Goal: Task Accomplishment & Management: Complete application form

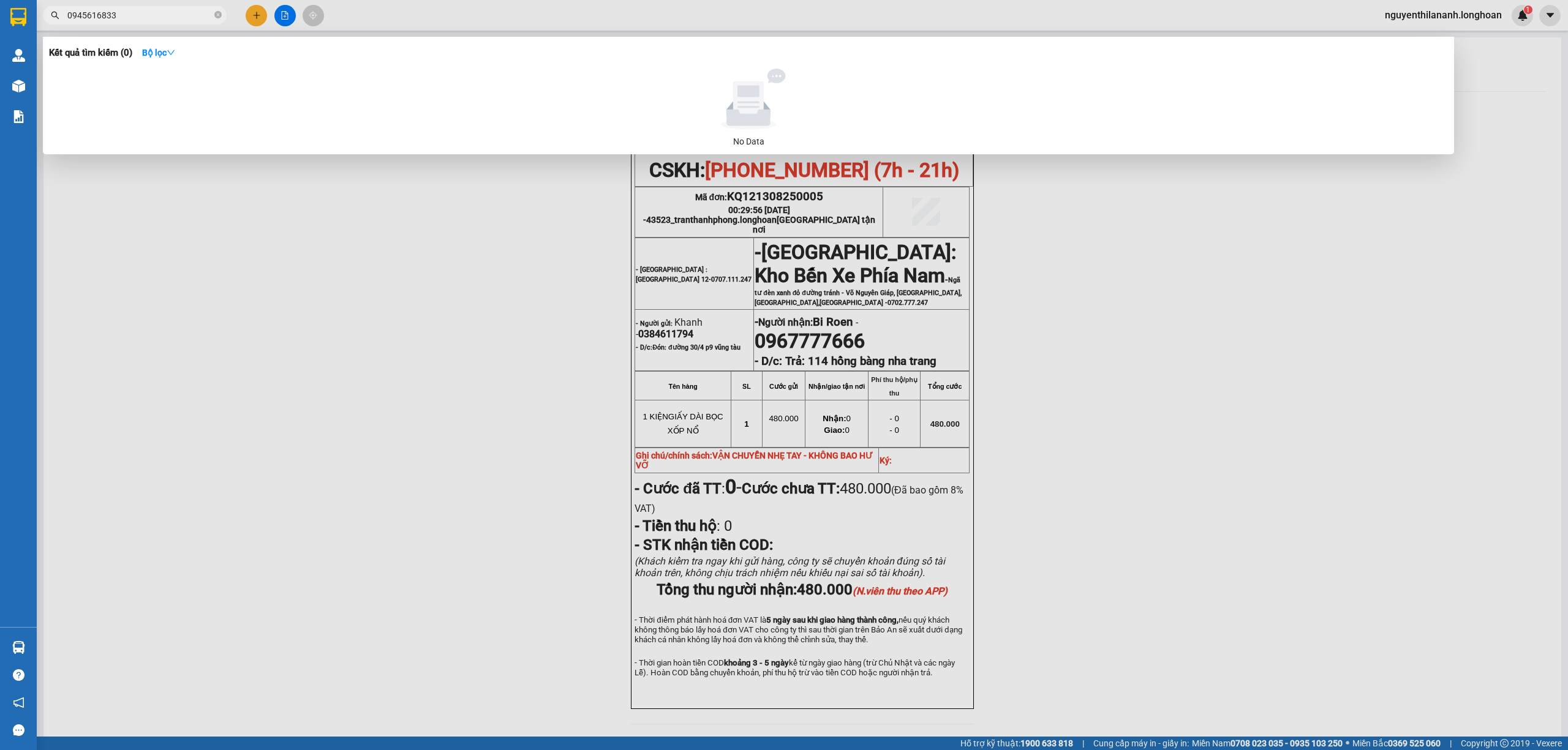
click at [145, 13] on input "0945616833" at bounding box center [139, 15] width 145 height 13
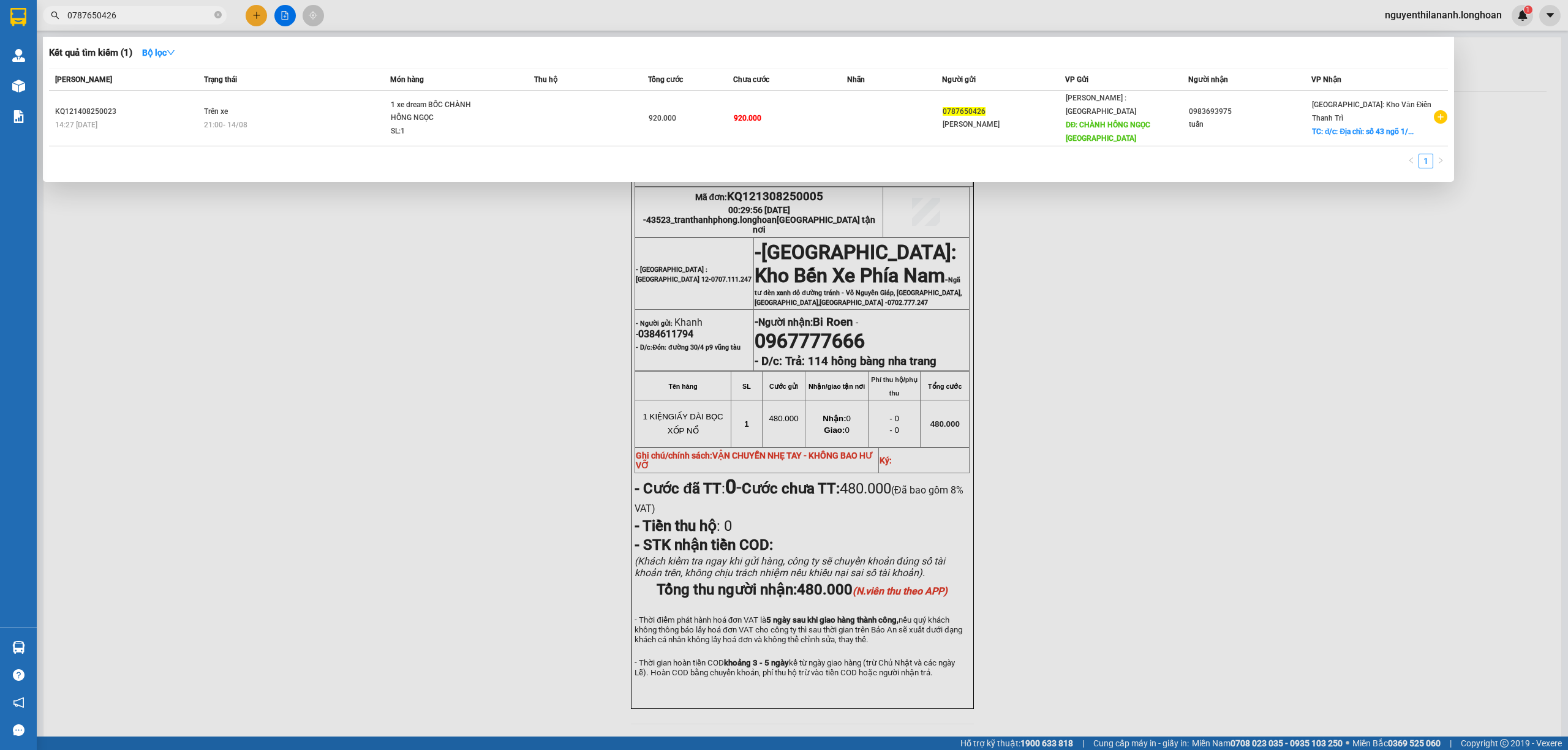
type input "0787650426"
click at [485, 451] on div at bounding box center [784, 375] width 1568 height 750
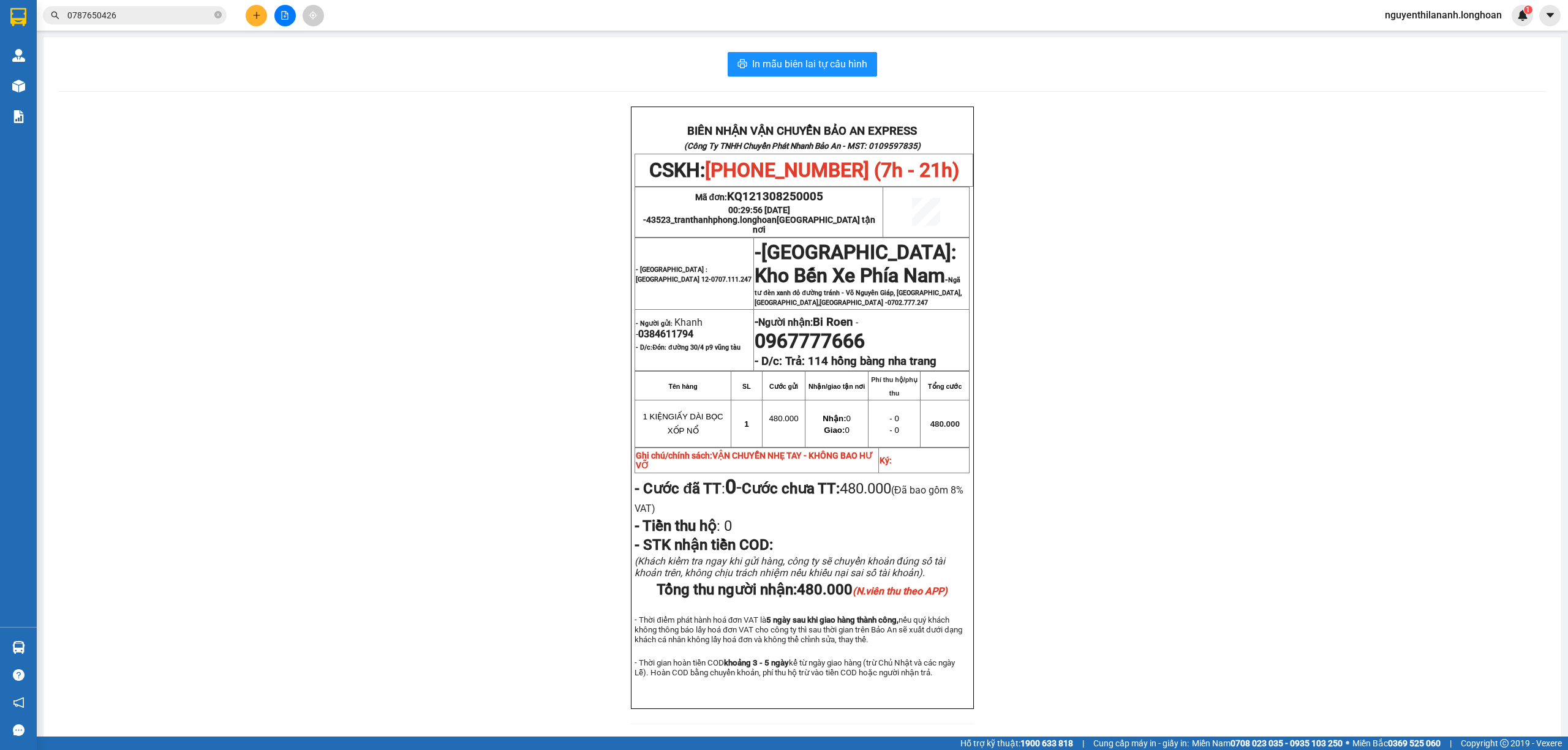
click at [155, 18] on input "0787650426" at bounding box center [139, 15] width 145 height 13
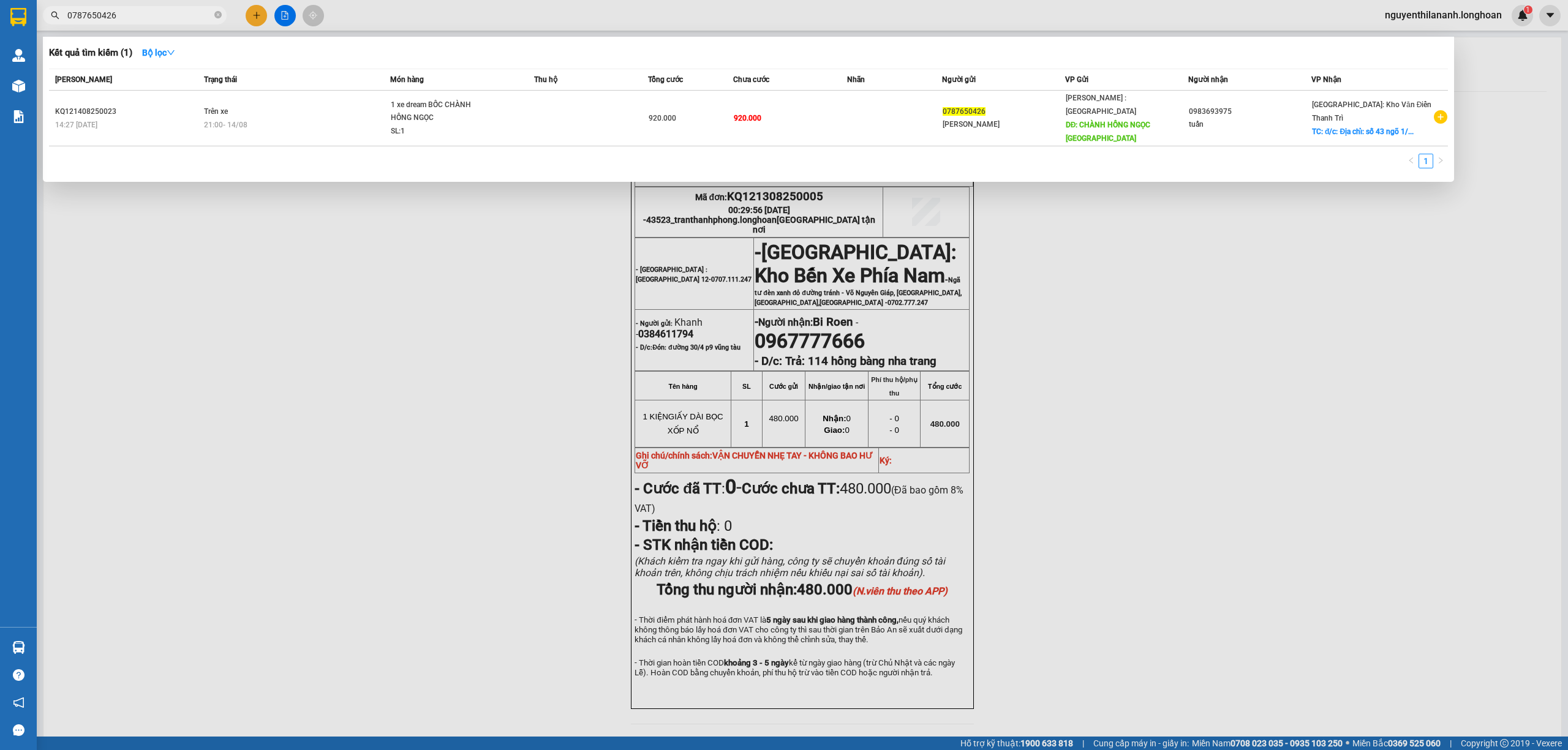
click at [155, 18] on input "0787650426" at bounding box center [139, 15] width 145 height 13
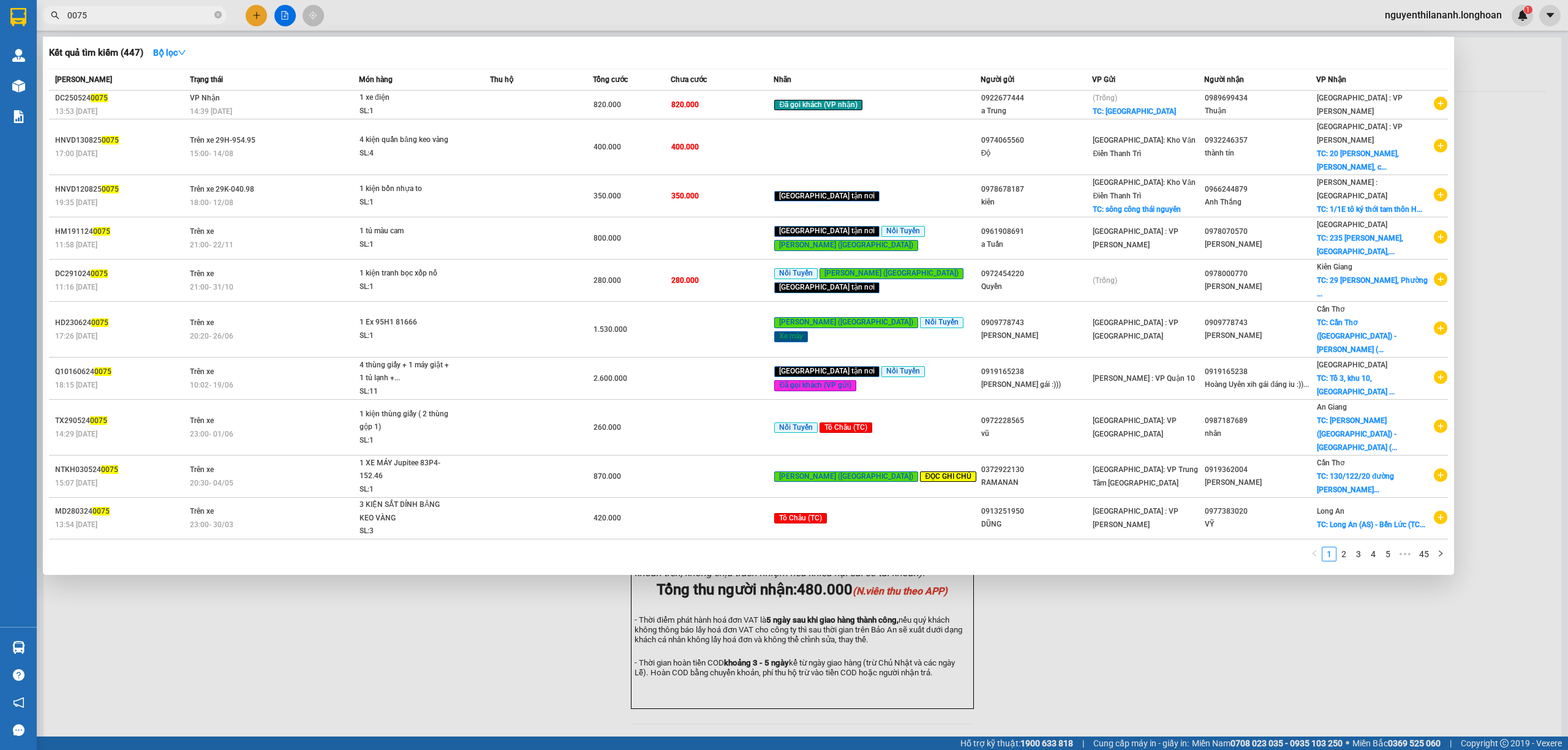
click at [77, 15] on input "0075" at bounding box center [139, 15] width 145 height 13
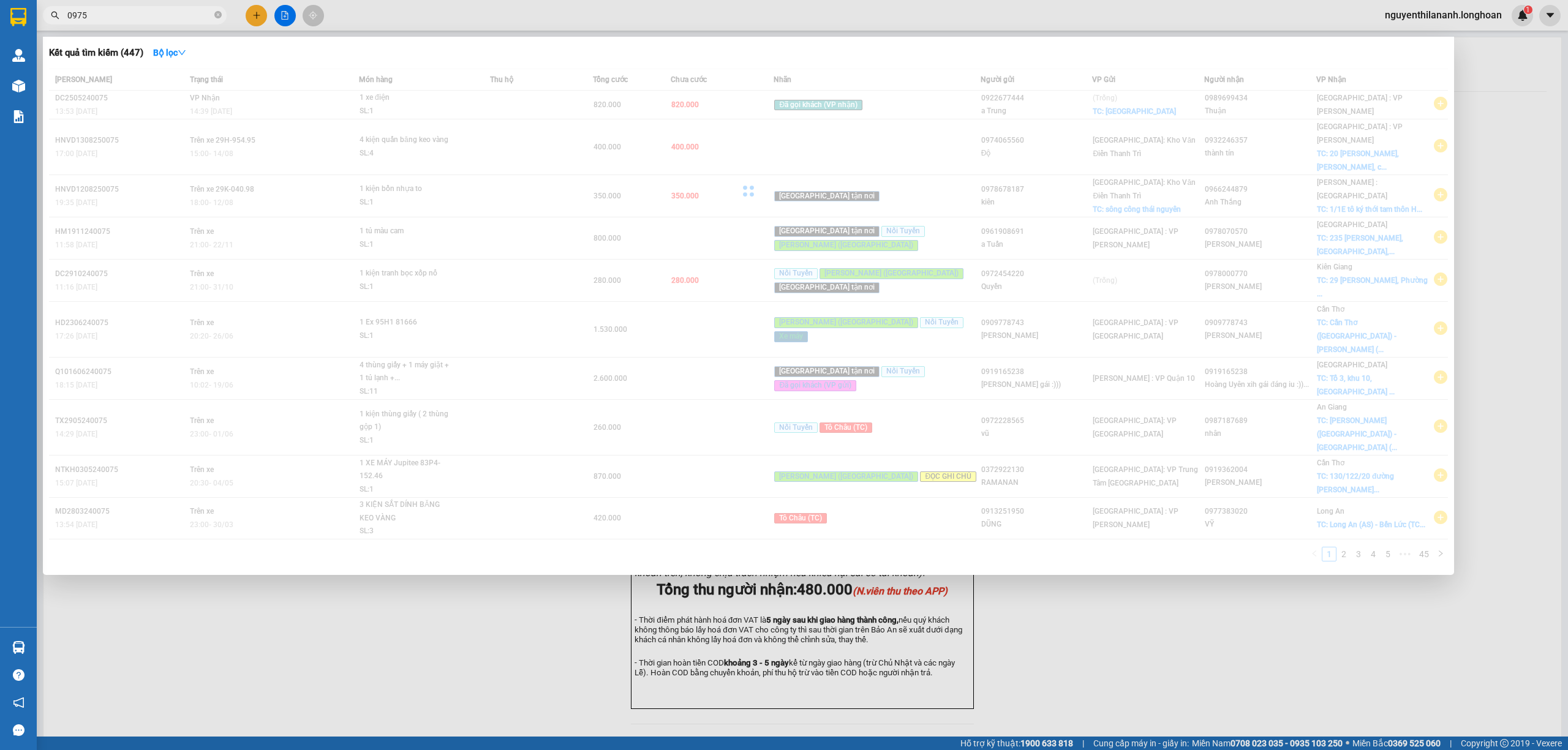
click at [95, 13] on input "0975" at bounding box center [139, 15] width 145 height 13
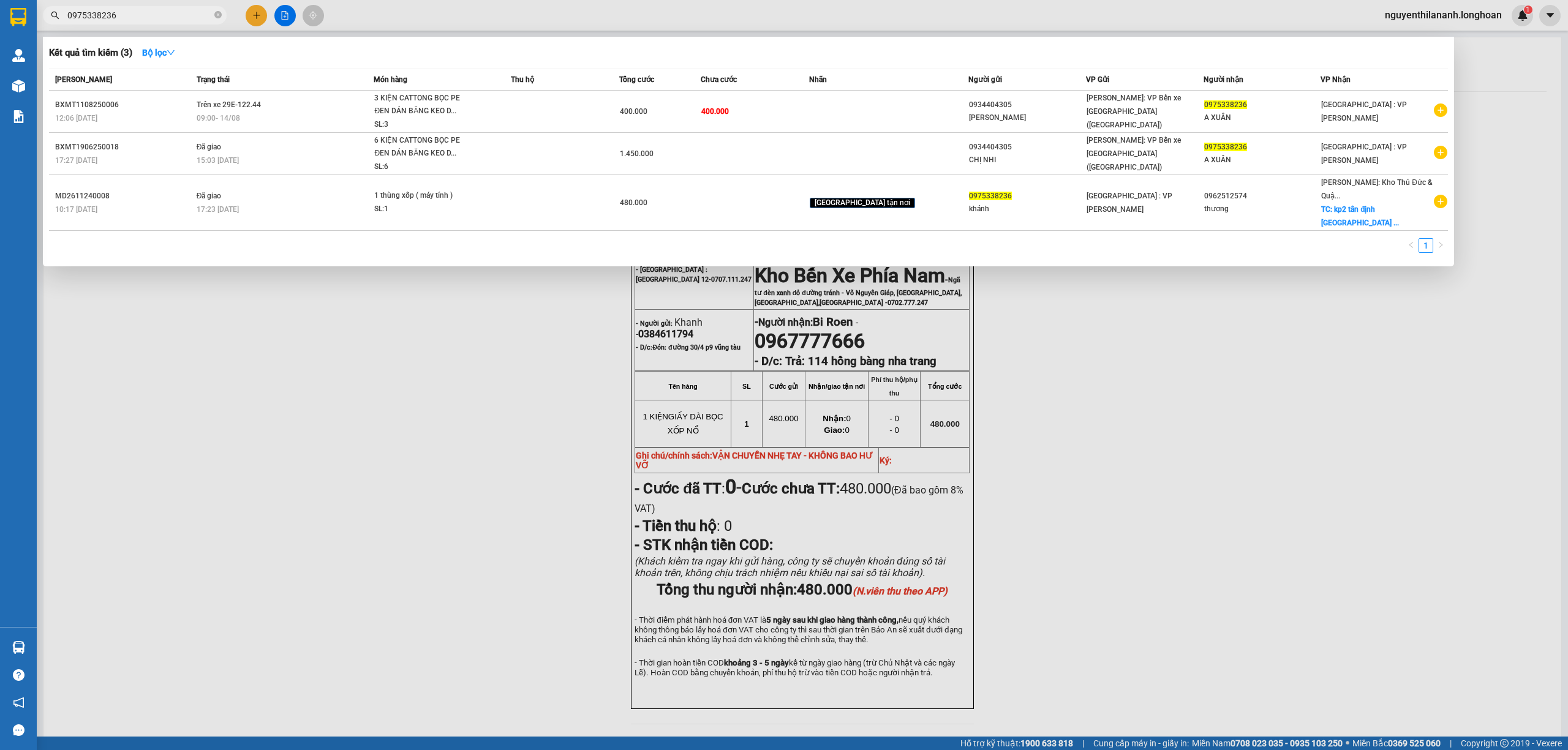
type input "0975338236"
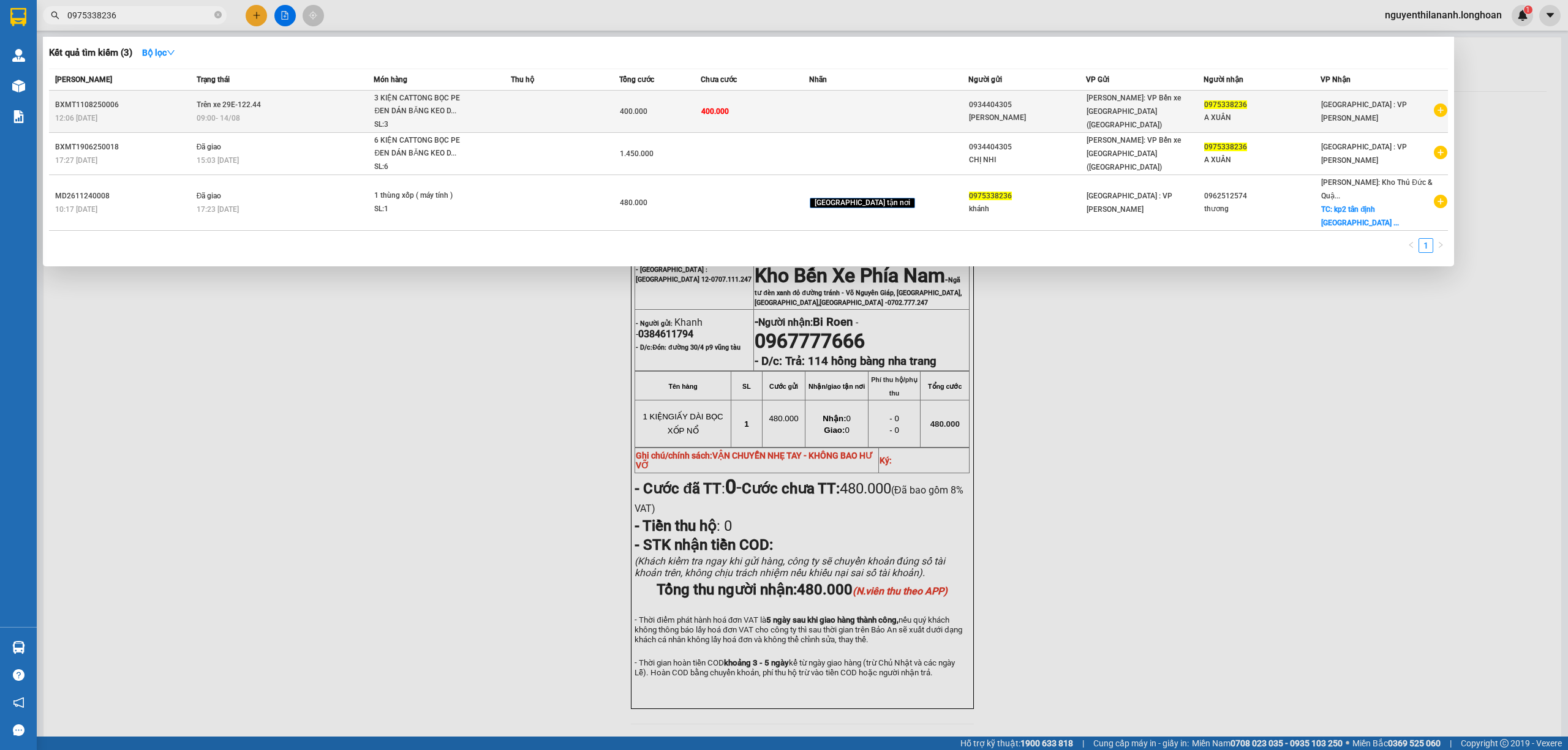
click at [148, 108] on div "BXMT1108250006" at bounding box center [124, 105] width 138 height 13
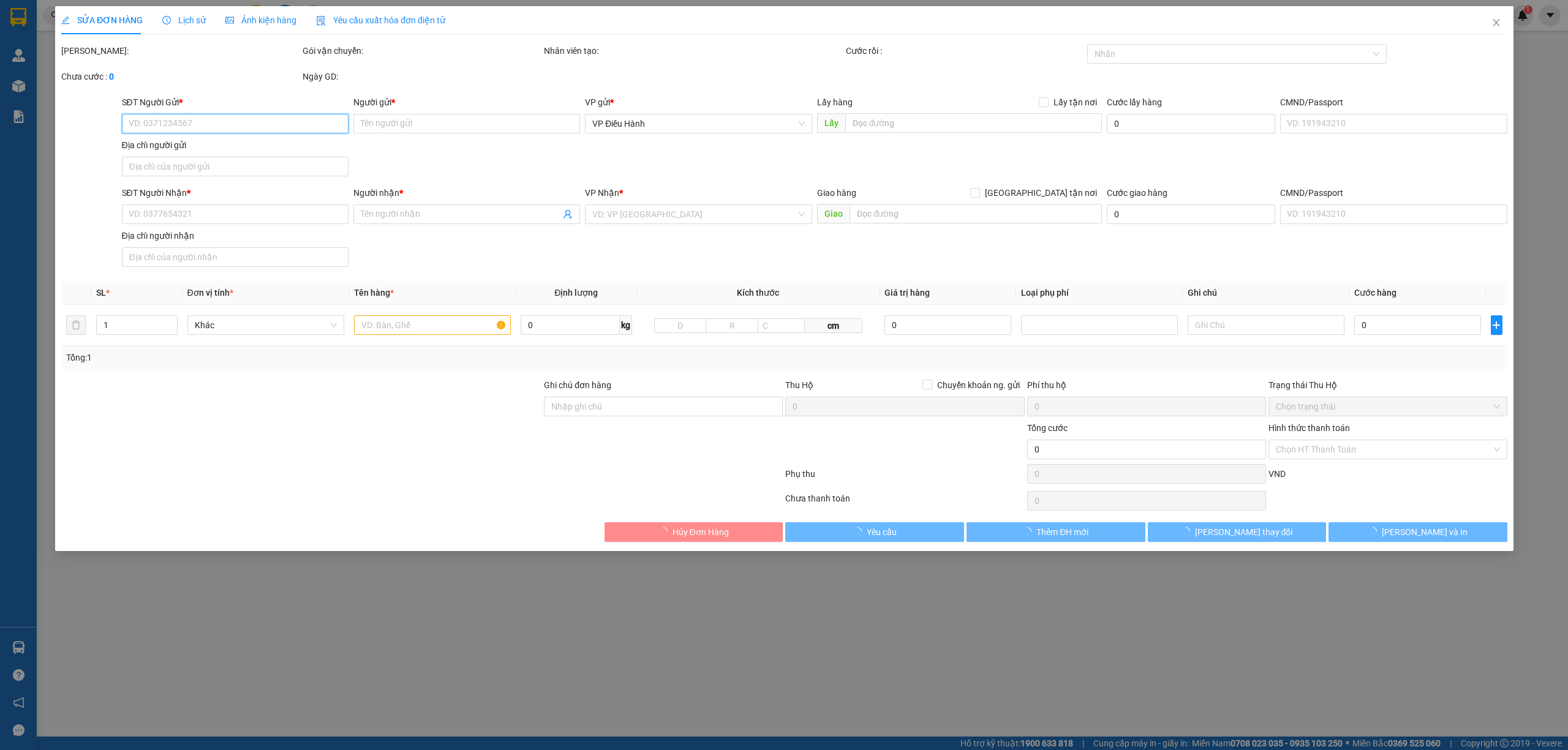
type input "0934404305"
type input "[PERSON_NAME]"
type input "0975338236"
type input "A XUÂN"
type input "HÀNG DỄ VỠ HƯ VỠ KHÔNG ĐỀN"
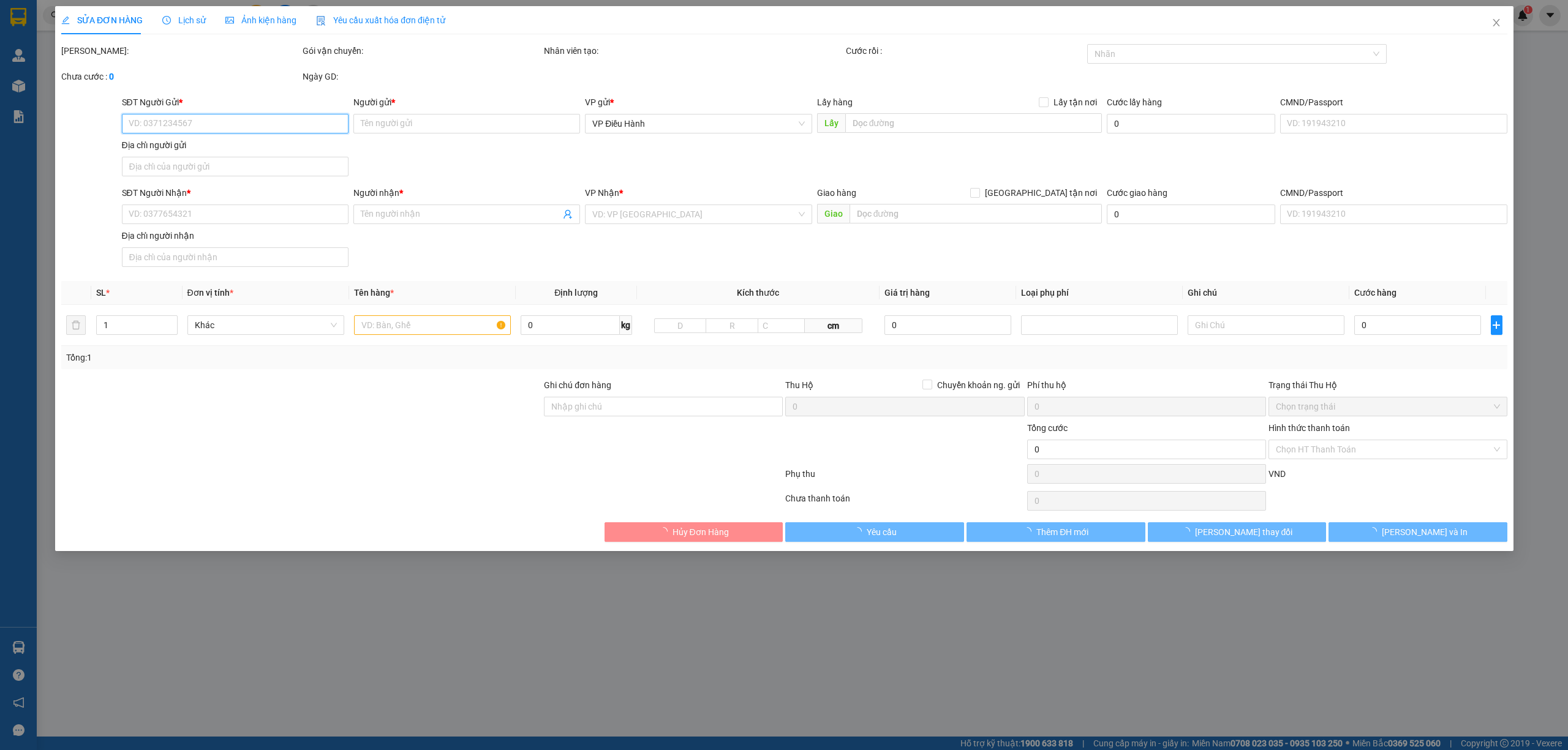
type input "400.000"
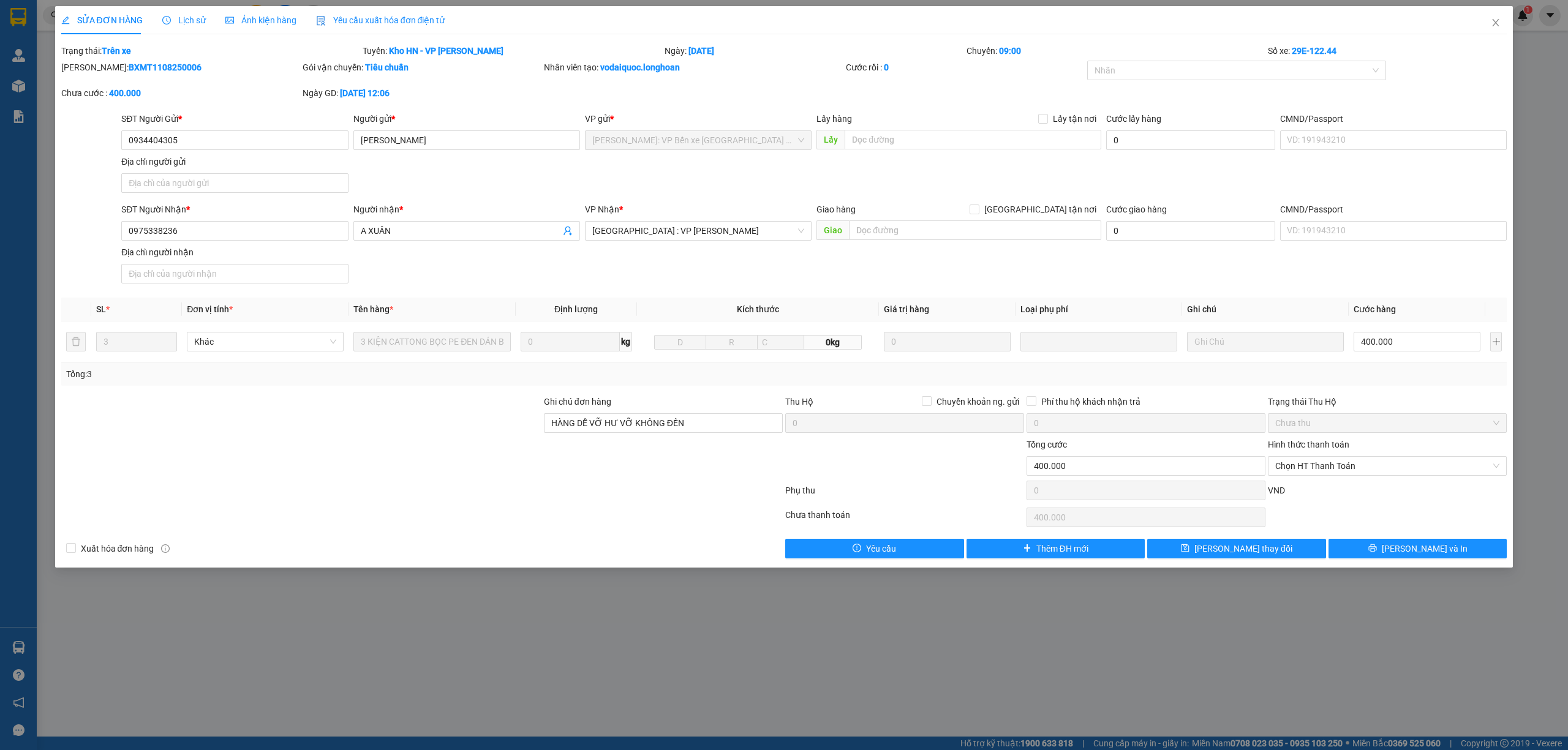
click at [168, 16] on span "Lịch sử" at bounding box center [184, 20] width 44 height 10
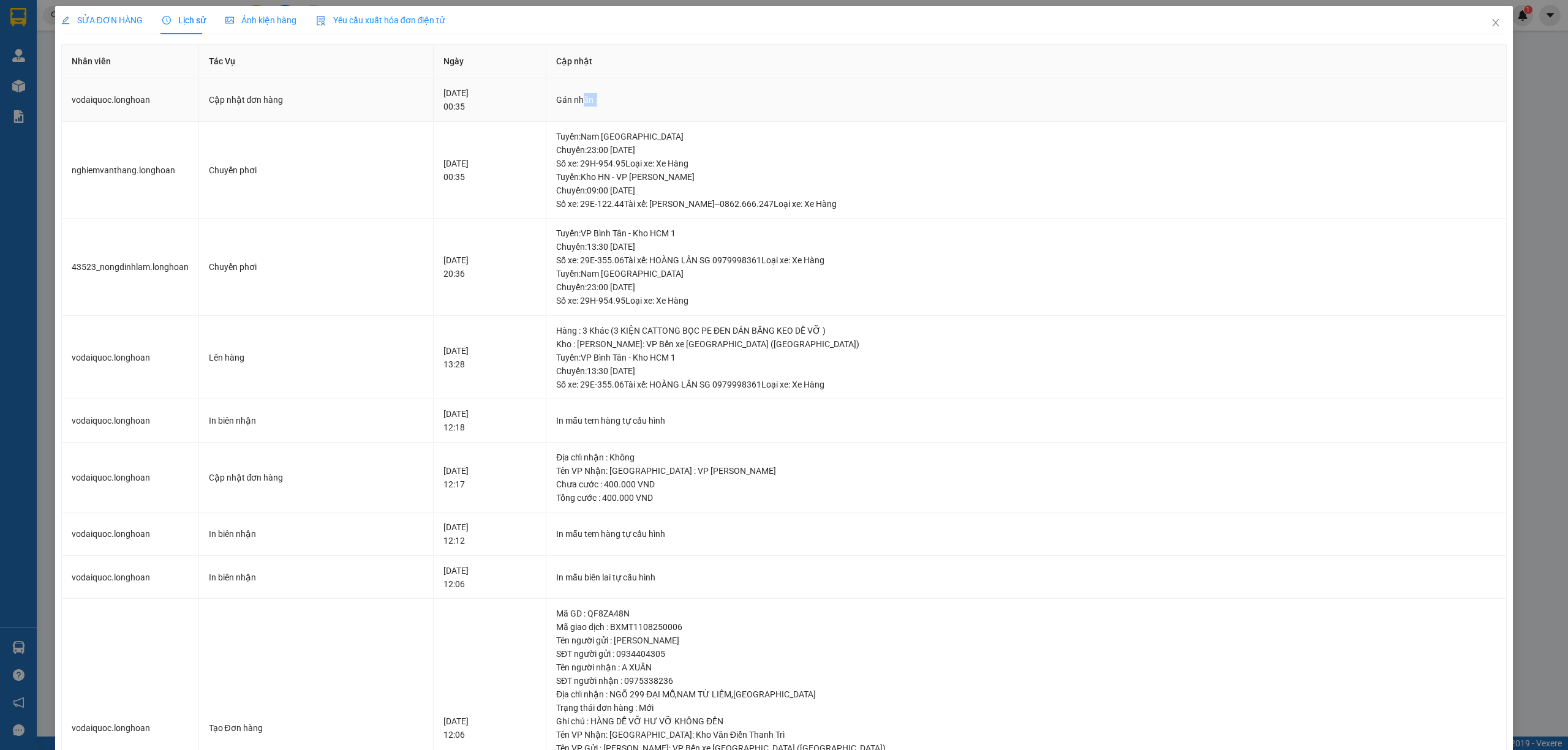
drag, startPoint x: 606, startPoint y: 99, endPoint x: 656, endPoint y: 95, distance: 50.2
click at [656, 95] on div "Gán nhãn :" at bounding box center [1026, 100] width 941 height 13
drag, startPoint x: 661, startPoint y: 370, endPoint x: 697, endPoint y: 378, distance: 36.9
click at [697, 378] on div "Tuyến : VP Bình Tân - Kho HCM 1 Chuyến: 13:30 ngày 11-08-2025 Số xe: 29E-355.06…" at bounding box center [1026, 371] width 941 height 40
click at [771, 357] on div "Tuyến : VP Bình Tân - Kho HCM 1 Chuyến: 13:30 ngày 11-08-2025 Số xe: 29E-355.06…" at bounding box center [1026, 371] width 941 height 40
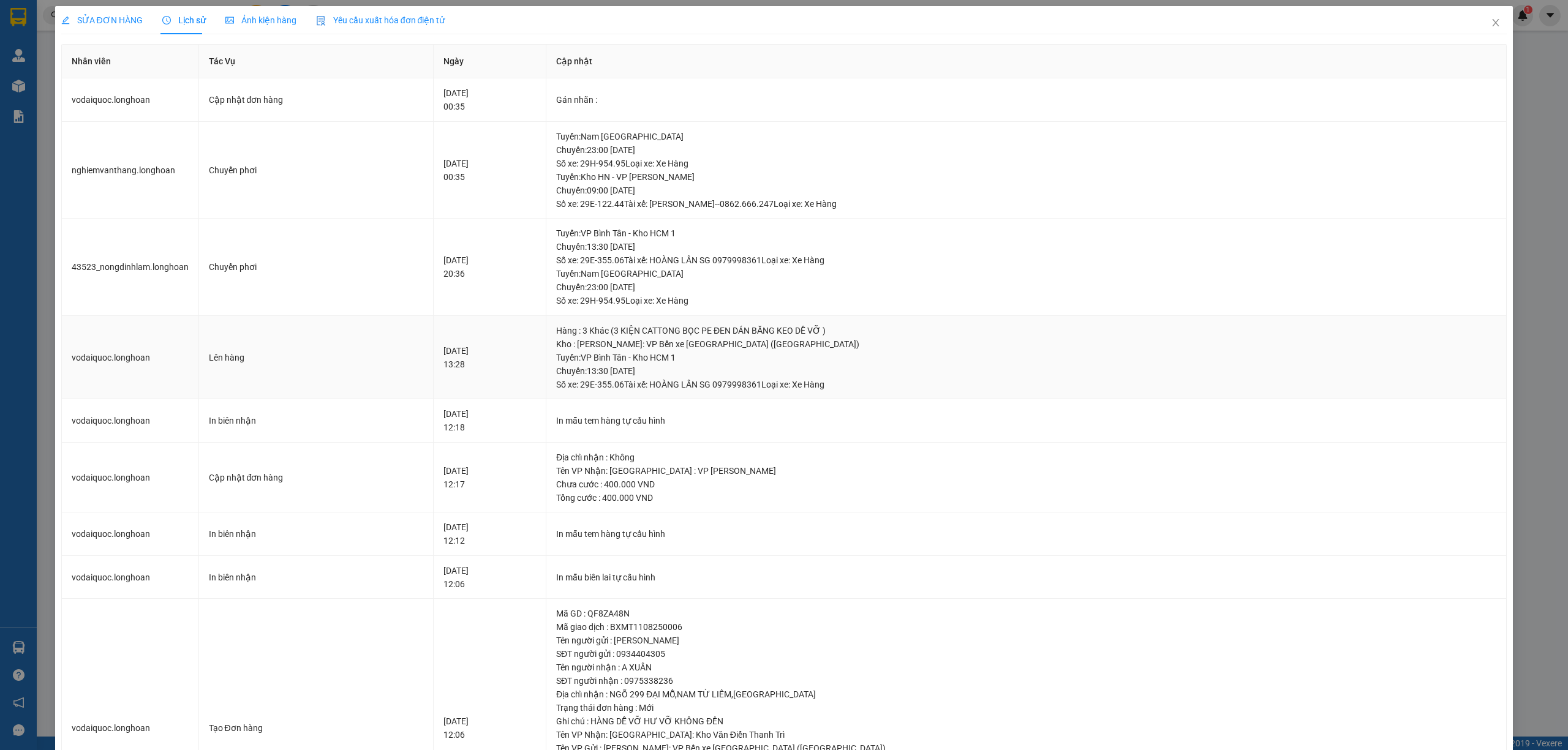
drag, startPoint x: 707, startPoint y: 367, endPoint x: 652, endPoint y: 376, distance: 55.7
click at [652, 376] on div "Tuyến : VP Bình Tân - Kho HCM 1 Chuyến: 13:30 ngày 11-08-2025 Số xe: 29E-355.06…" at bounding box center [1026, 371] width 941 height 40
click at [90, 22] on span "SỬA ĐƠN HÀNG" at bounding box center [102, 20] width 81 height 10
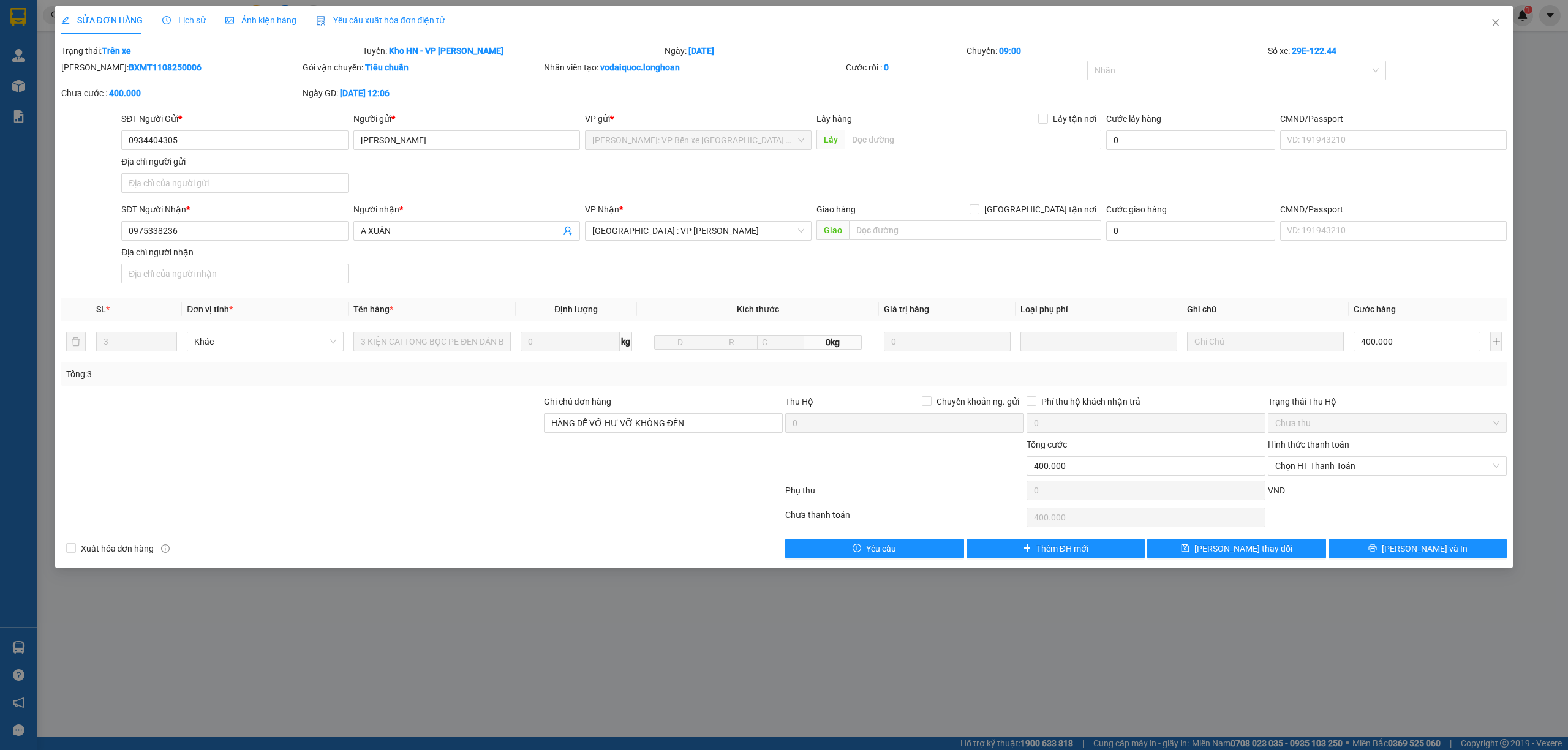
click at [195, 20] on span "Lịch sử" at bounding box center [184, 20] width 44 height 10
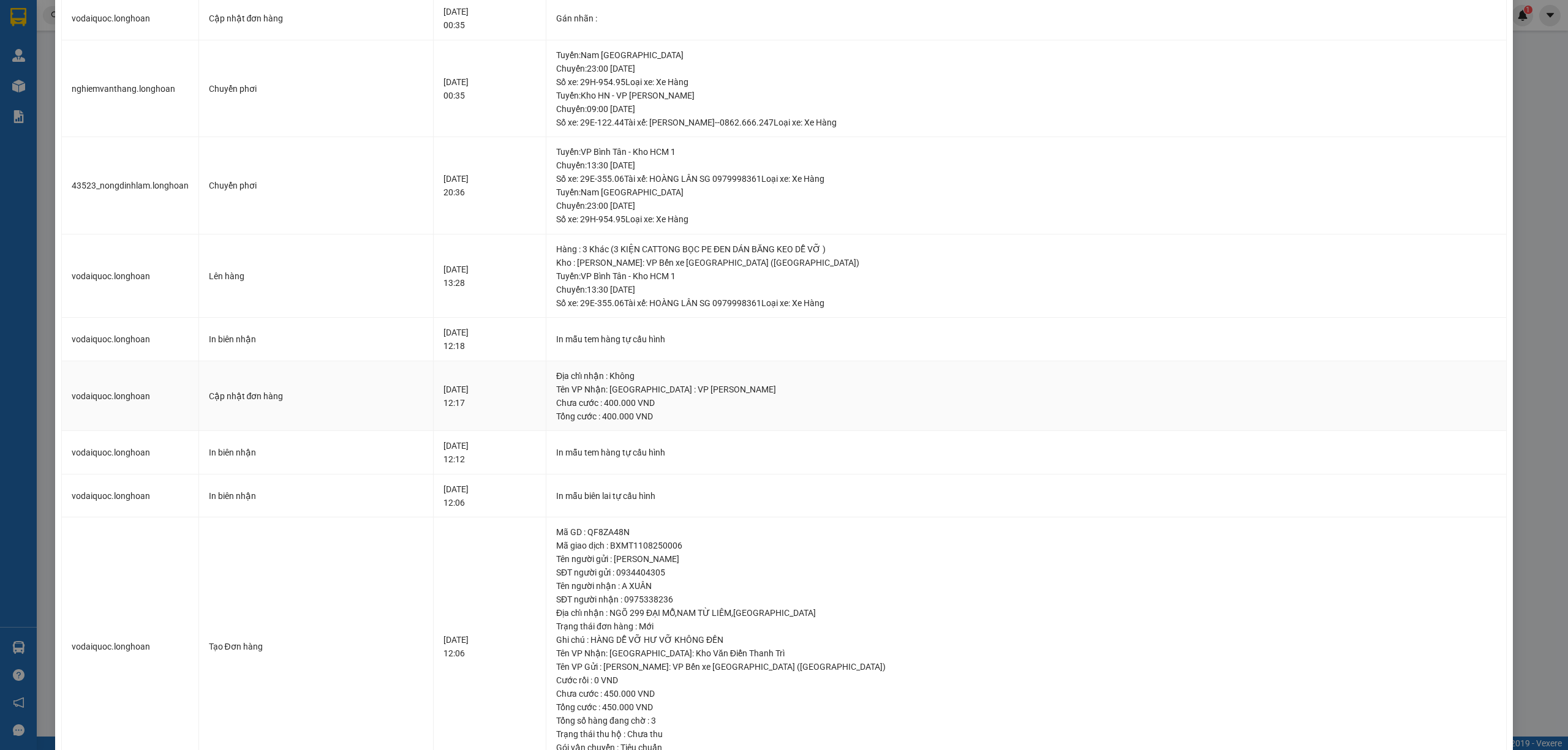
scroll to position [133, 0]
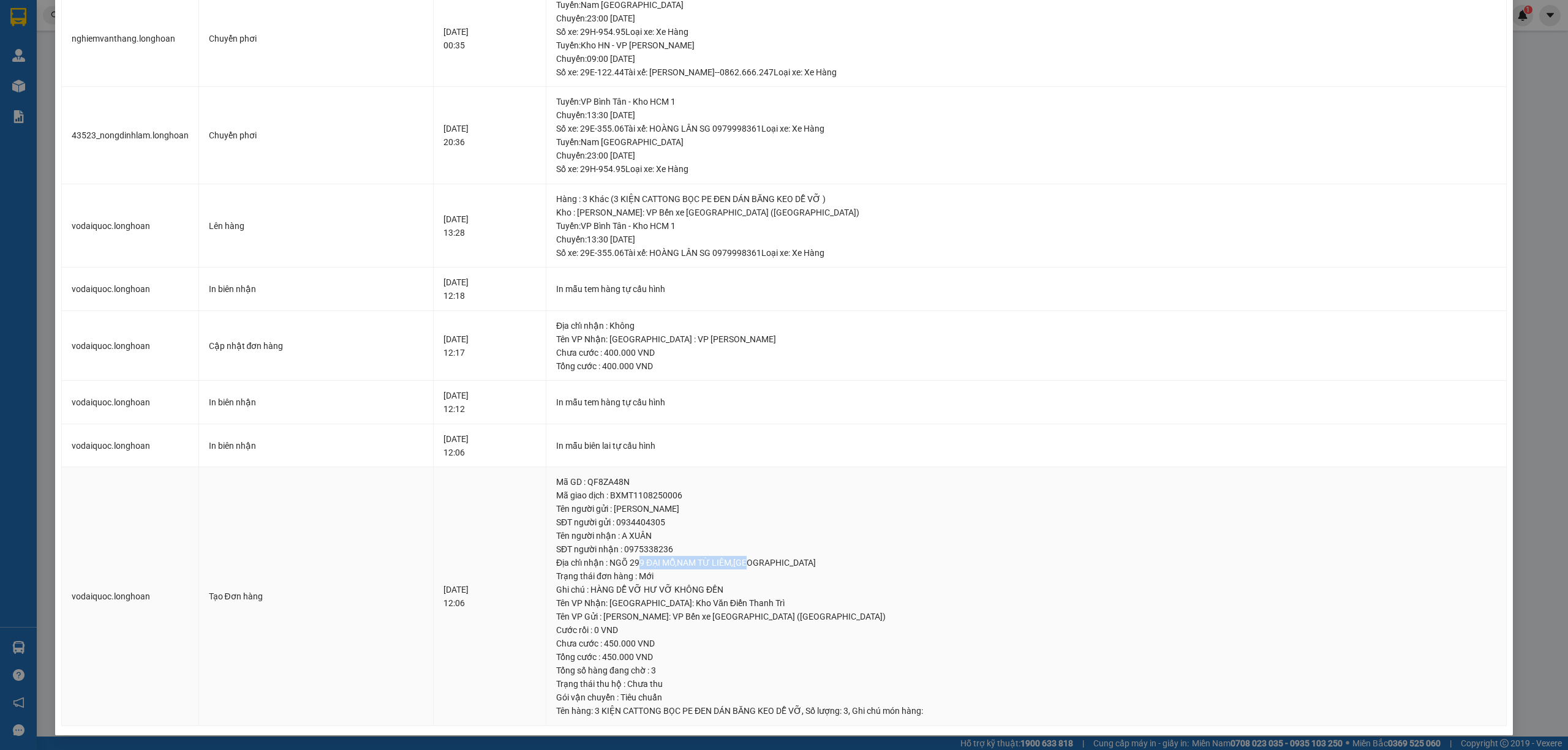
drag, startPoint x: 665, startPoint y: 566, endPoint x: 774, endPoint y: 569, distance: 109.0
click at [774, 569] on div "Địa chỉ nhận : NGÕ 299 ĐẠI MỖ,NAM TỪ LIÊM,[GEOGRAPHIC_DATA]" at bounding box center [1026, 562] width 941 height 13
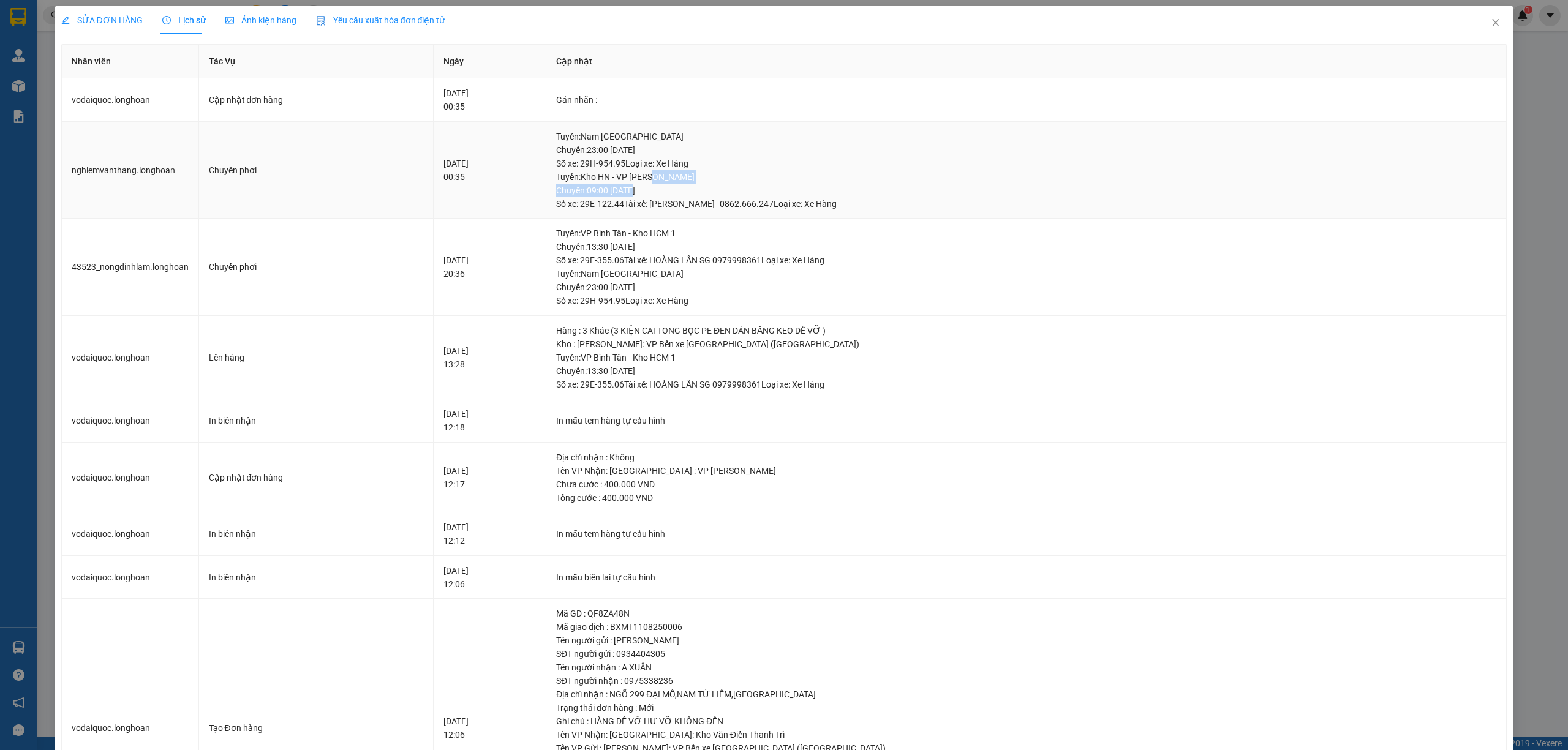
drag, startPoint x: 656, startPoint y: 184, endPoint x: 685, endPoint y: 179, distance: 29.4
click at [685, 179] on div "Tuyến : Kho HN - VP Nam Từ Liêm Chuyến: 09:00 ngày 14-08-2025 Số xe: 29E-122.44…" at bounding box center [1026, 190] width 941 height 40
drag, startPoint x: 648, startPoint y: 373, endPoint x: 704, endPoint y: 371, distance: 56.0
click at [704, 371] on div "Tuyến : VP Bình Tân - Kho HCM 1 Chuyến: 13:30 ngày 11-08-2025 Số xe: 29E-355.06…" at bounding box center [1026, 371] width 941 height 40
click at [104, 28] on div "SỬA ĐƠN HÀNG" at bounding box center [102, 20] width 81 height 28
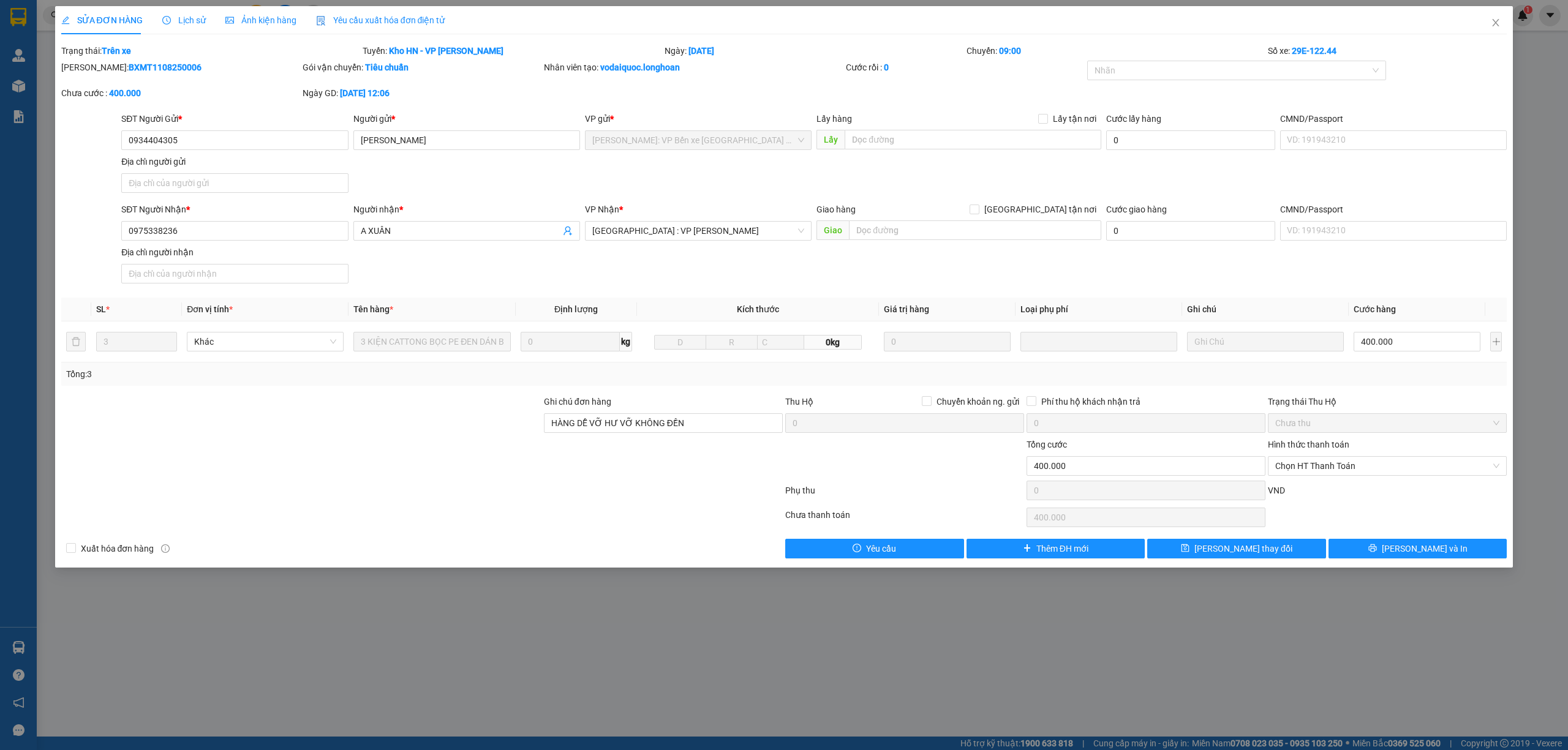
drag, startPoint x: 172, startPoint y: 66, endPoint x: 90, endPoint y: 69, distance: 82.1
click at [90, 69] on div "Mã ĐH: BXMT1108250006" at bounding box center [181, 67] width 239 height 13
copy b "BXMT1108250006"
click at [175, 16] on span "Lịch sử" at bounding box center [184, 20] width 44 height 10
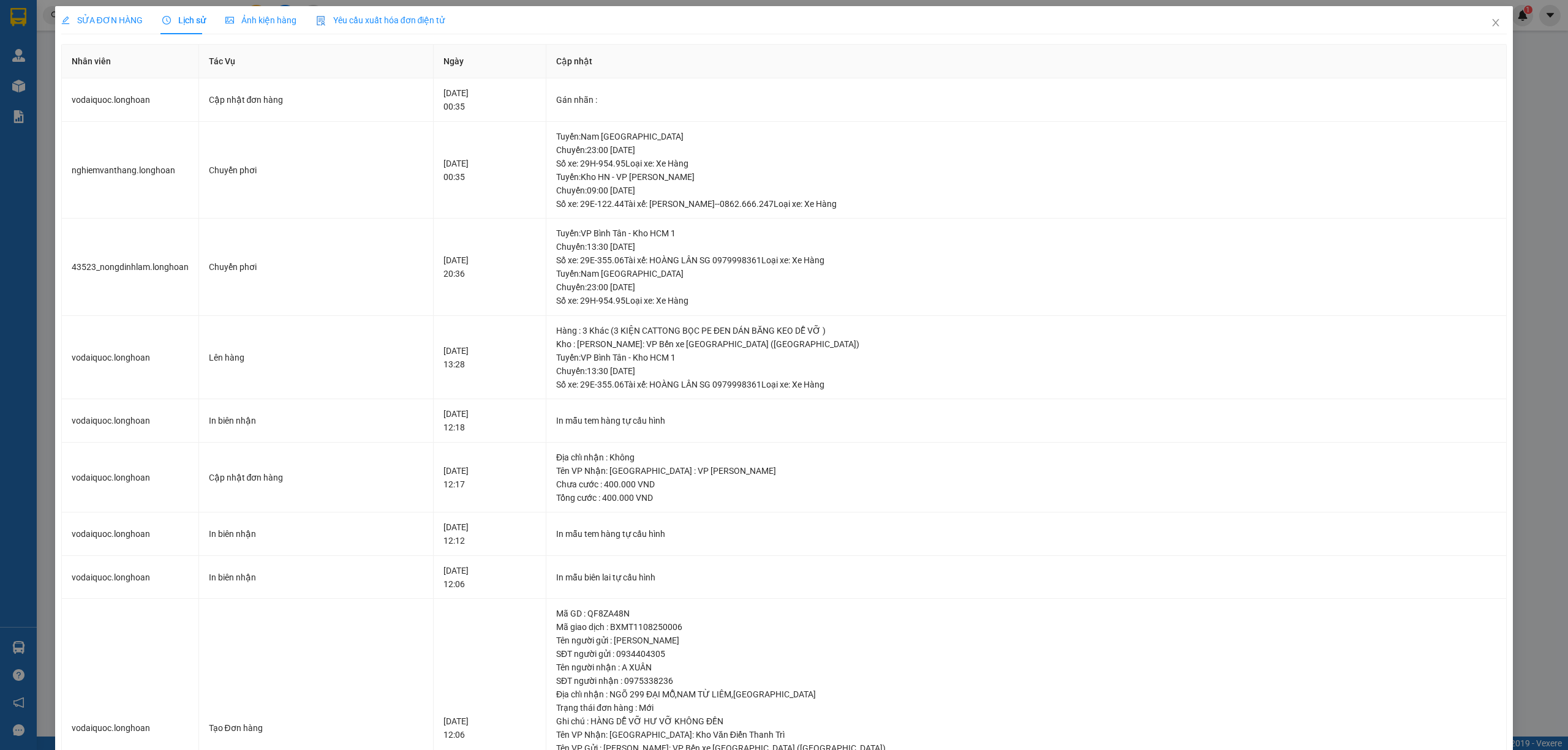
click at [109, 25] on div "SỬA ĐƠN HÀNG" at bounding box center [102, 20] width 81 height 13
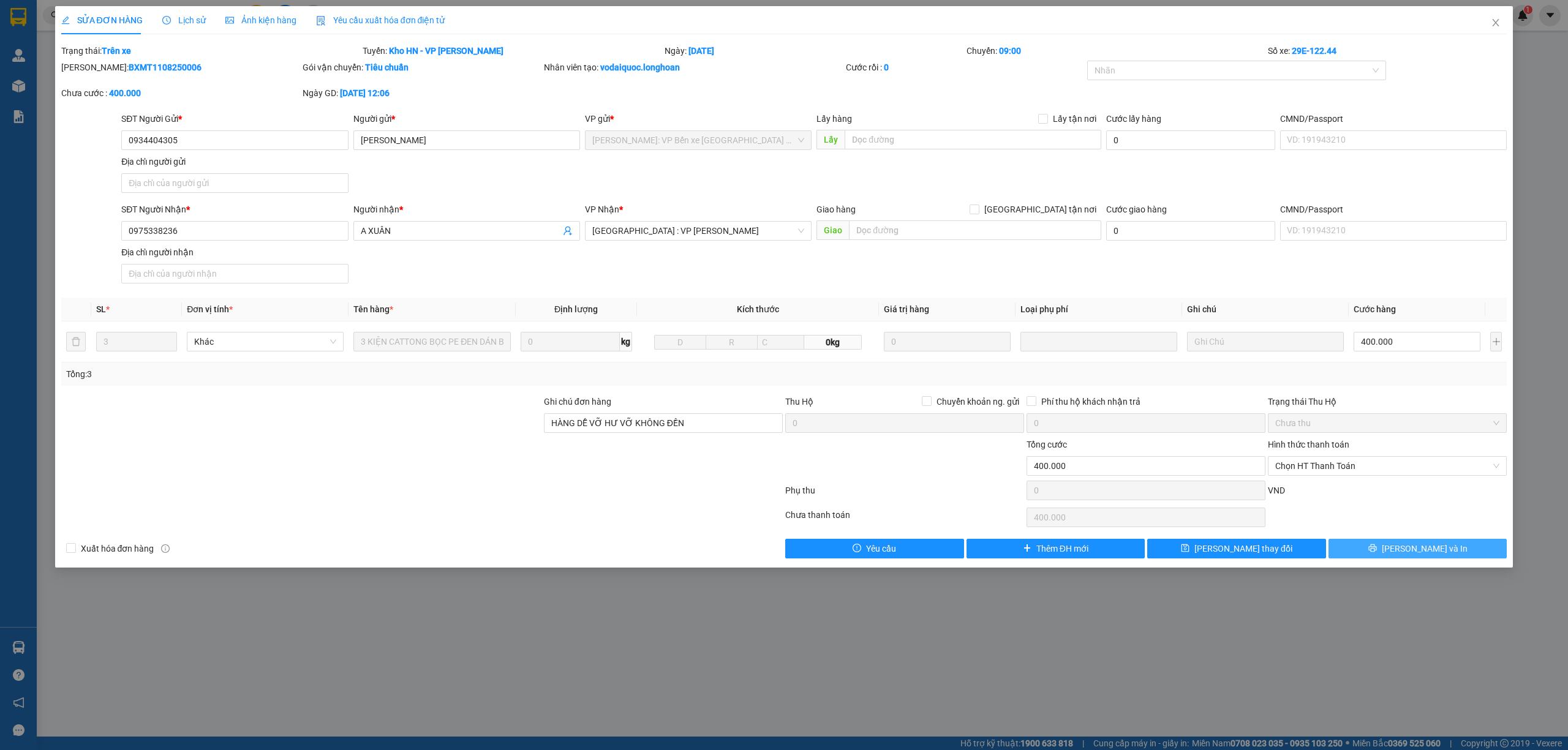
click at [1377, 549] on icon "printer" at bounding box center [1372, 548] width 8 height 8
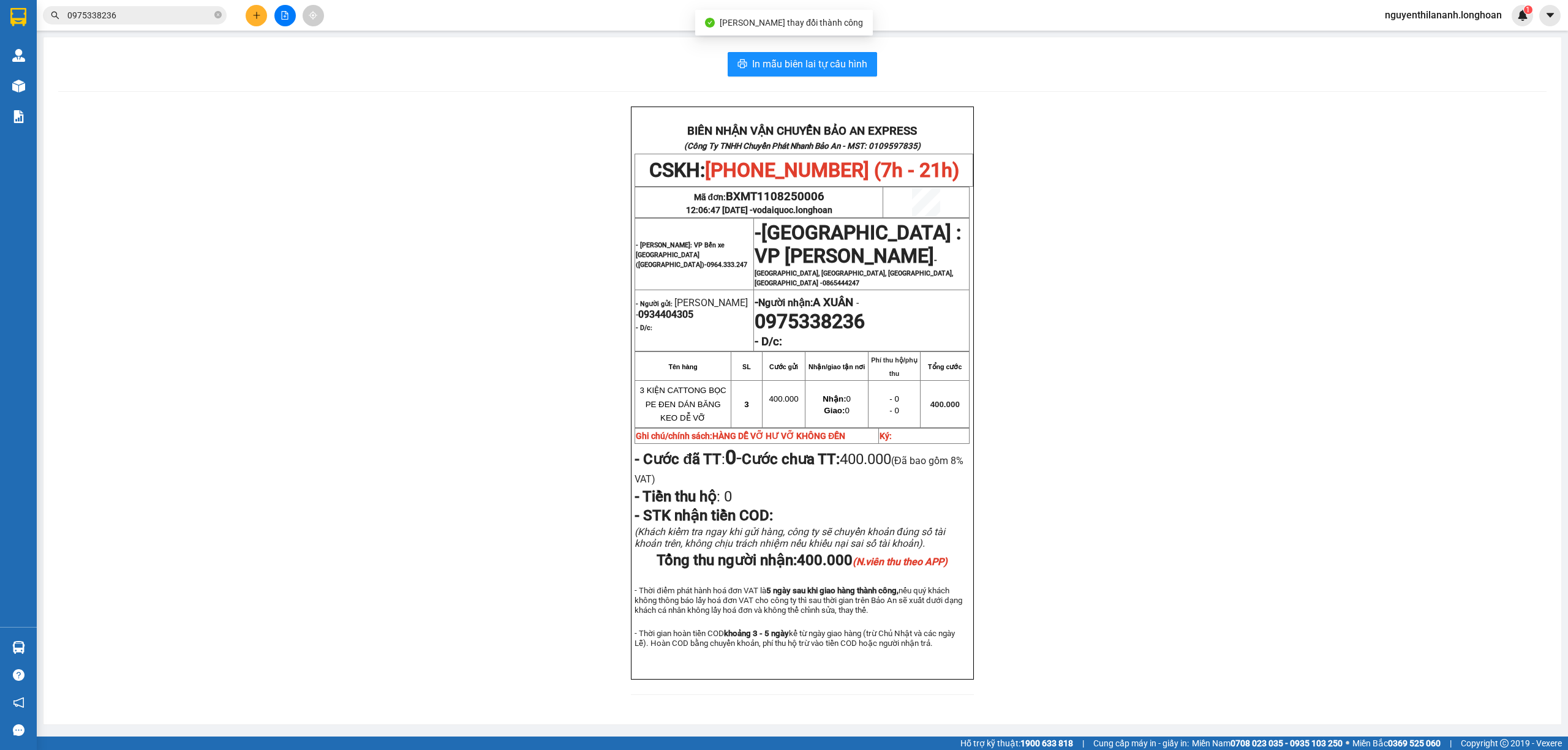
click at [1124, 518] on div "BIÊN NHẬN VẬN CHUYỂN BẢO AN EXPRESS (Công Ty TNHH Chuyển Phát Nhanh Bảo An - MS…" at bounding box center [802, 408] width 1489 height 603
drag, startPoint x: 716, startPoint y: 245, endPoint x: 774, endPoint y: 256, distance: 59.0
click at [774, 256] on tr "- Hồ Chí Minh: VP Bến xe Miền Tây (Quận Bình Tân)- 0964.333.247 - Hà Nội : VP N…" at bounding box center [802, 254] width 334 height 71
click at [1068, 275] on div "BIÊN NHẬN VẬN CHUYỂN BẢO AN EXPRESS (Công Ty TNHH Chuyển Phát Nhanh Bảo An - MS…" at bounding box center [802, 408] width 1489 height 603
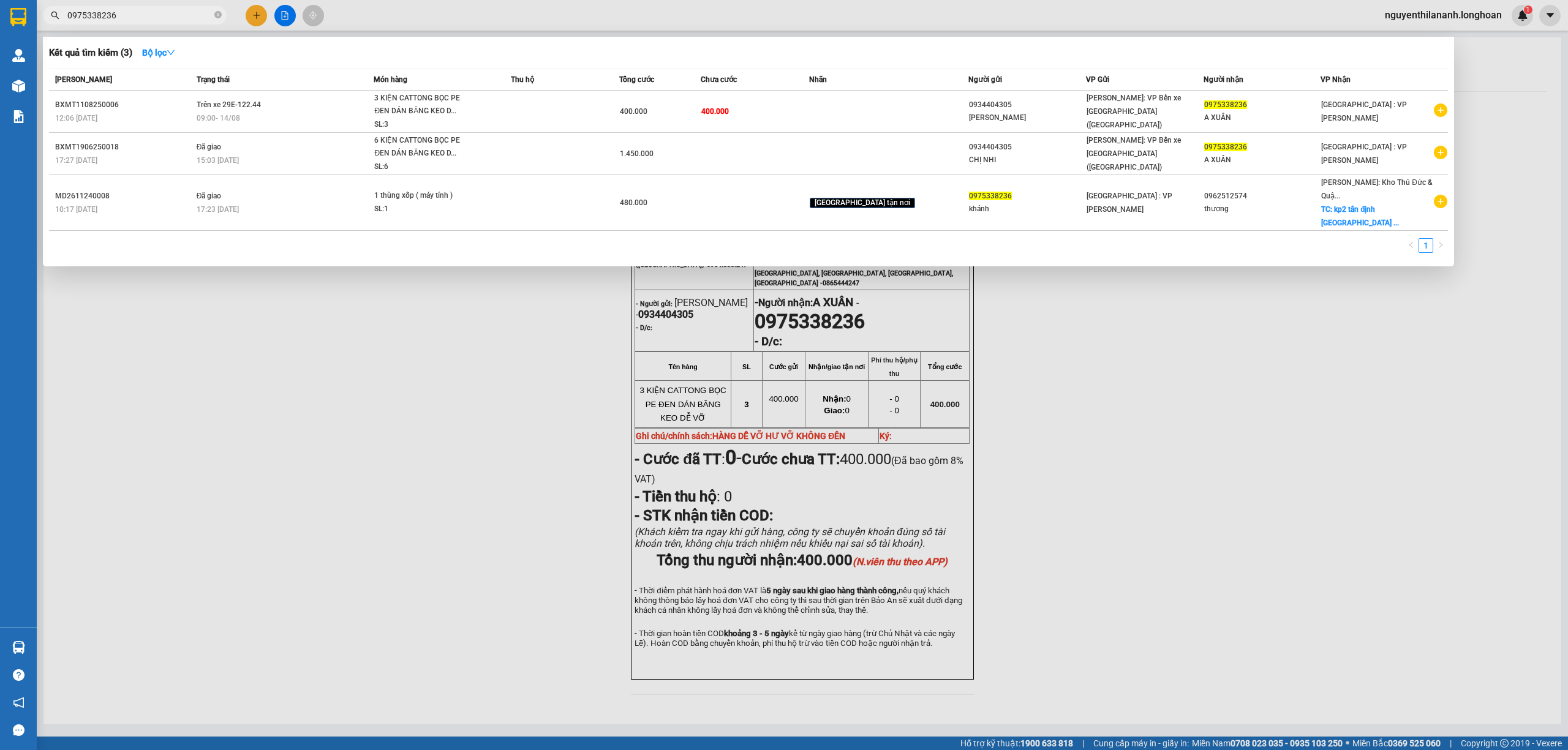
click at [153, 16] on input "0975338236" at bounding box center [139, 15] width 145 height 13
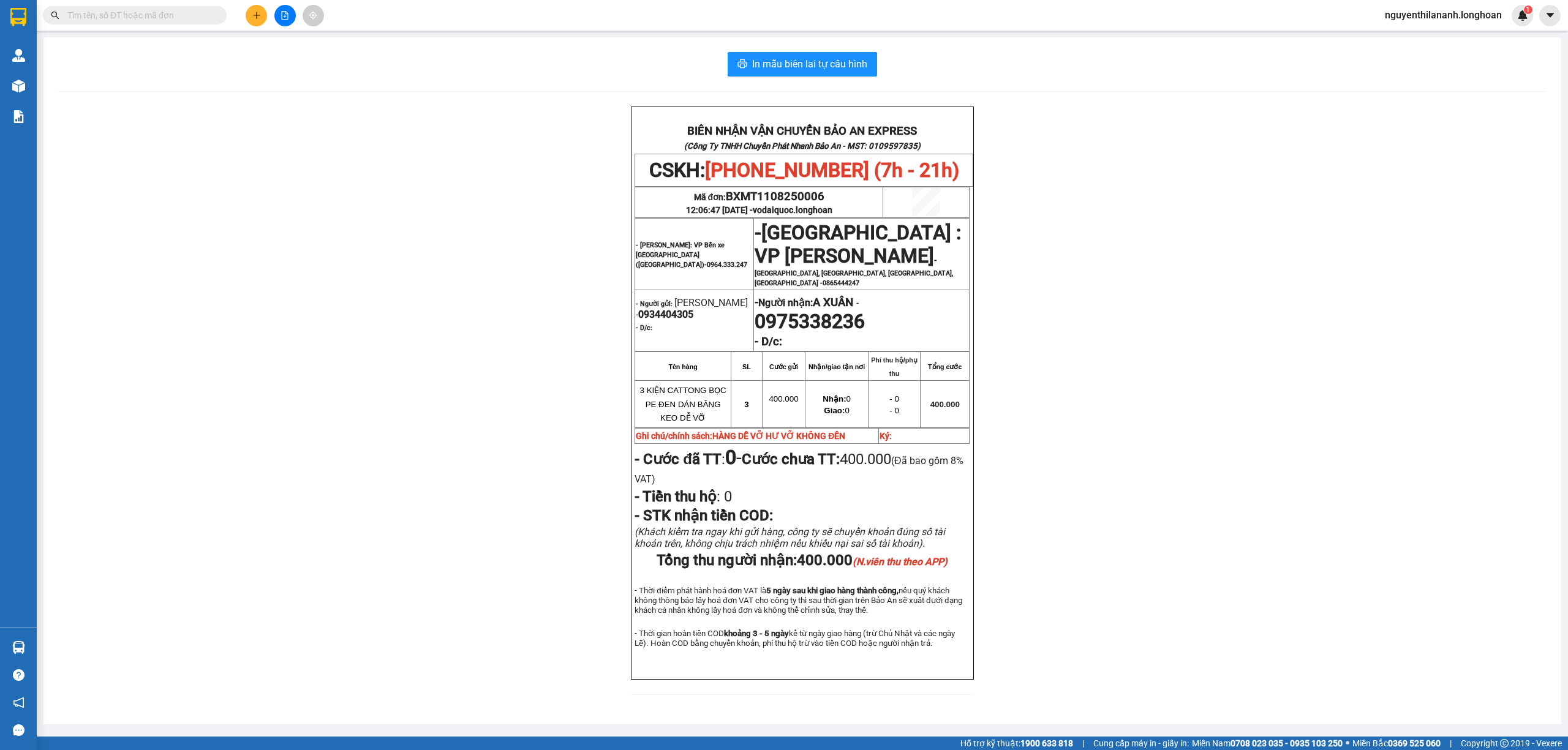
click at [472, 459] on div "BIÊN NHẬN VẬN CHUYỂN BẢO AN EXPRESS (Công Ty TNHH Chuyển Phát Nhanh Bảo An - MS…" at bounding box center [802, 408] width 1489 height 603
click at [167, 13] on input "text" at bounding box center [139, 15] width 145 height 13
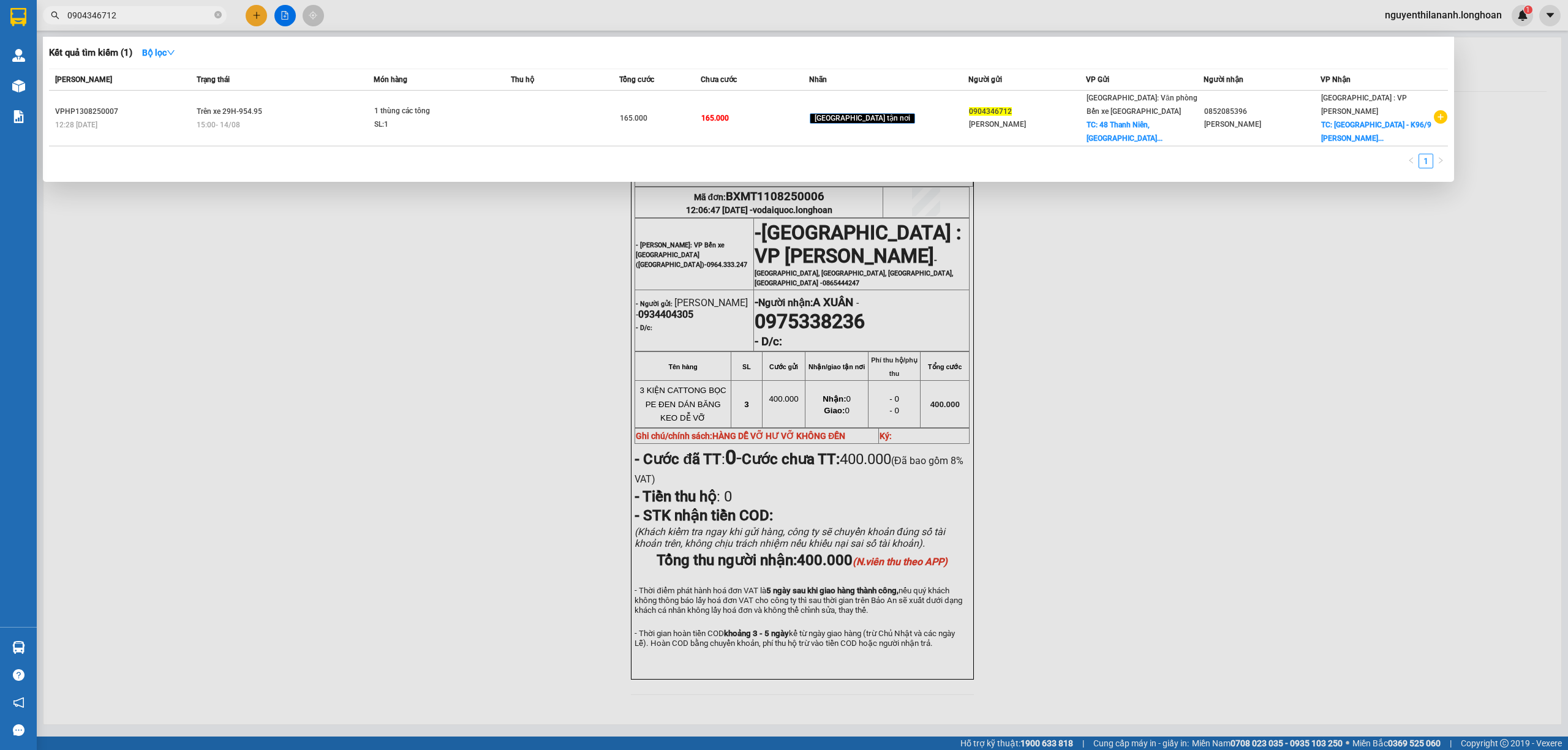
type input "0904346712"
click at [306, 329] on div at bounding box center [784, 375] width 1568 height 750
click at [165, 17] on input "0904346712" at bounding box center [139, 15] width 145 height 13
click at [134, 16] on input "0904346712" at bounding box center [139, 15] width 145 height 13
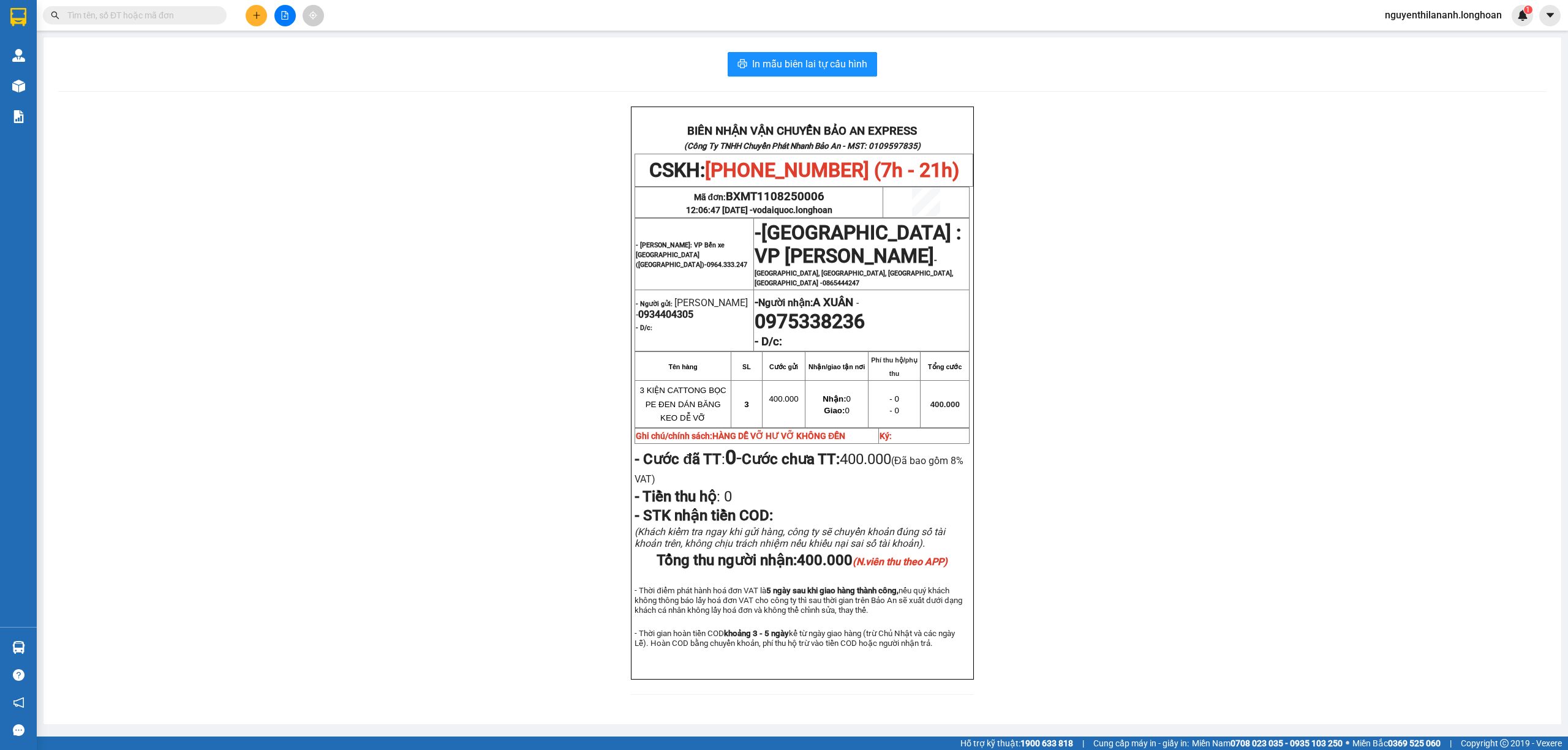
paste input "0393061266"
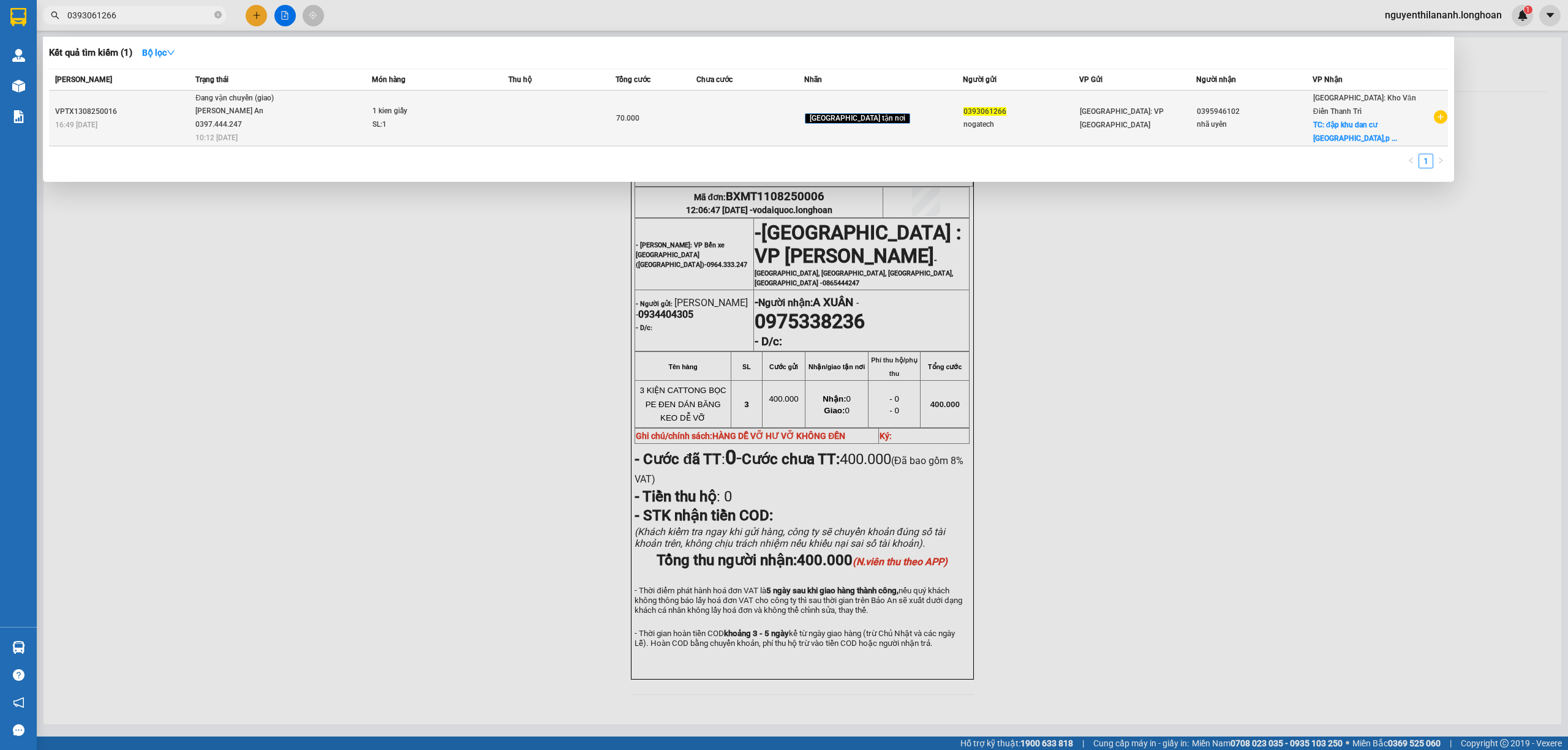
type input "0393061266"
click at [168, 127] on div "16:49 - 13/08" at bounding box center [123, 124] width 136 height 13
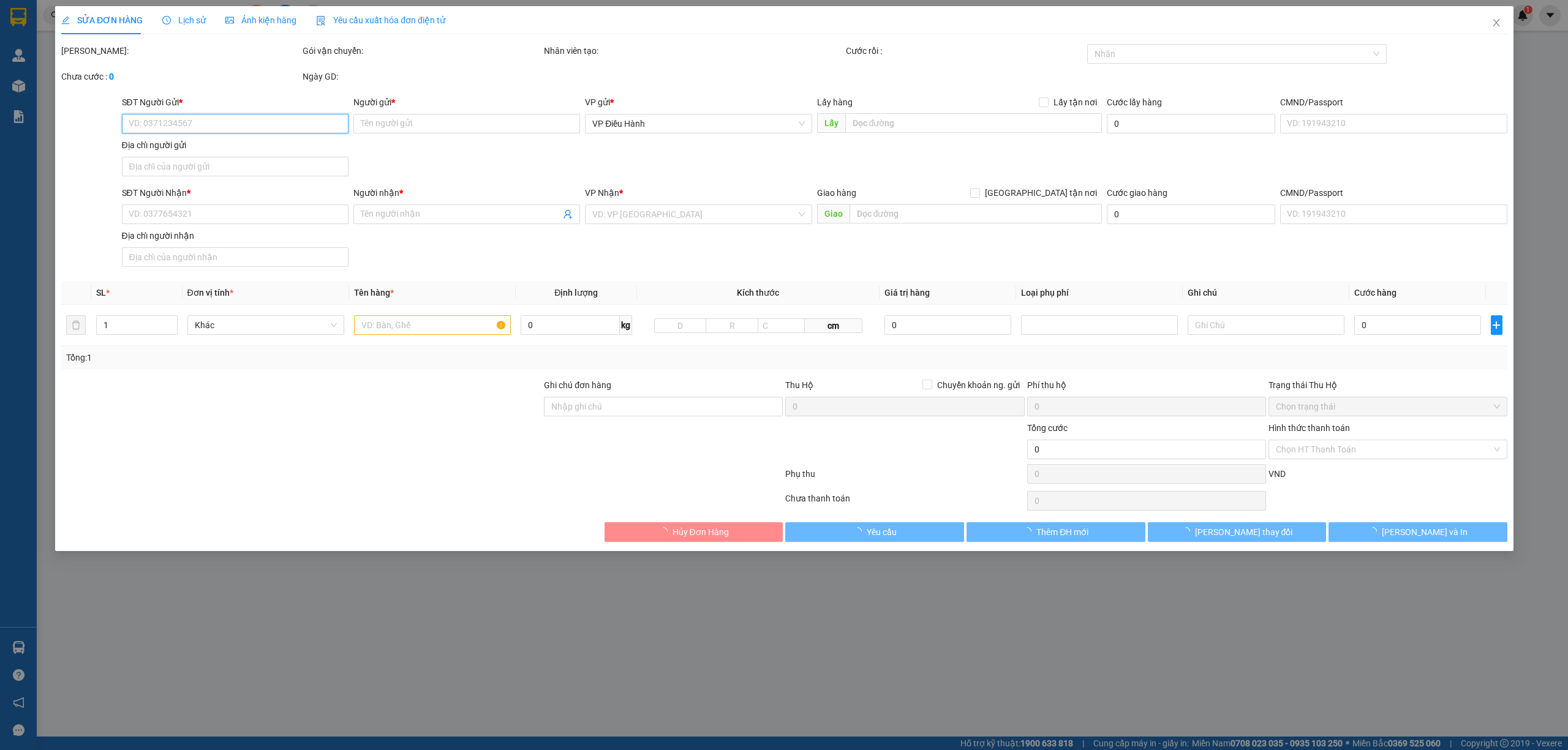
type input "0393061266"
type input "nogatech"
type input "0395946102"
type input "nhã uyên"
checkbox input "true"
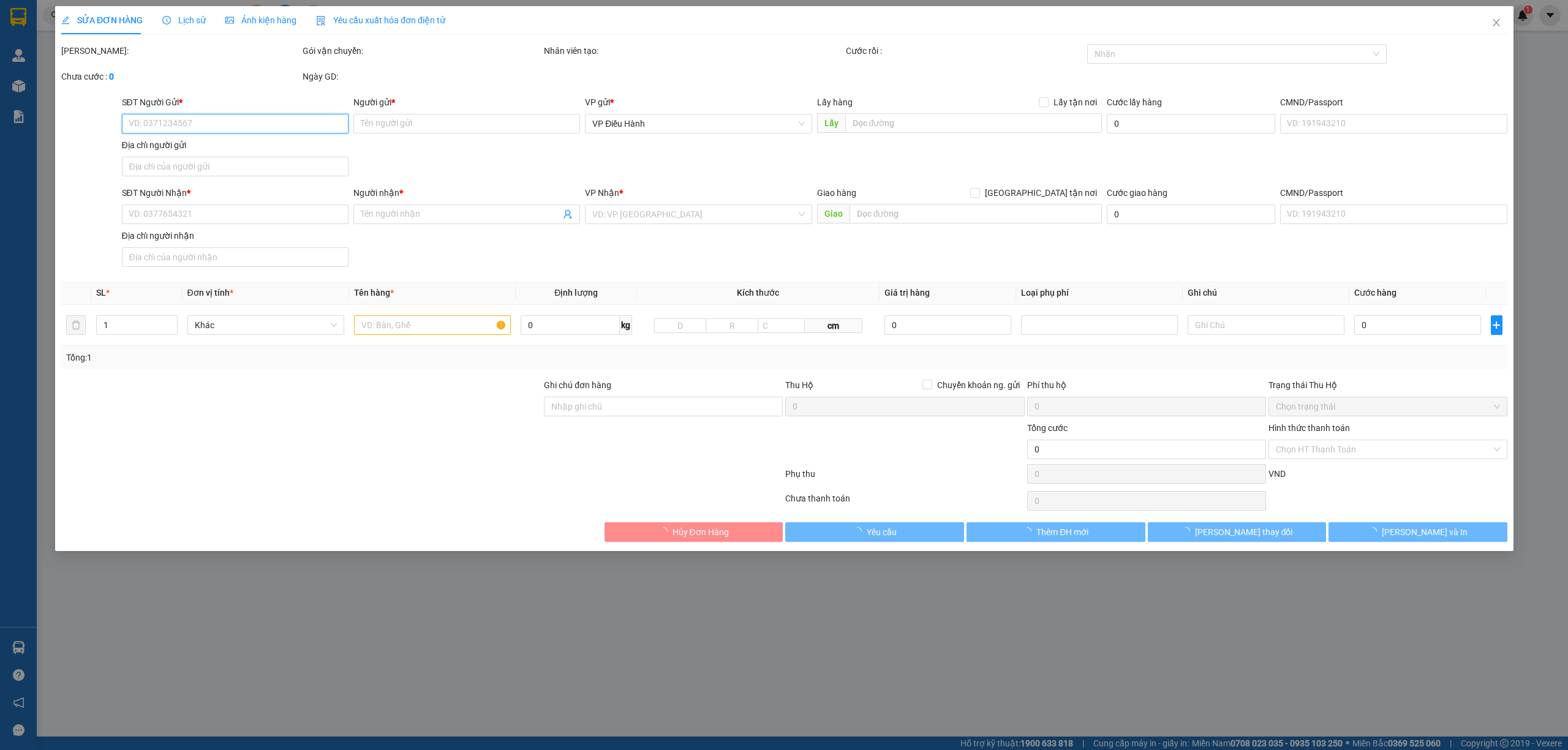
type input "đập khu dan cư miễn sơn,p thái học,tp chí linh hải dương"
type input "70.000"
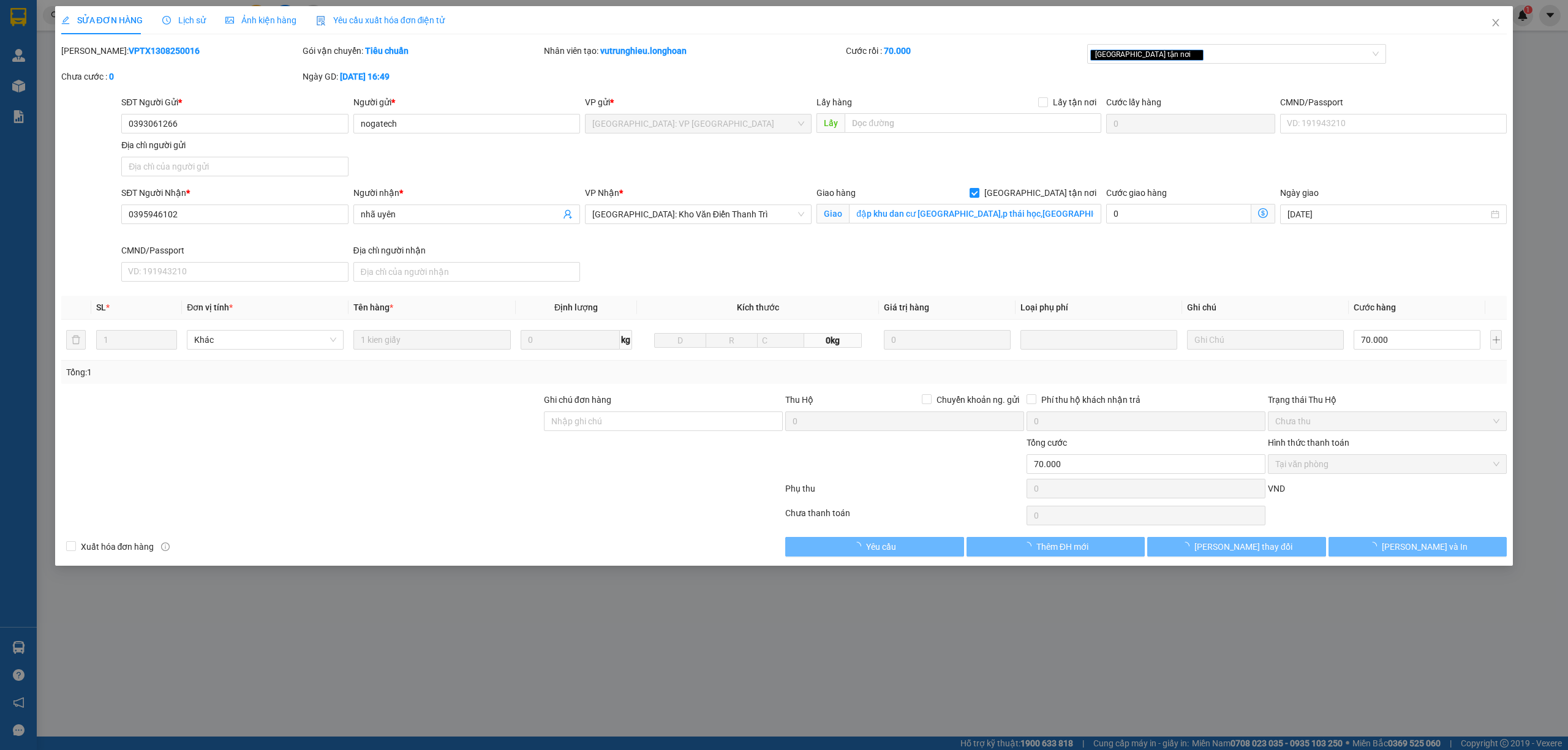
click at [187, 23] on span "Lịch sử" at bounding box center [184, 20] width 44 height 10
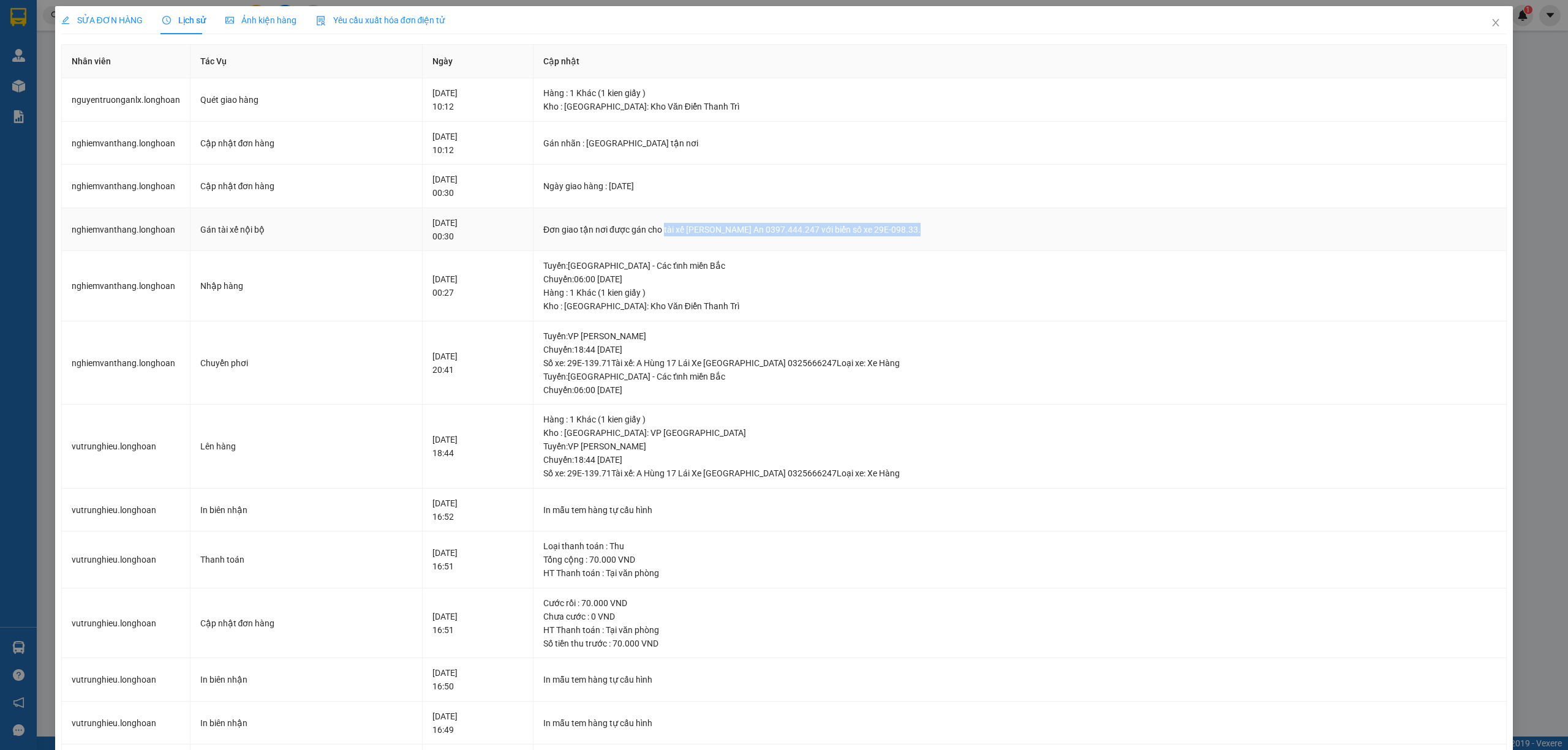
drag, startPoint x: 696, startPoint y: 232, endPoint x: 979, endPoint y: 233, distance: 283.0
click at [979, 233] on div "Đơn giao tận nơi được gán cho tài xế Nguyễn Trường An 0397.444.247 với biển số …" at bounding box center [1020, 230] width 953 height 13
copy div "tài xế Nguyễn Trường An 0397.444.247 với biển số xe 29E-098.33."
click at [1491, 25] on icon "close" at bounding box center [1496, 23] width 10 height 10
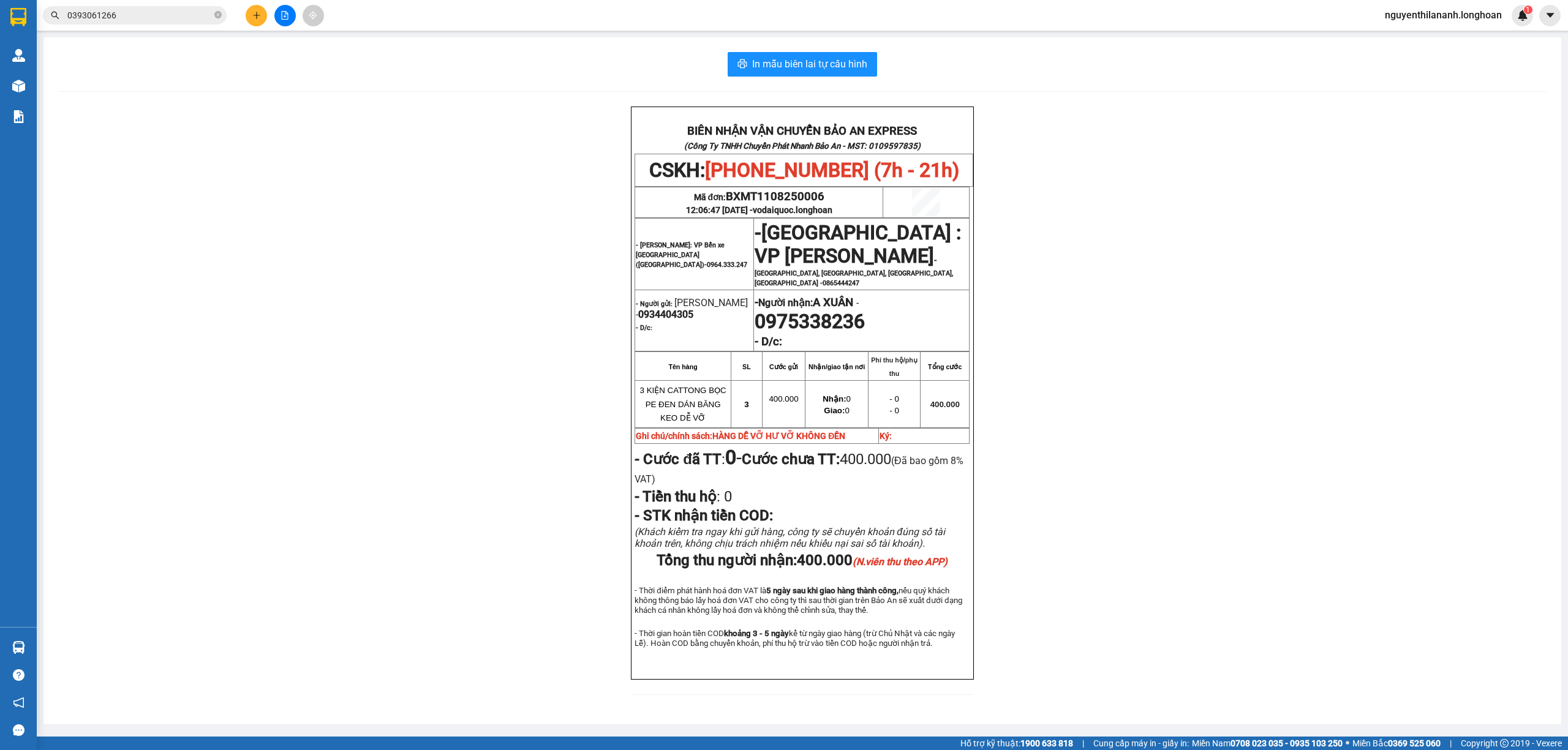
click at [136, 15] on input "0393061266" at bounding box center [139, 15] width 145 height 13
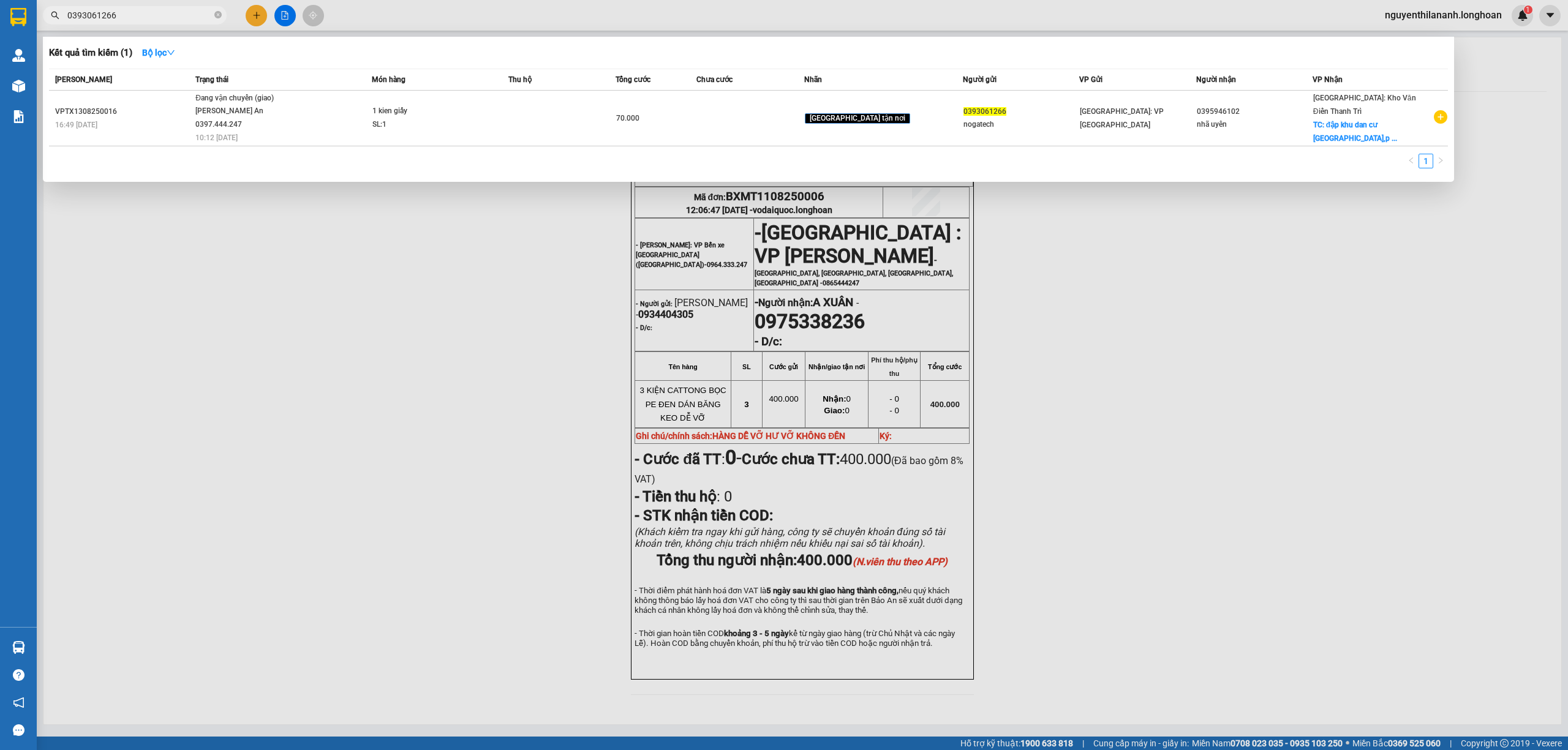
click at [136, 15] on input "0393061266" at bounding box center [139, 15] width 145 height 13
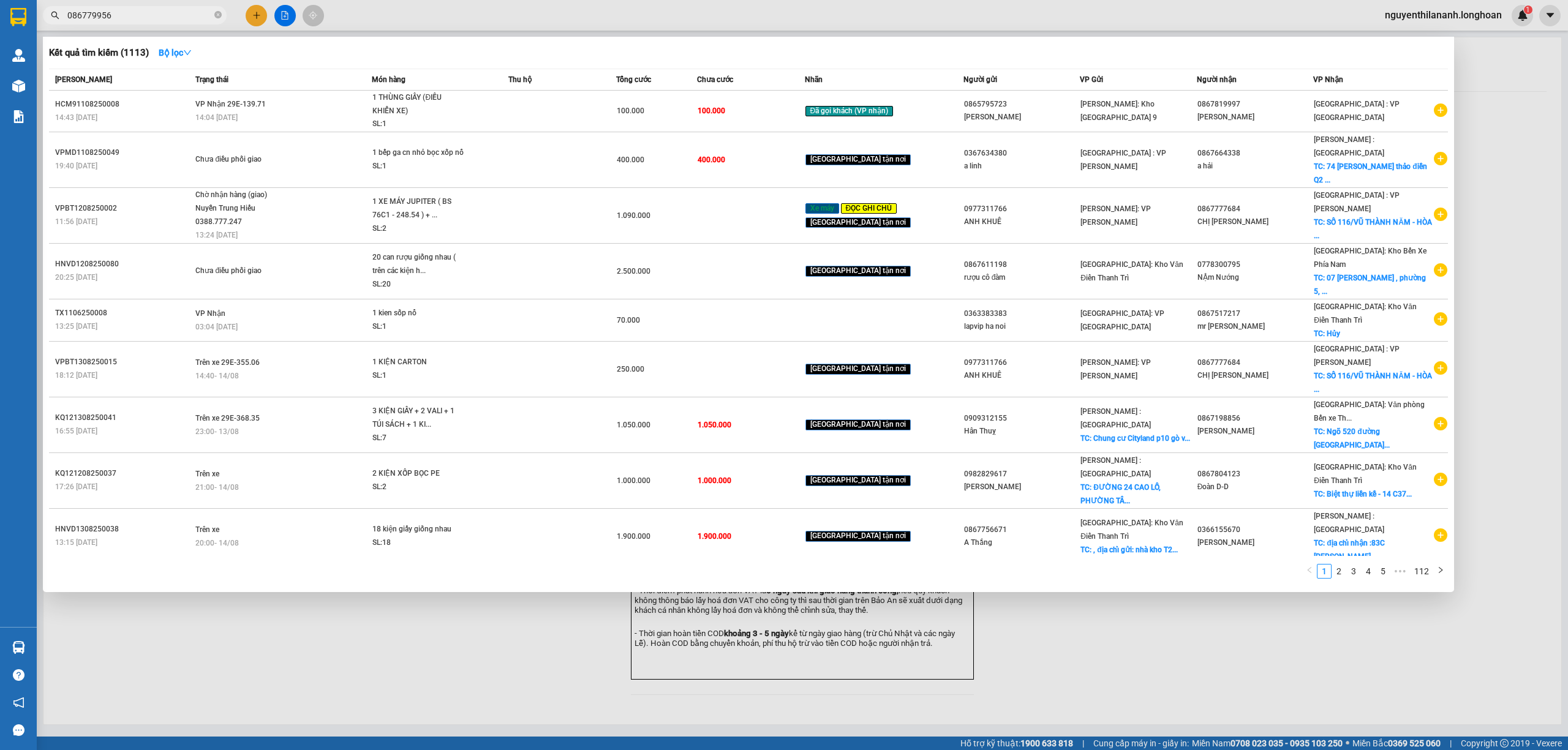
type input "0867799567"
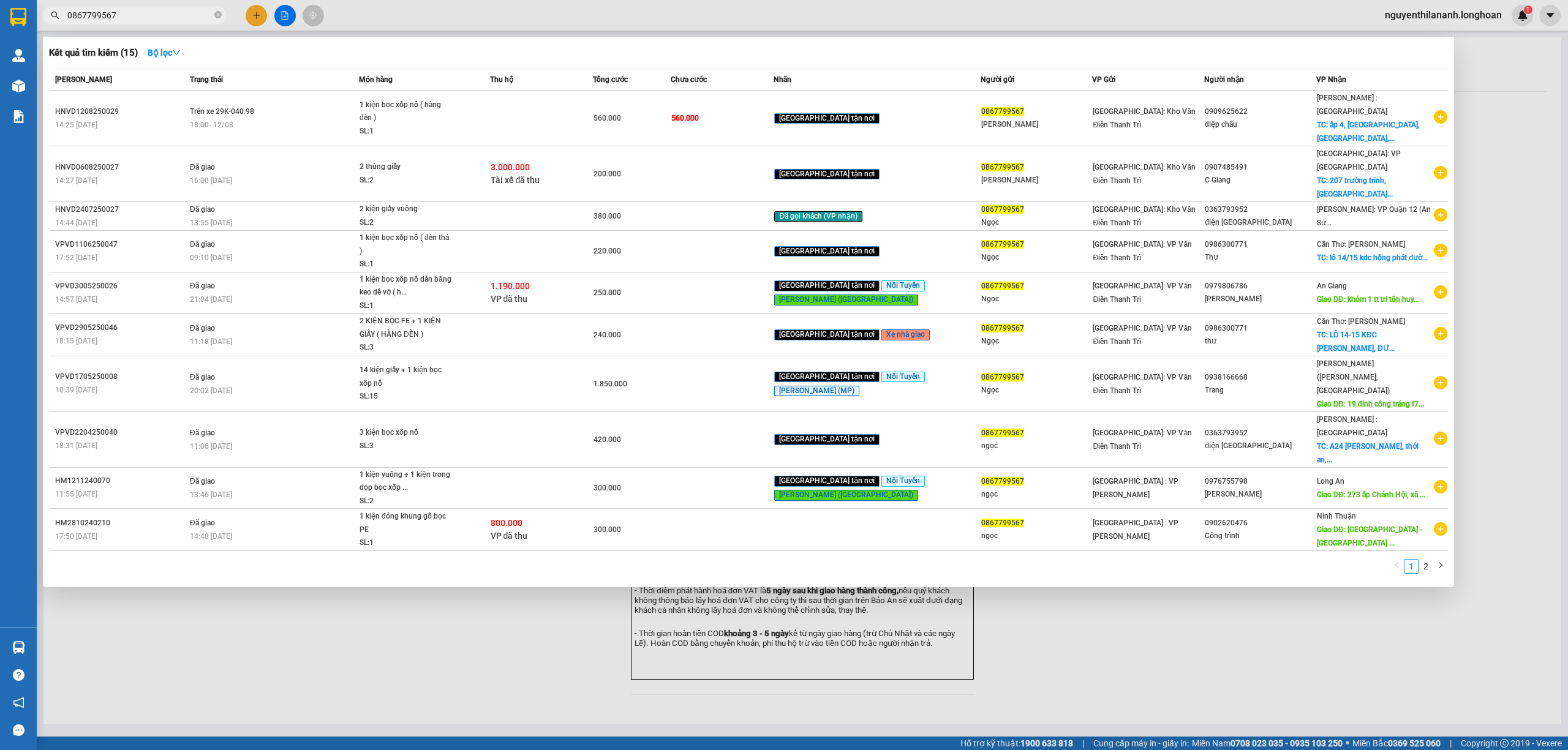
drag, startPoint x: 135, startPoint y: 10, endPoint x: 57, endPoint y: 7, distance: 78.1
click at [57, 7] on span "0867799567" at bounding box center [135, 16] width 184 height 18
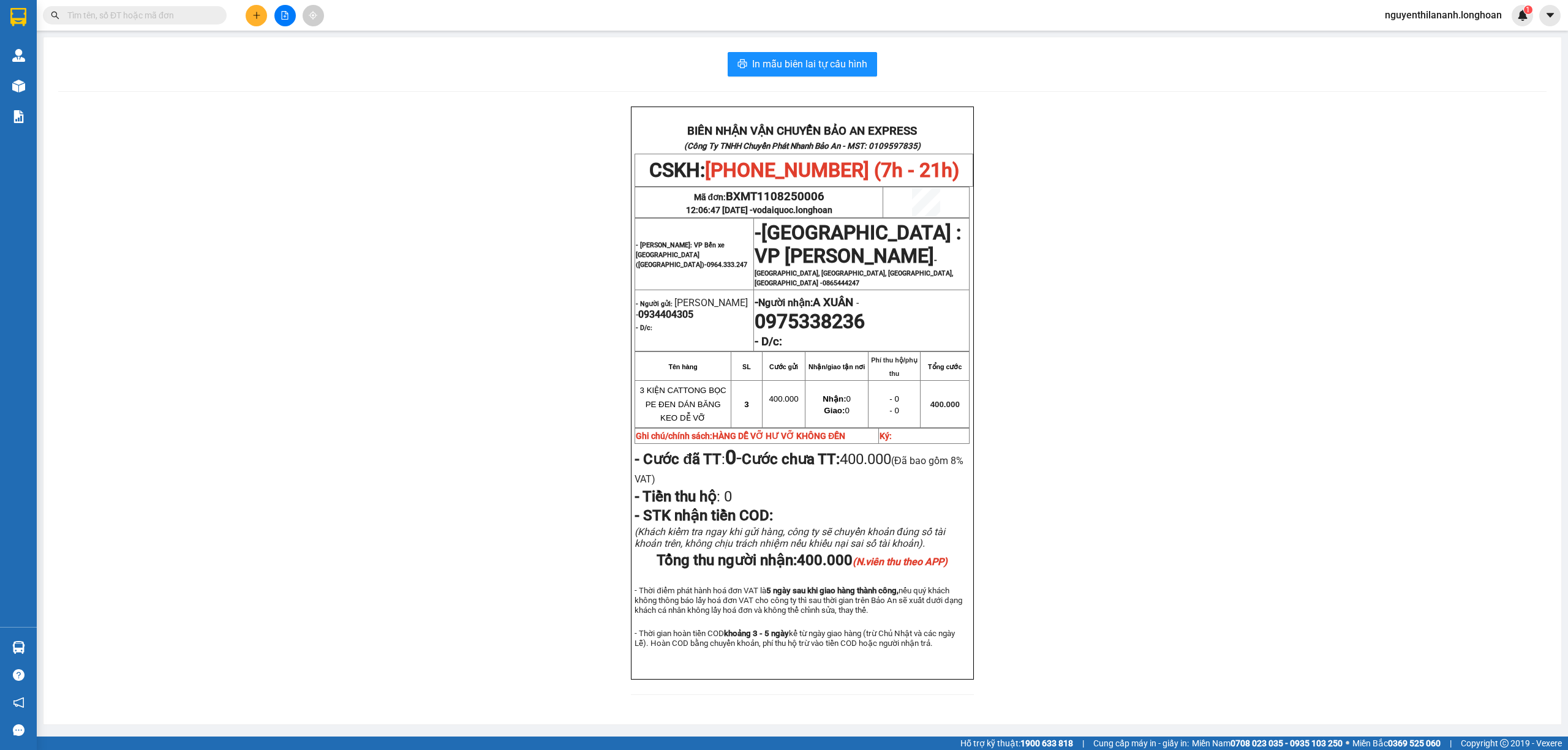
click at [154, 16] on input "text" at bounding box center [139, 15] width 145 height 13
paste input "0979695125"
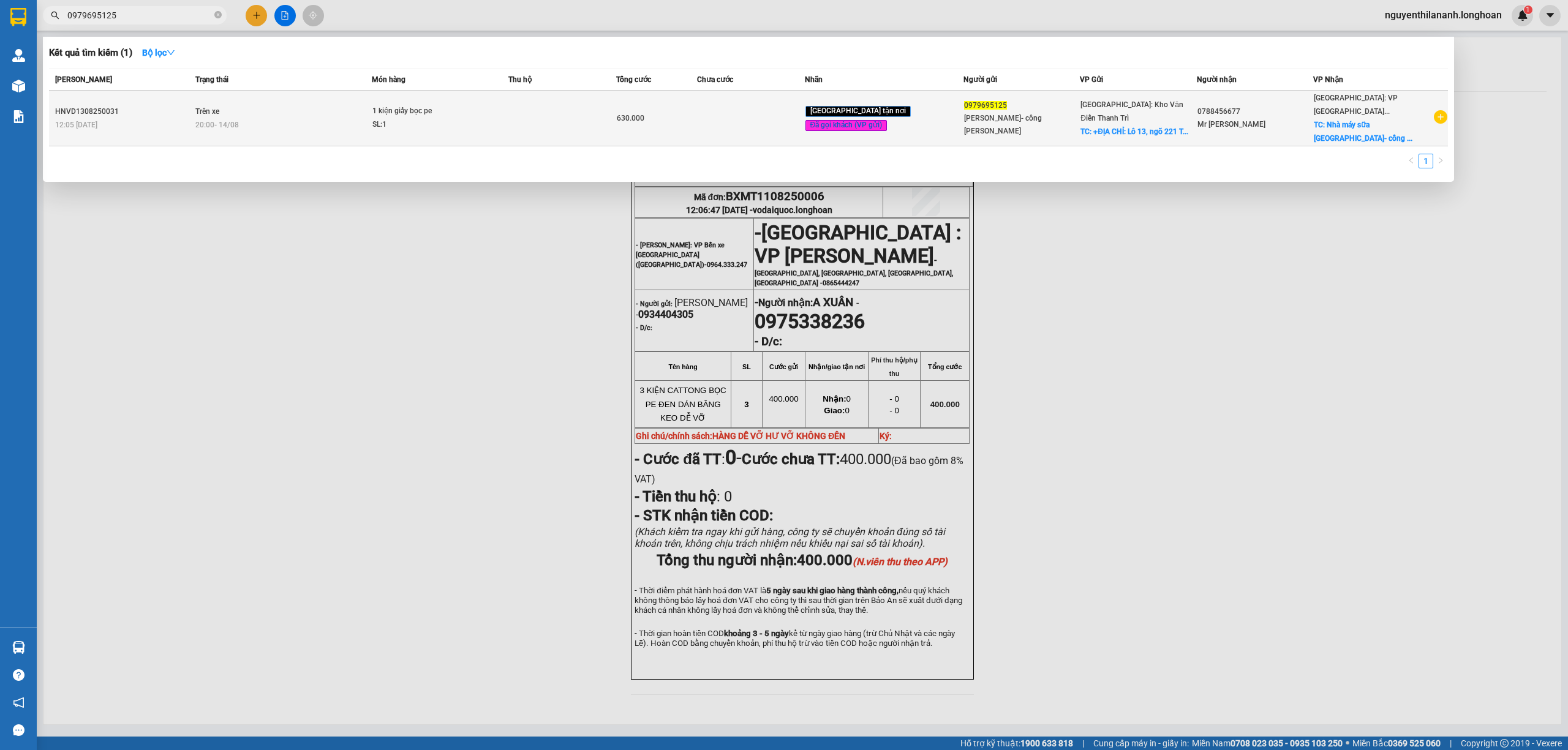
type input "0979695125"
click at [167, 124] on div "12:05 - 13/08" at bounding box center [123, 124] width 136 height 13
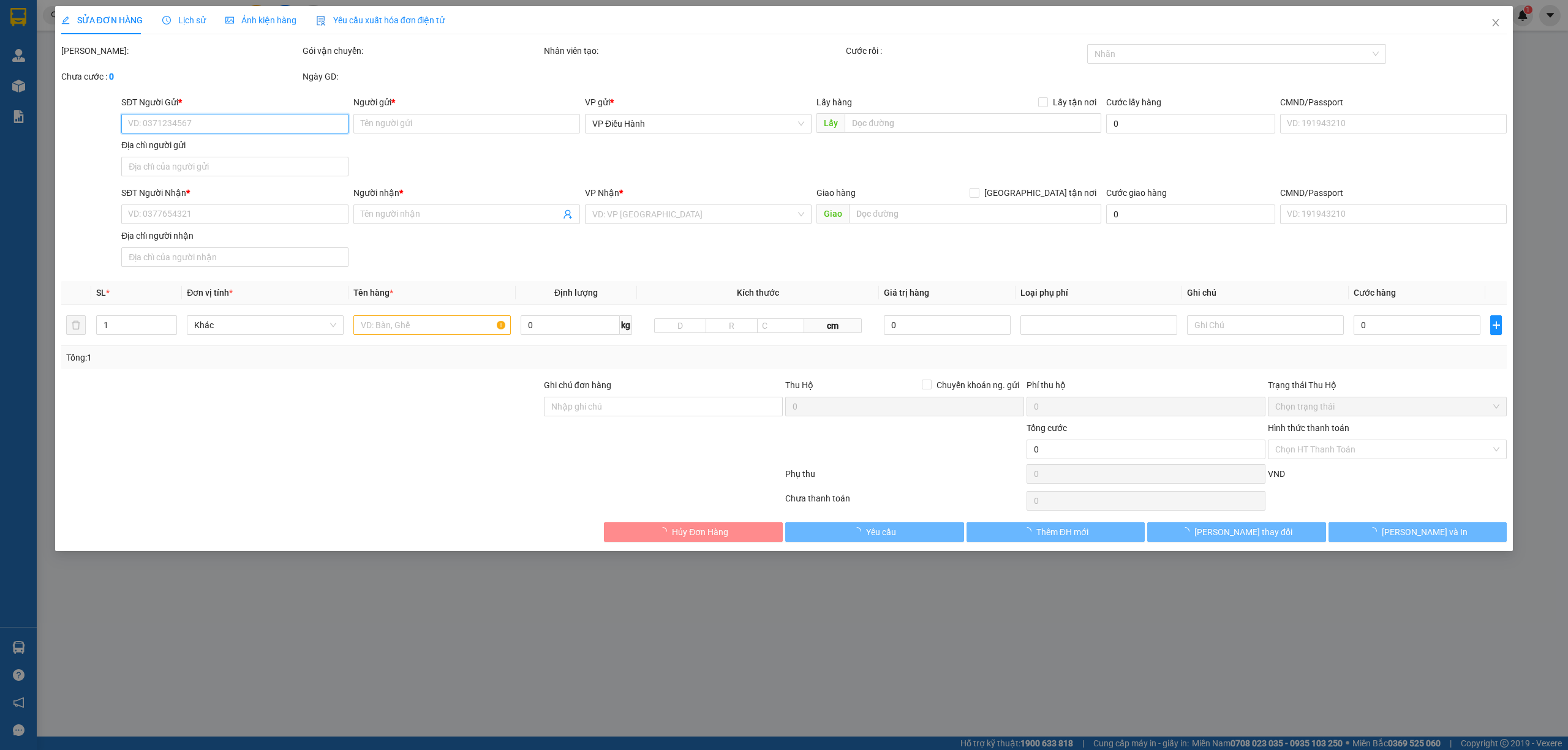
type input "0979695125"
type input "Trần Huê- công ty MAC"
checkbox input "true"
type input "+ĐỊA CHỈ: Lô 13, ngõ 221 Trung Kính, Yên Hòa, Hà Nội"
type input "100.000"
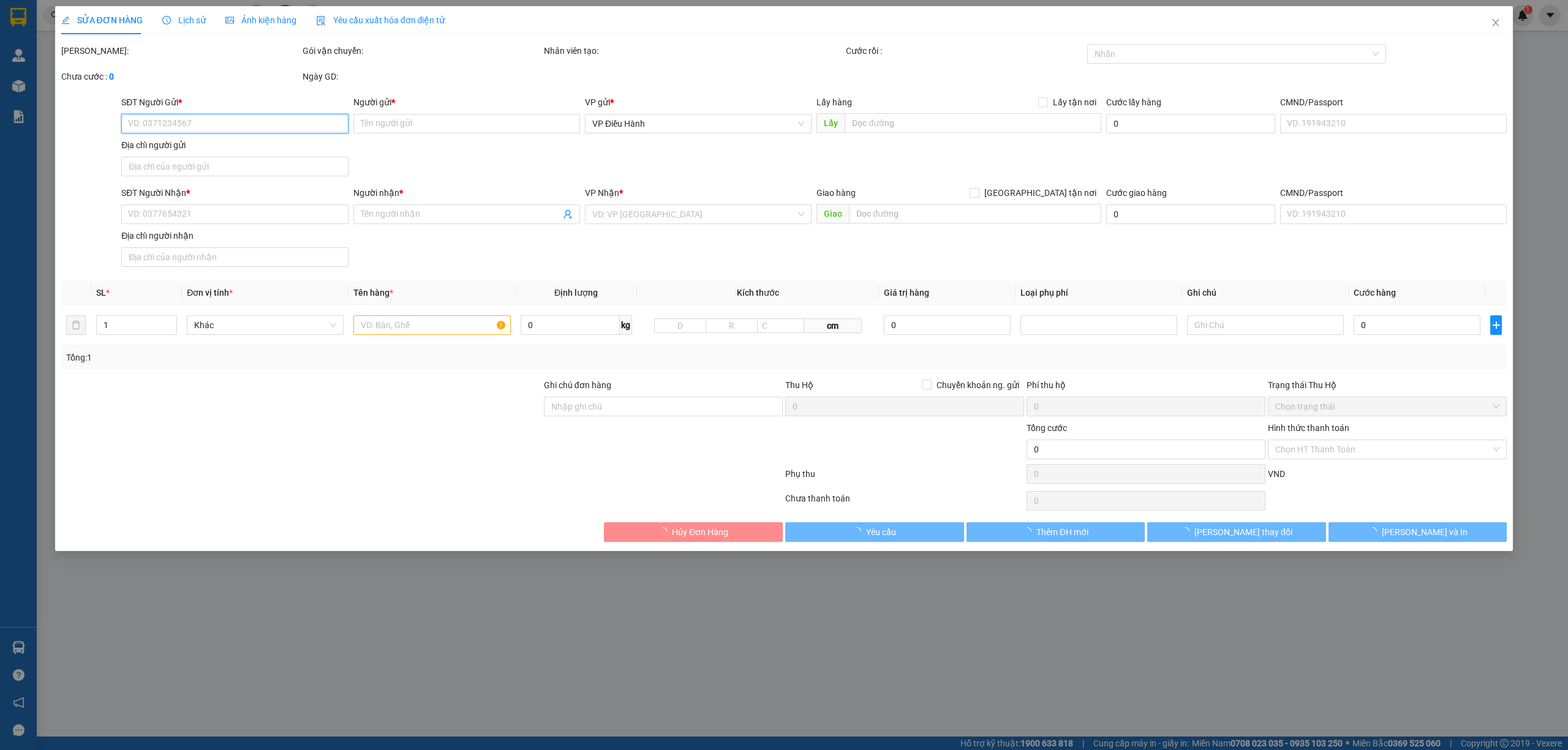
type input "0788456677"
type input "Mr Thanh FTI"
checkbox input "true"
type input "Nhà máy sữa Đà Lạt- cổng chính- Xã Tu Tra, Đơn Dương, Lâm Đồng"
type input "hàng giao nguyên kiện, hư vỡ ko đền"
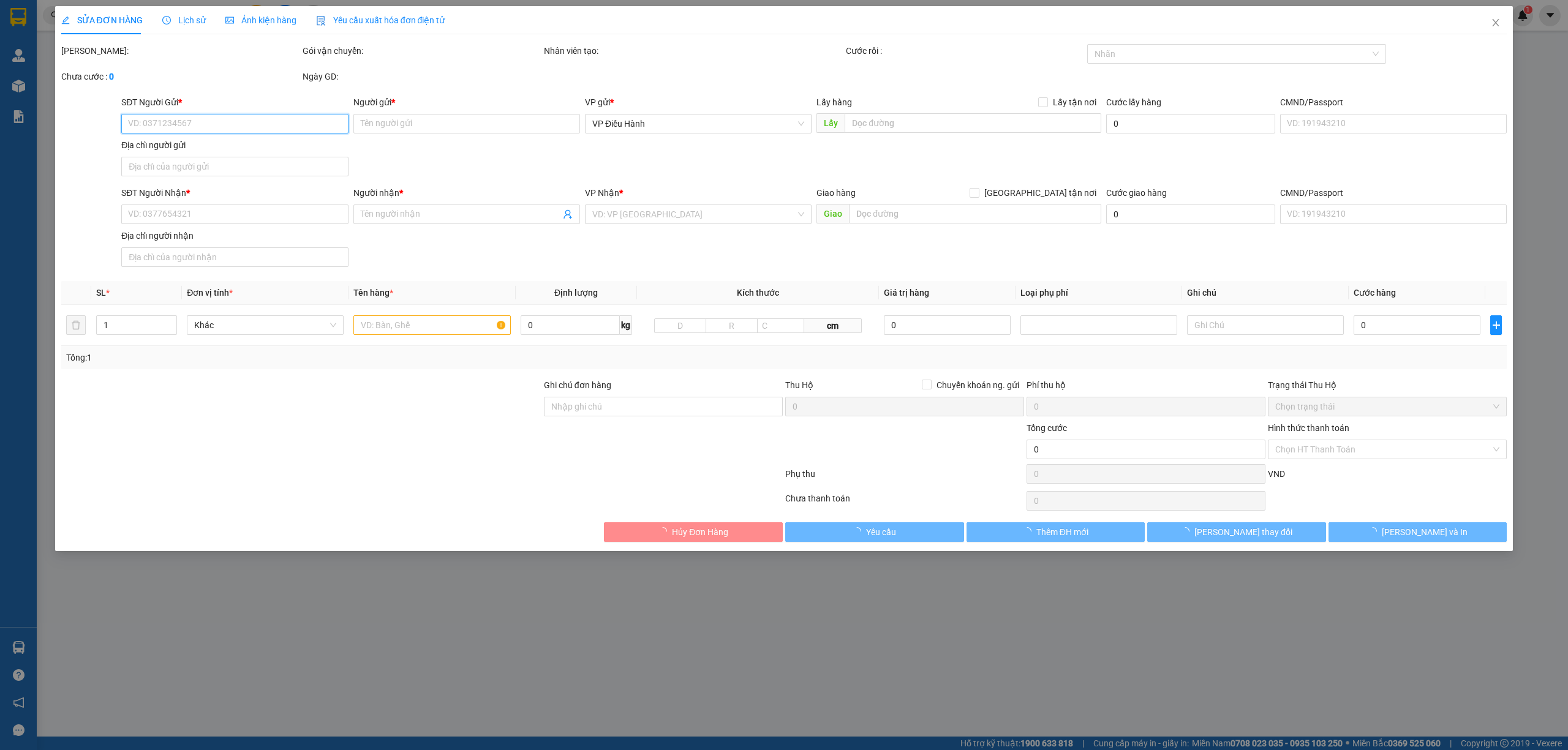
type input "630.000"
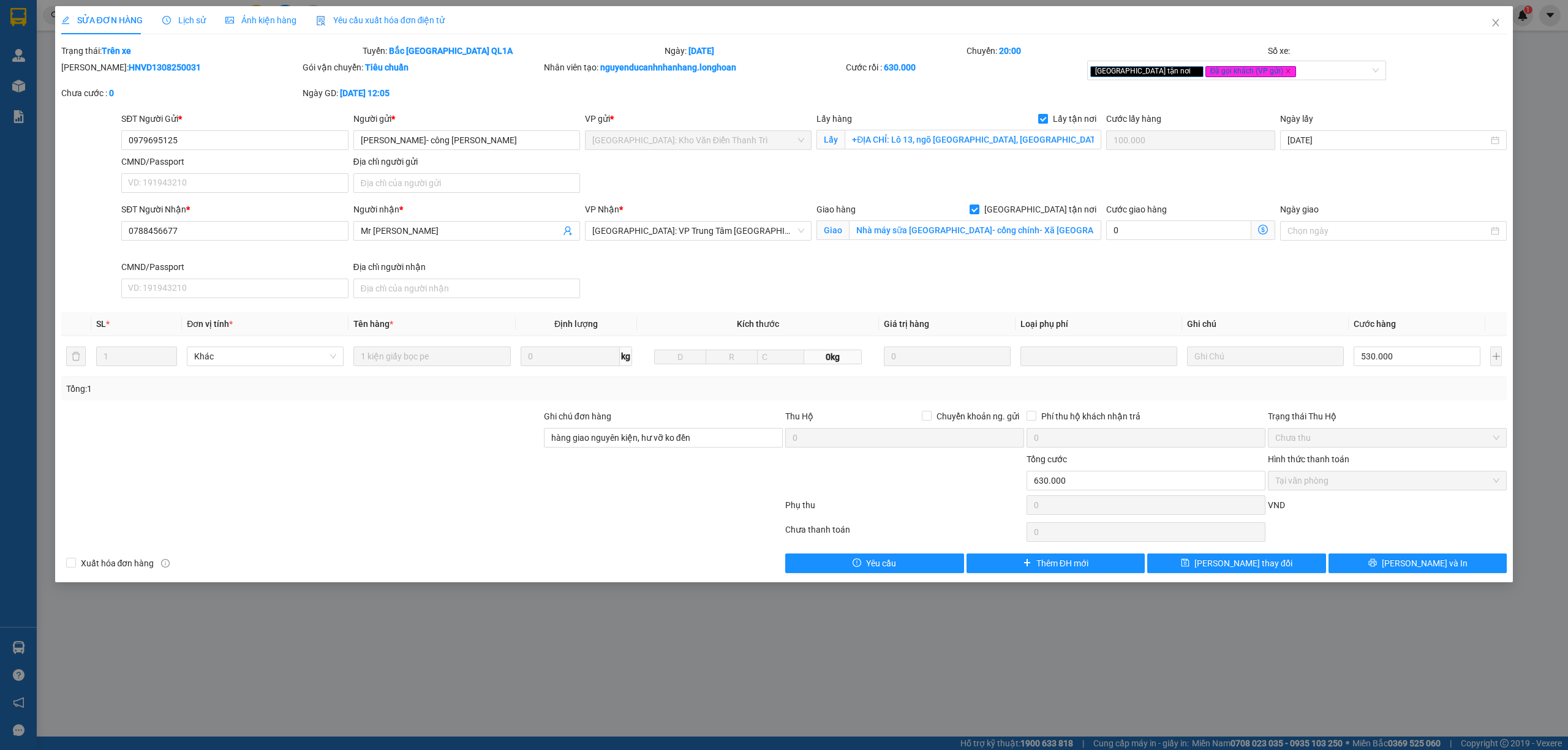
drag, startPoint x: 168, startPoint y: 66, endPoint x: 93, endPoint y: 70, distance: 75.1
click at [93, 70] on div "Mã ĐH: HNVD1308250031" at bounding box center [181, 67] width 239 height 13
copy b "HNVD1308250031"
click at [184, 61] on div "Mã ĐH: HNVD1308250031" at bounding box center [181, 67] width 239 height 13
drag, startPoint x: 189, startPoint y: 62, endPoint x: 92, endPoint y: 65, distance: 97.0
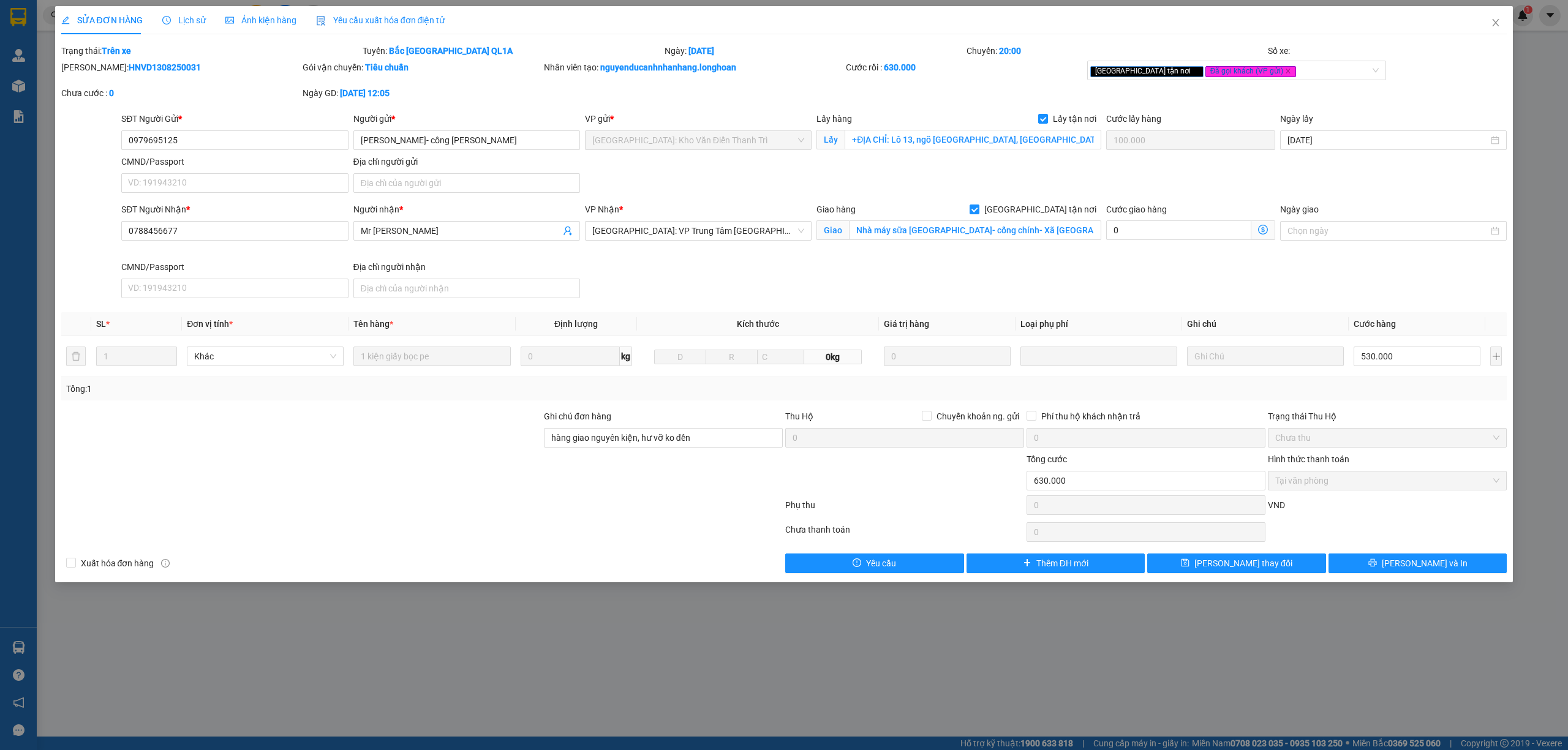
click at [92, 65] on div "Mã ĐH: HNVD1308250031" at bounding box center [181, 67] width 239 height 13
copy b "HNVD1308250031"
click at [252, 38] on div "SỬA ĐƠN HÀNG Lịch sử Ảnh kiện hàng Yêu cầu xuất hóa đơn điện tử Total Paid Fee …" at bounding box center [784, 290] width 1446 height 567
drag, startPoint x: 228, startPoint y: 136, endPoint x: 115, endPoint y: 145, distance: 113.4
click at [115, 145] on div "SĐT Người Gửi * 0979695125 0979695125 Người gửi * Trần Huê- công ty MAC VP gửi …" at bounding box center [784, 155] width 1449 height 85
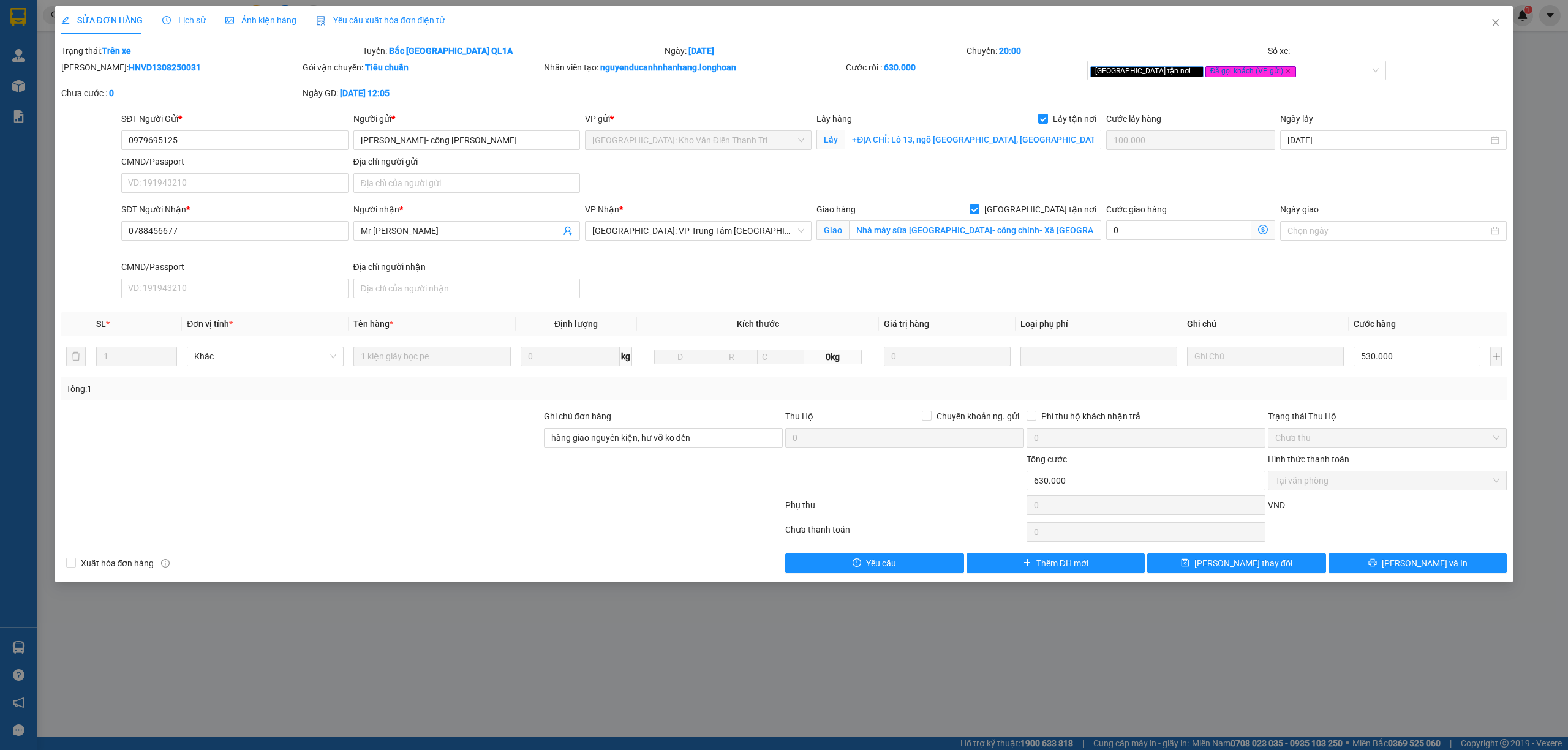
click at [177, 16] on span "Lịch sử" at bounding box center [184, 20] width 44 height 10
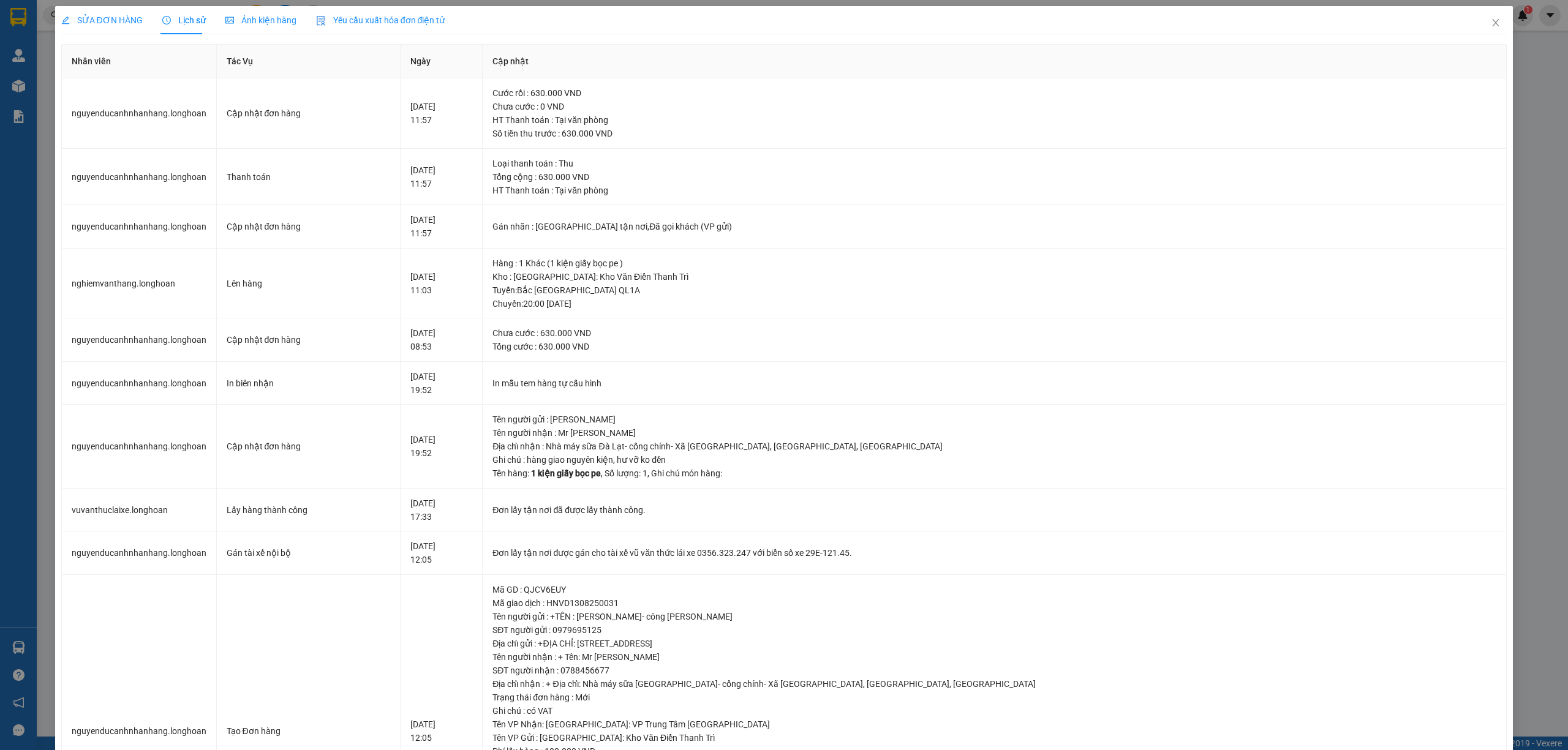
click at [117, 22] on span "SỬA ĐƠN HÀNG" at bounding box center [102, 20] width 81 height 10
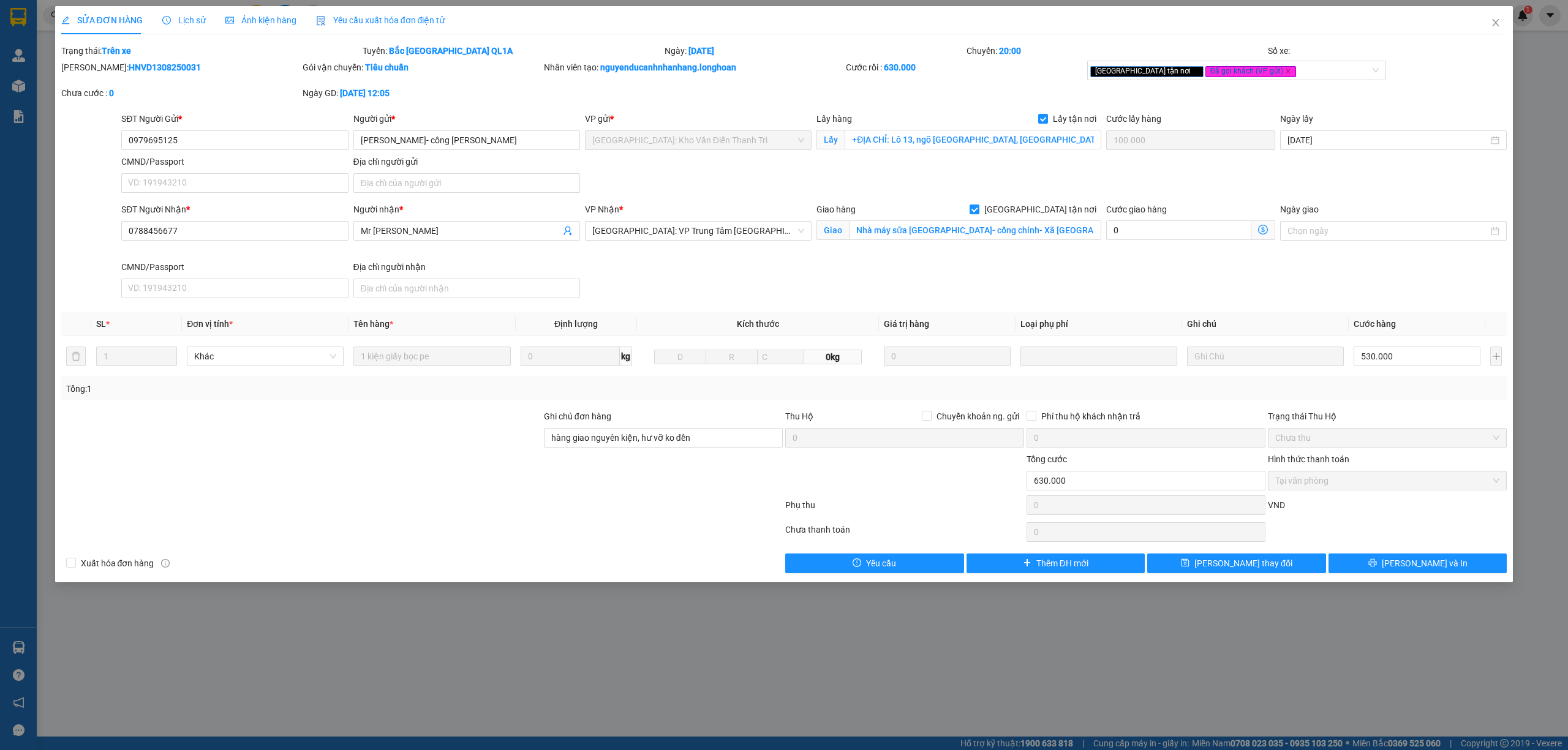
click at [170, 16] on span "Lịch sử" at bounding box center [184, 20] width 44 height 10
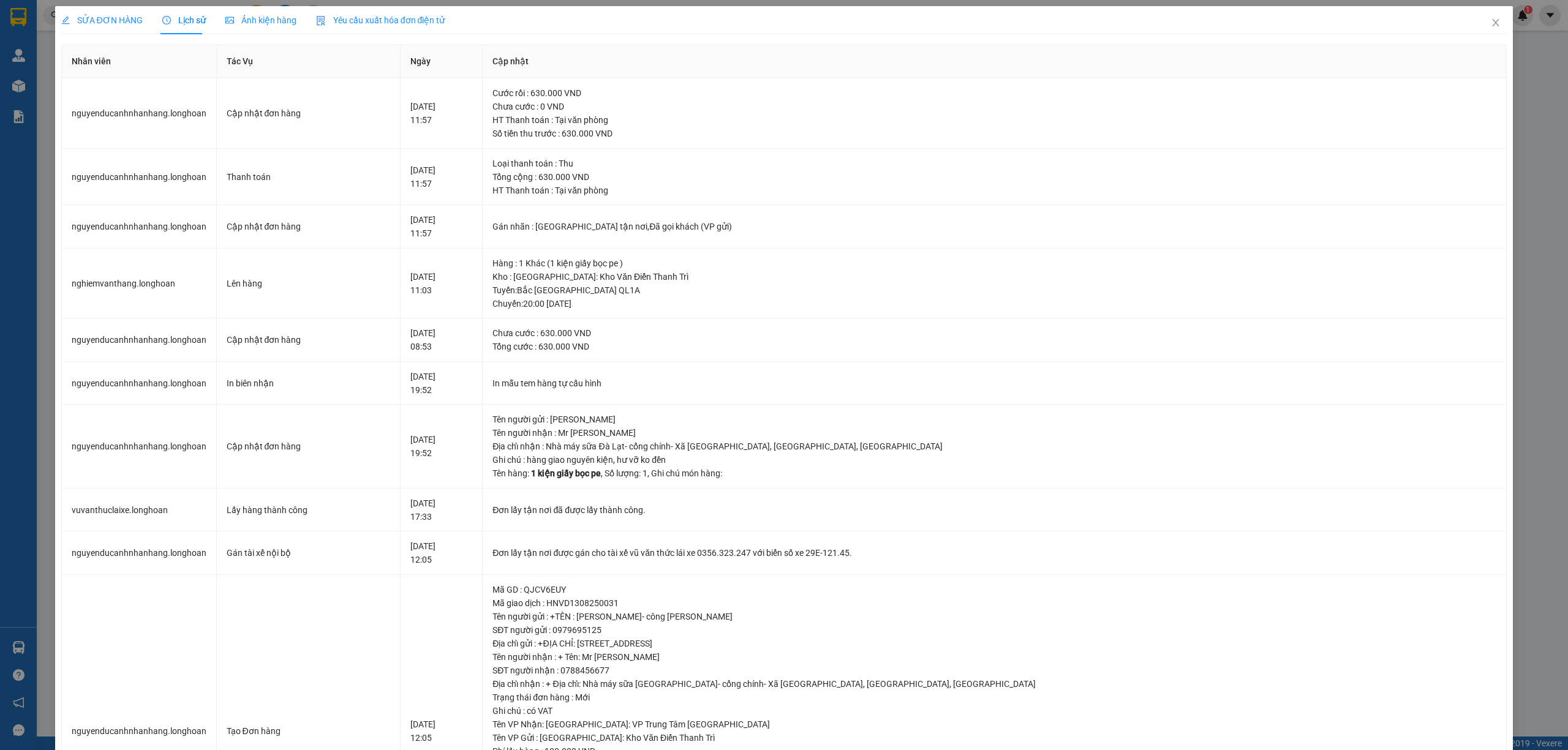
click at [93, 16] on span "SỬA ĐƠN HÀNG" at bounding box center [102, 20] width 81 height 10
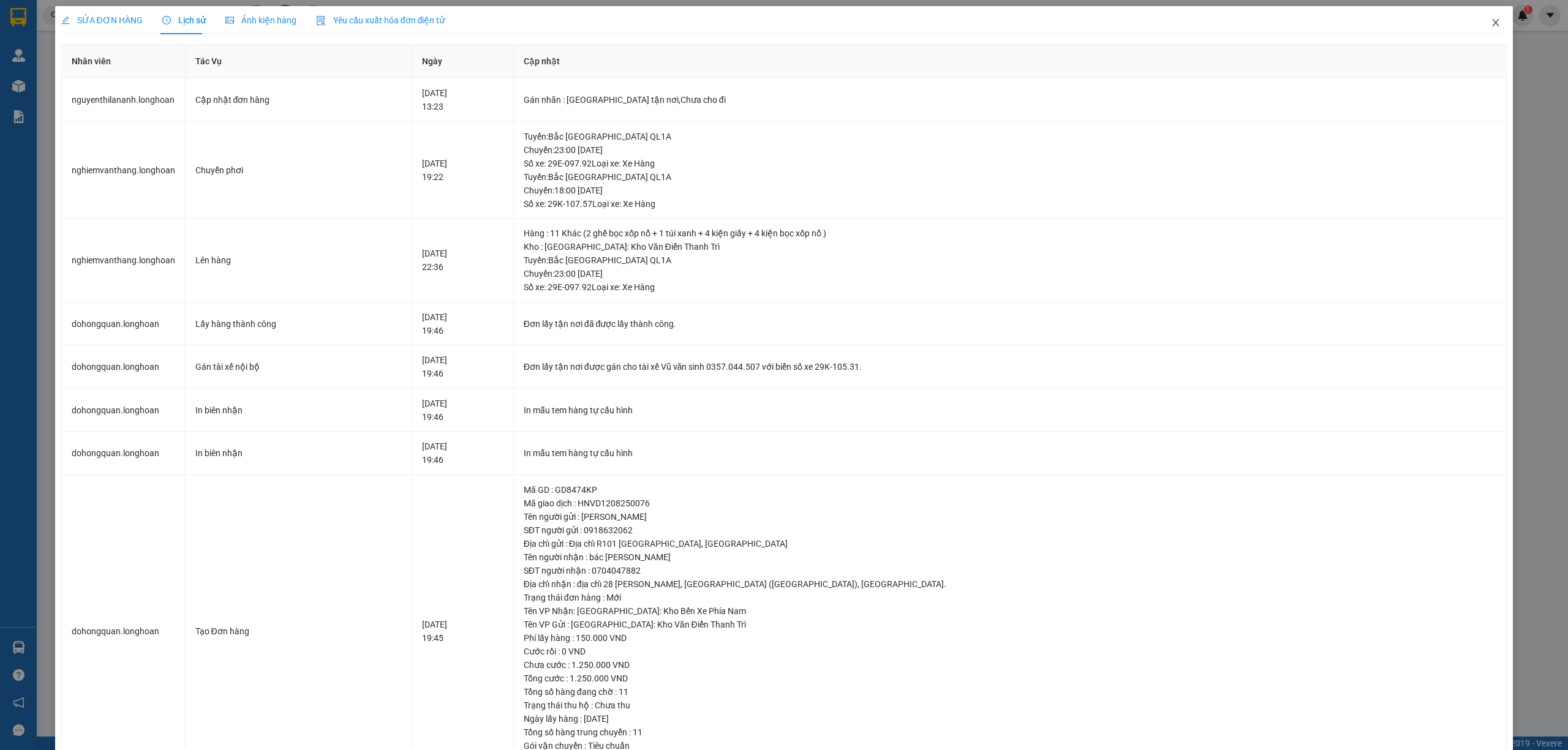
click at [1493, 25] on icon "close" at bounding box center [1497, 23] width 7 height 7
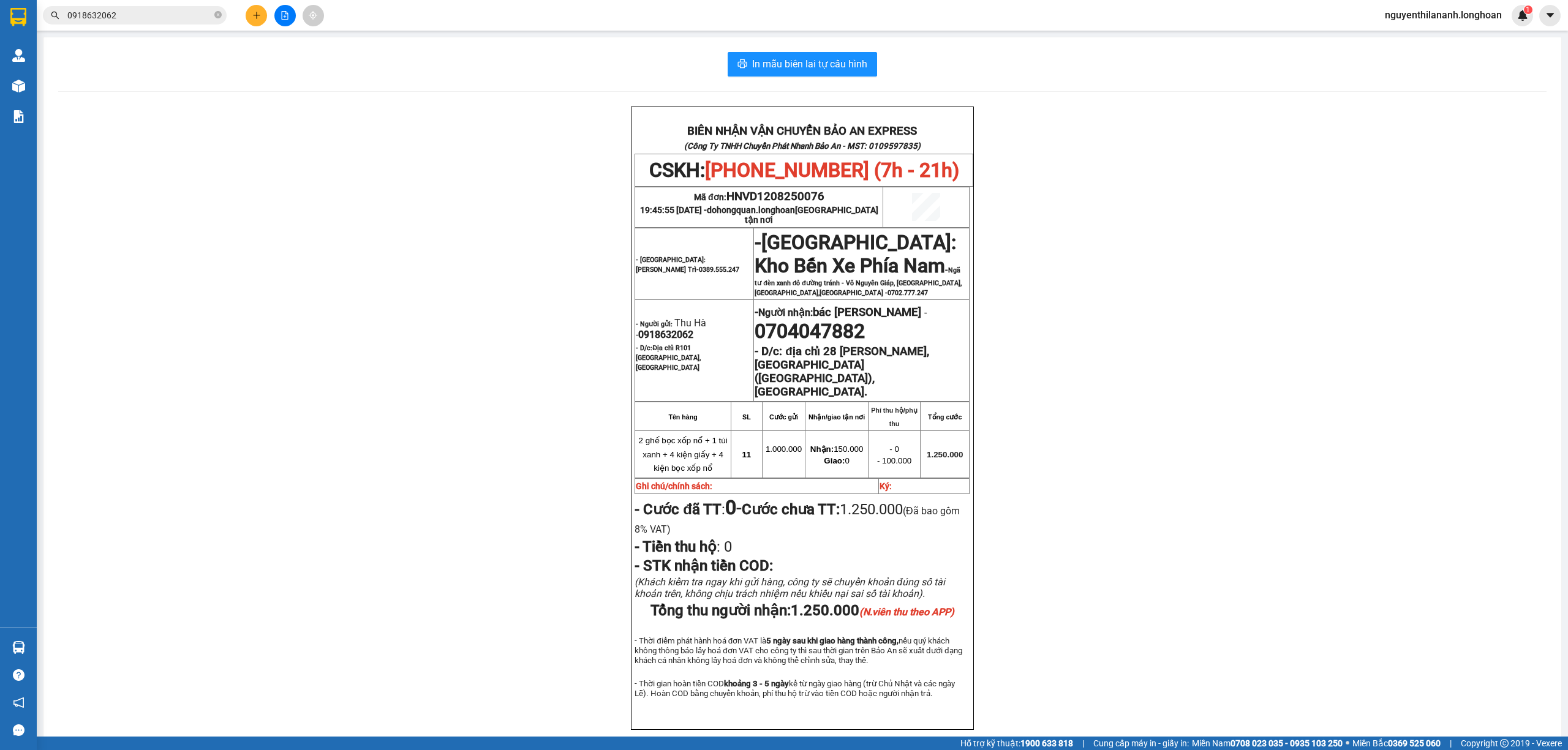
click at [429, 421] on div "BIÊN NHẬN VẬN CHUYỂN BẢO AN EXPRESS (Công Ty TNHH Chuyển Phát Nhanh Bảo An - MS…" at bounding box center [802, 433] width 1489 height 653
click at [168, 18] on input "0918632062" at bounding box center [139, 15] width 145 height 13
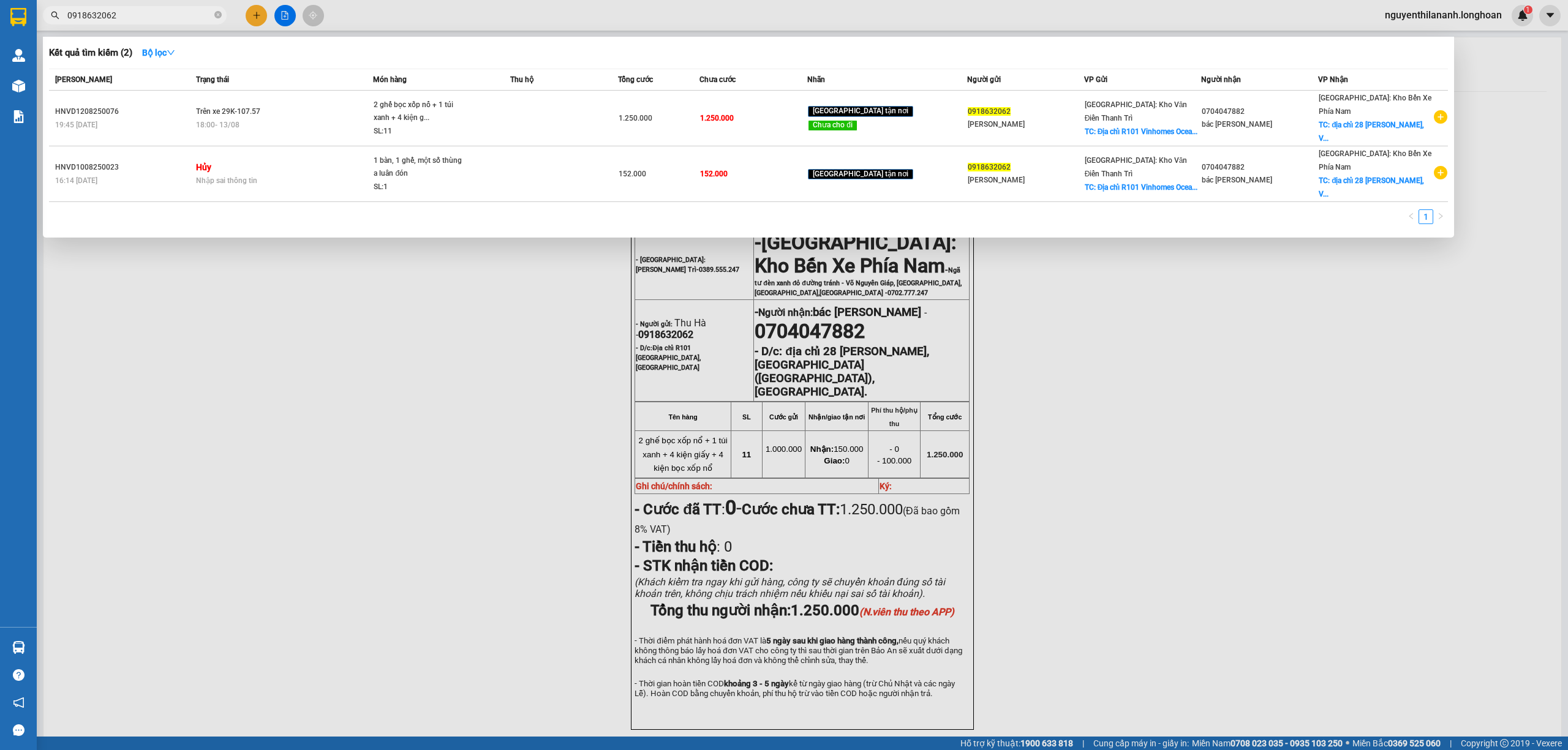
click at [168, 18] on input "0918632062" at bounding box center [139, 15] width 145 height 13
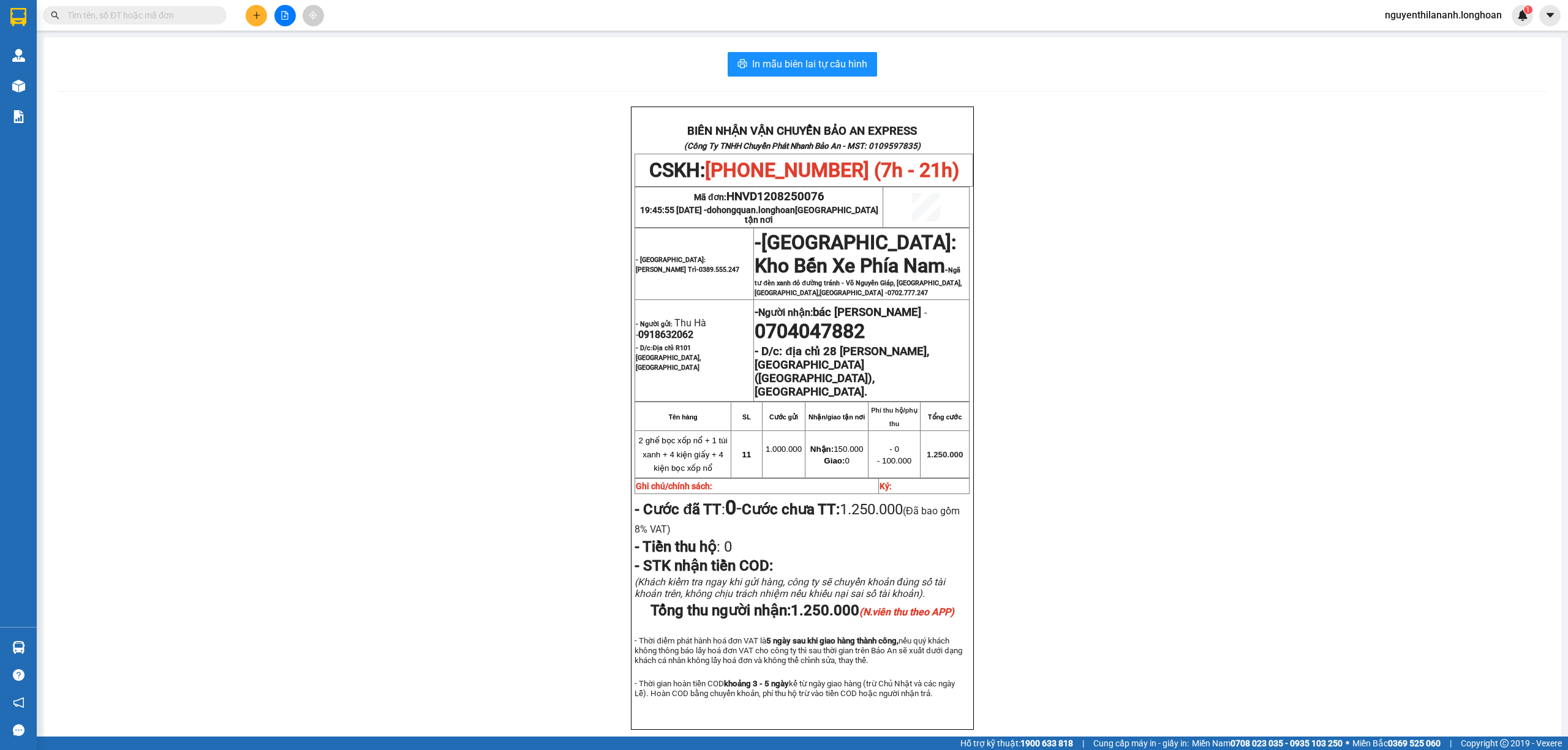
type input "v"
paste input "BXMT1108250006"
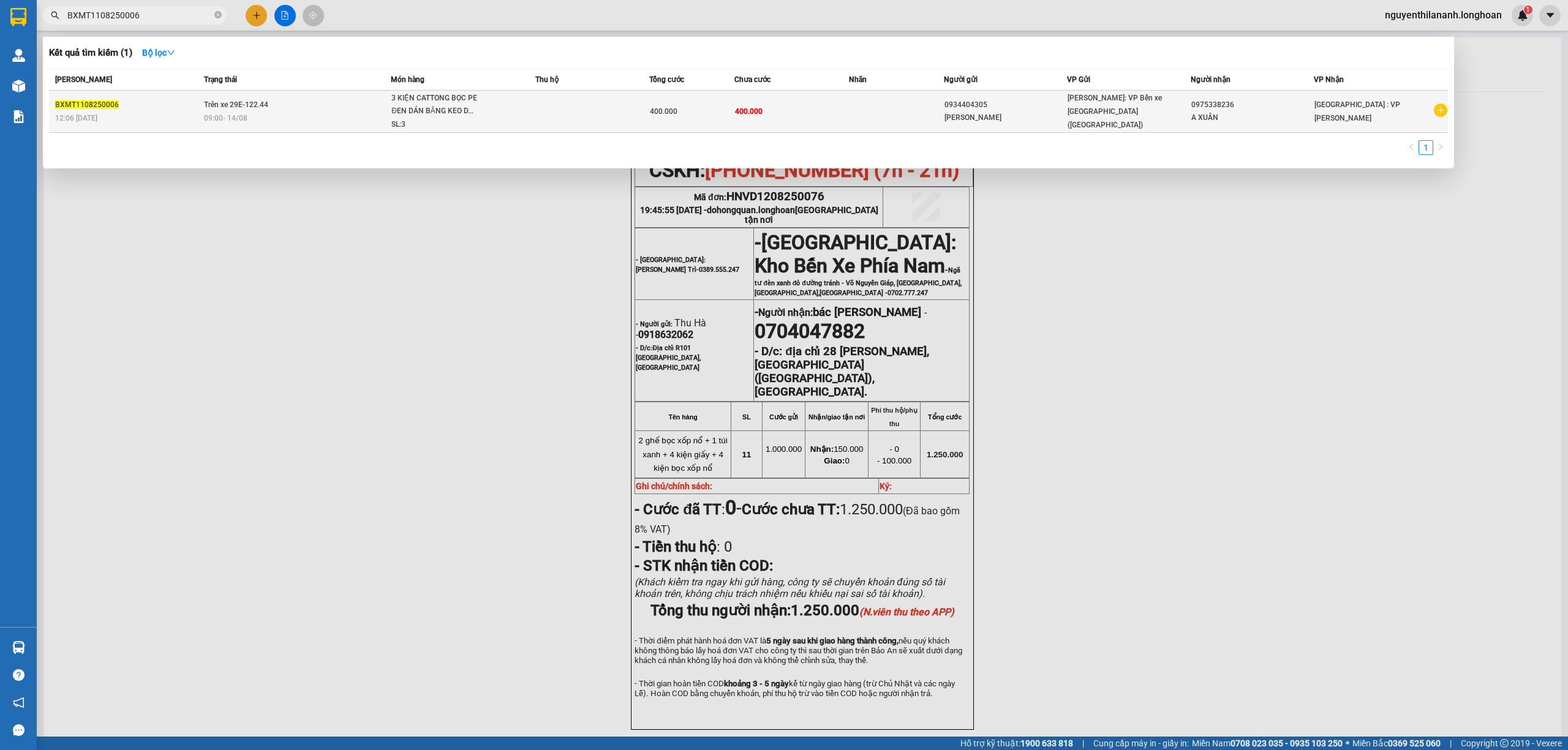
type input "BXMT1108250006"
click at [179, 108] on div "BXMT1108250006" at bounding box center [127, 105] width 145 height 13
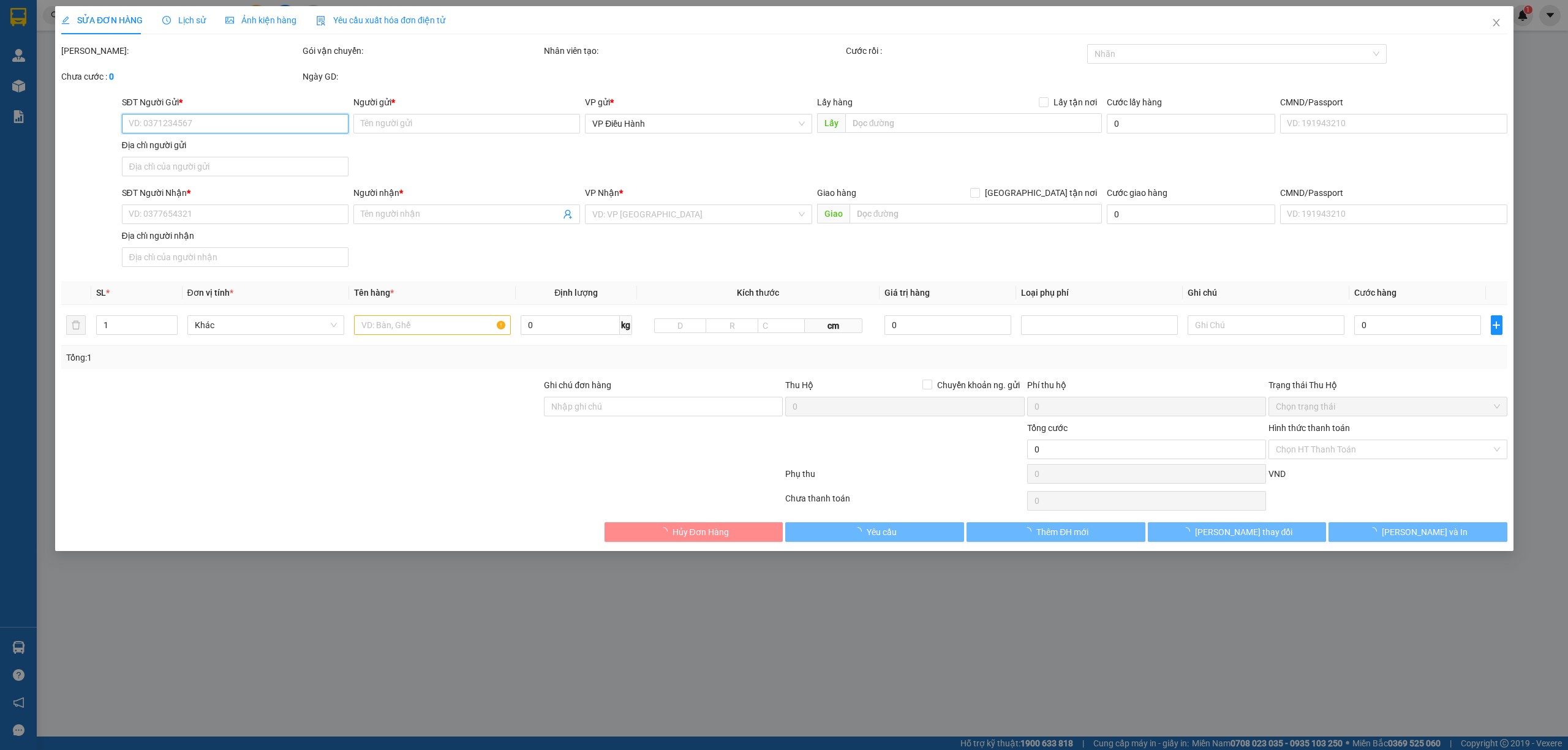
type input "0934404305"
type input "[PERSON_NAME]"
type input "0975338236"
type input "A XUÂN"
type input "HÀNG DỄ VỠ HƯ VỠ KHÔNG ĐỀN"
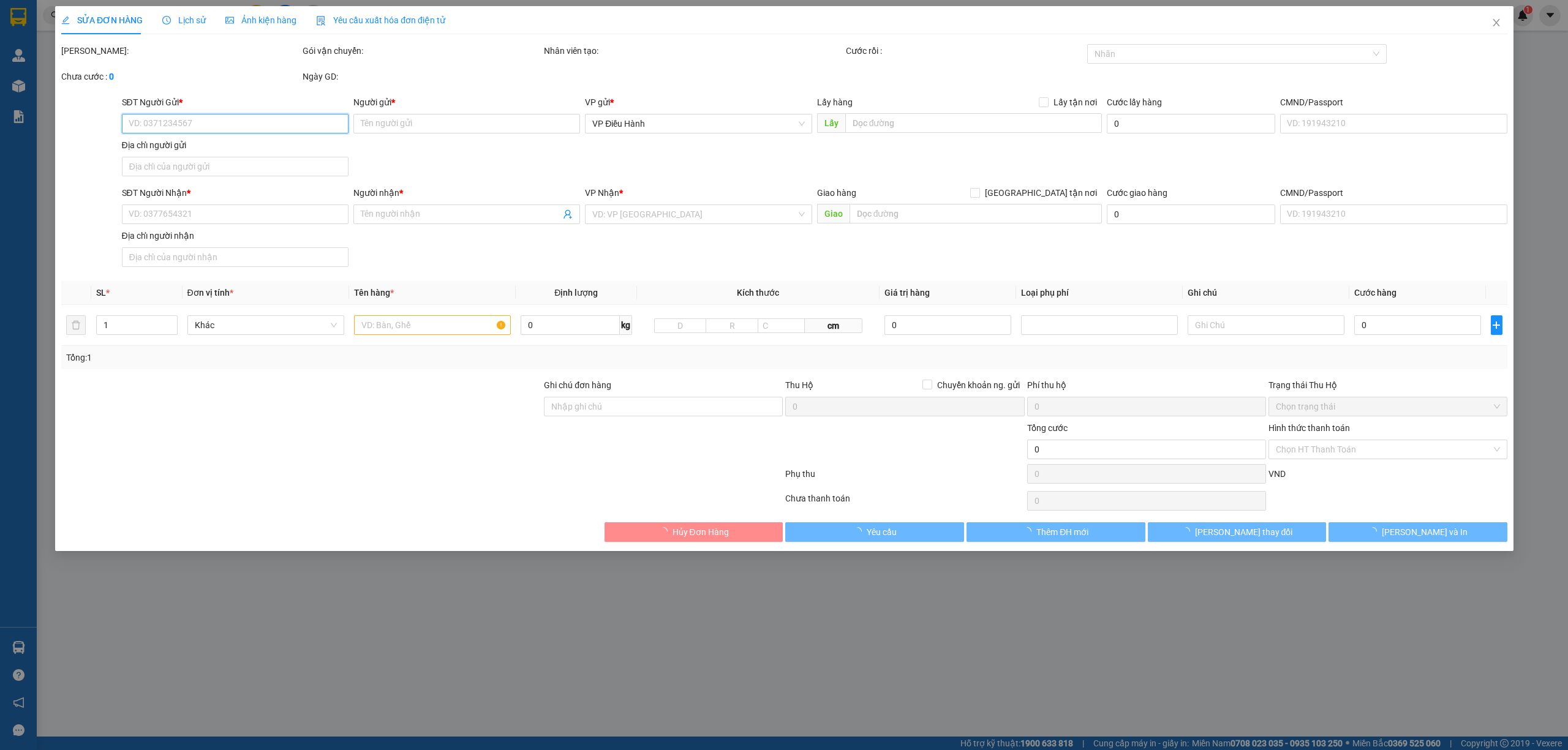
type input "400.000"
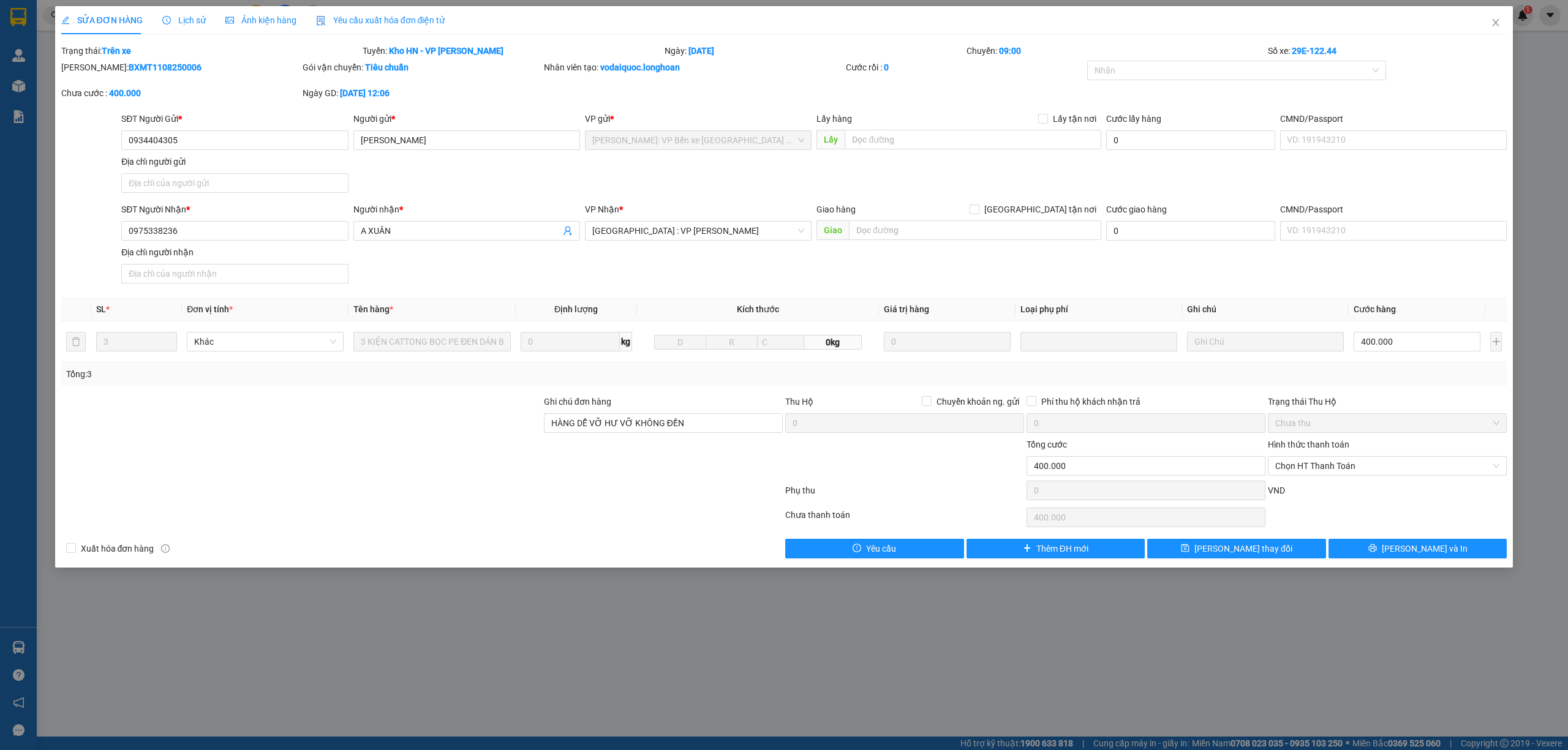
click at [189, 25] on span "Lịch sử" at bounding box center [184, 20] width 44 height 10
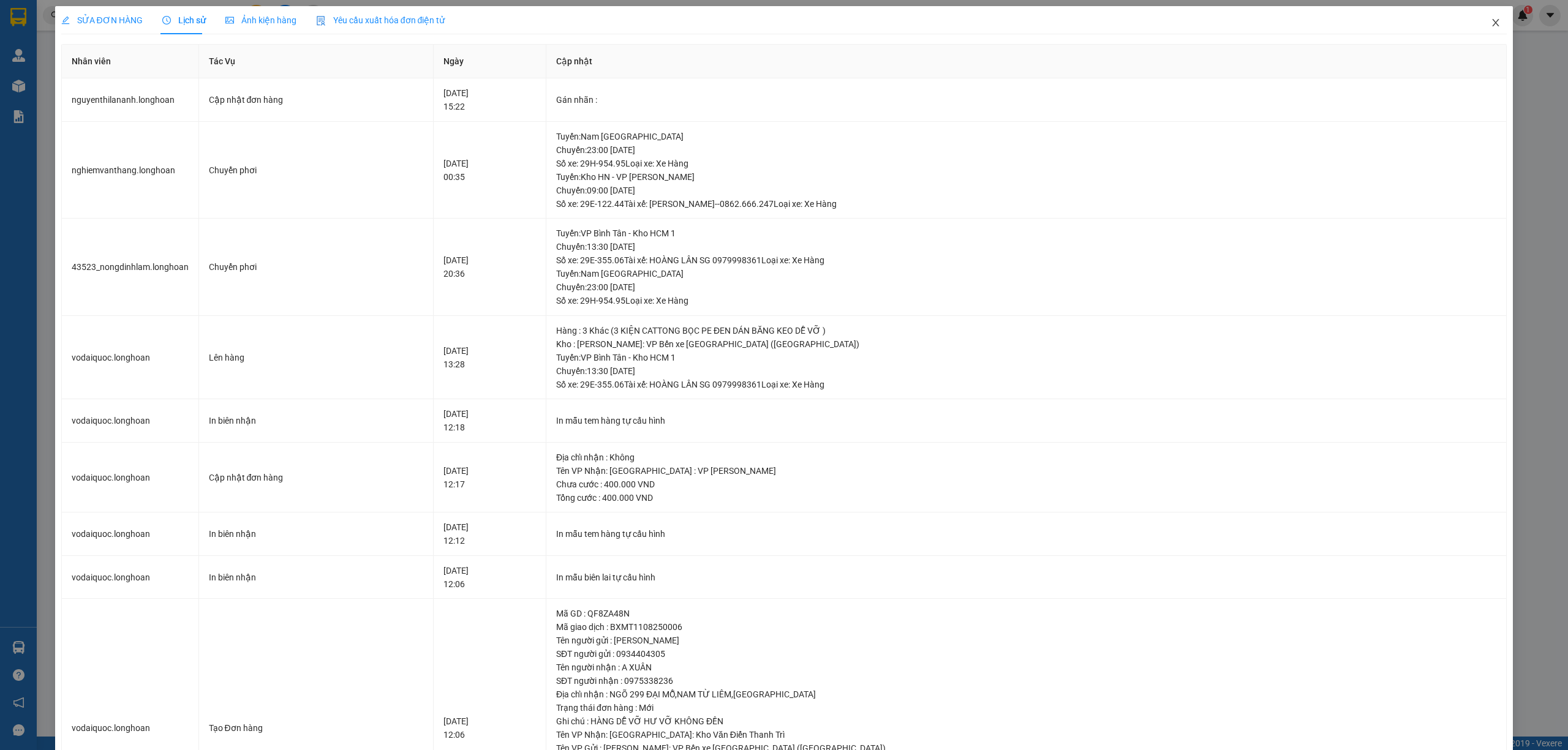
click at [1490, 20] on span "Close" at bounding box center [1496, 23] width 35 height 35
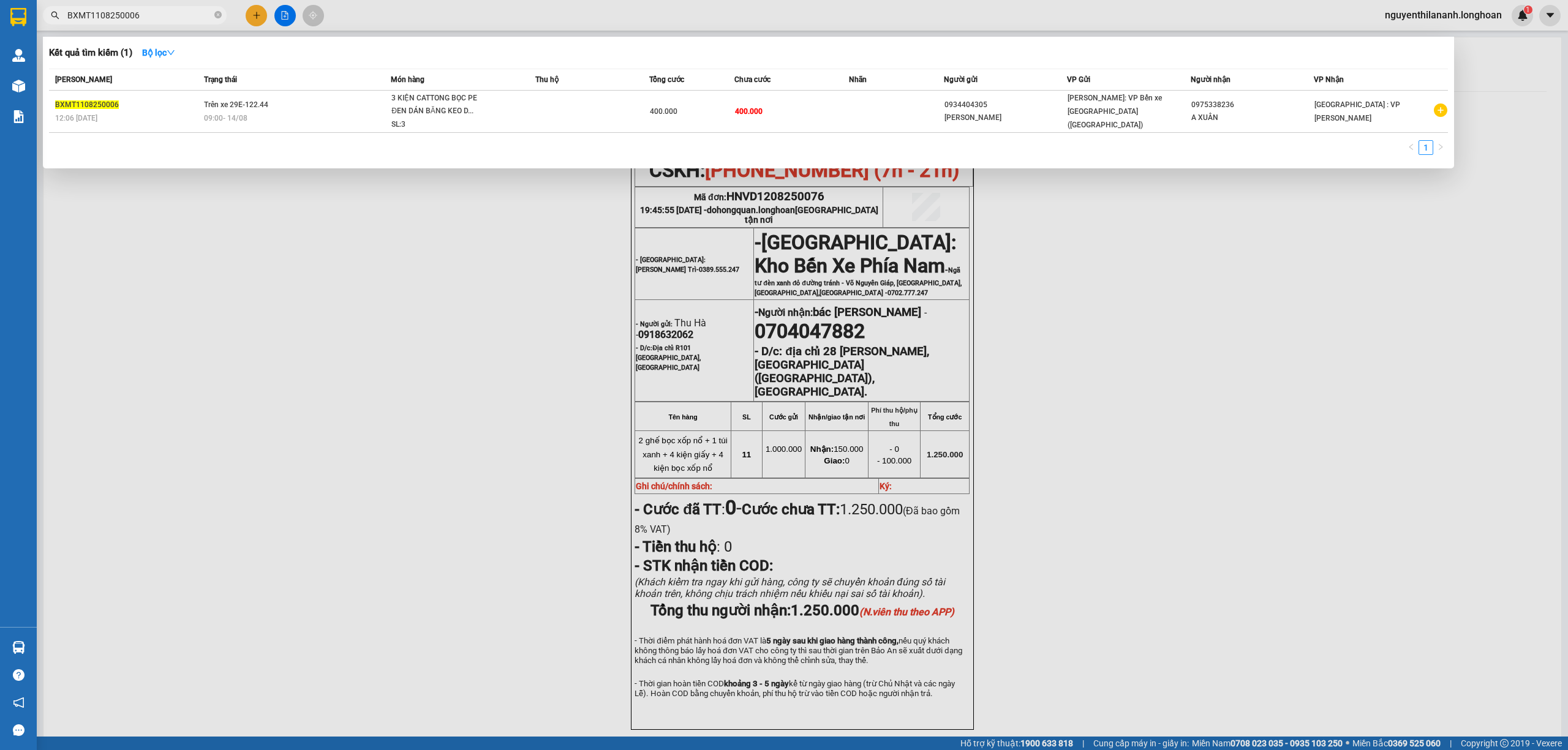
click at [143, 16] on input "BXMT1108250006" at bounding box center [139, 15] width 145 height 13
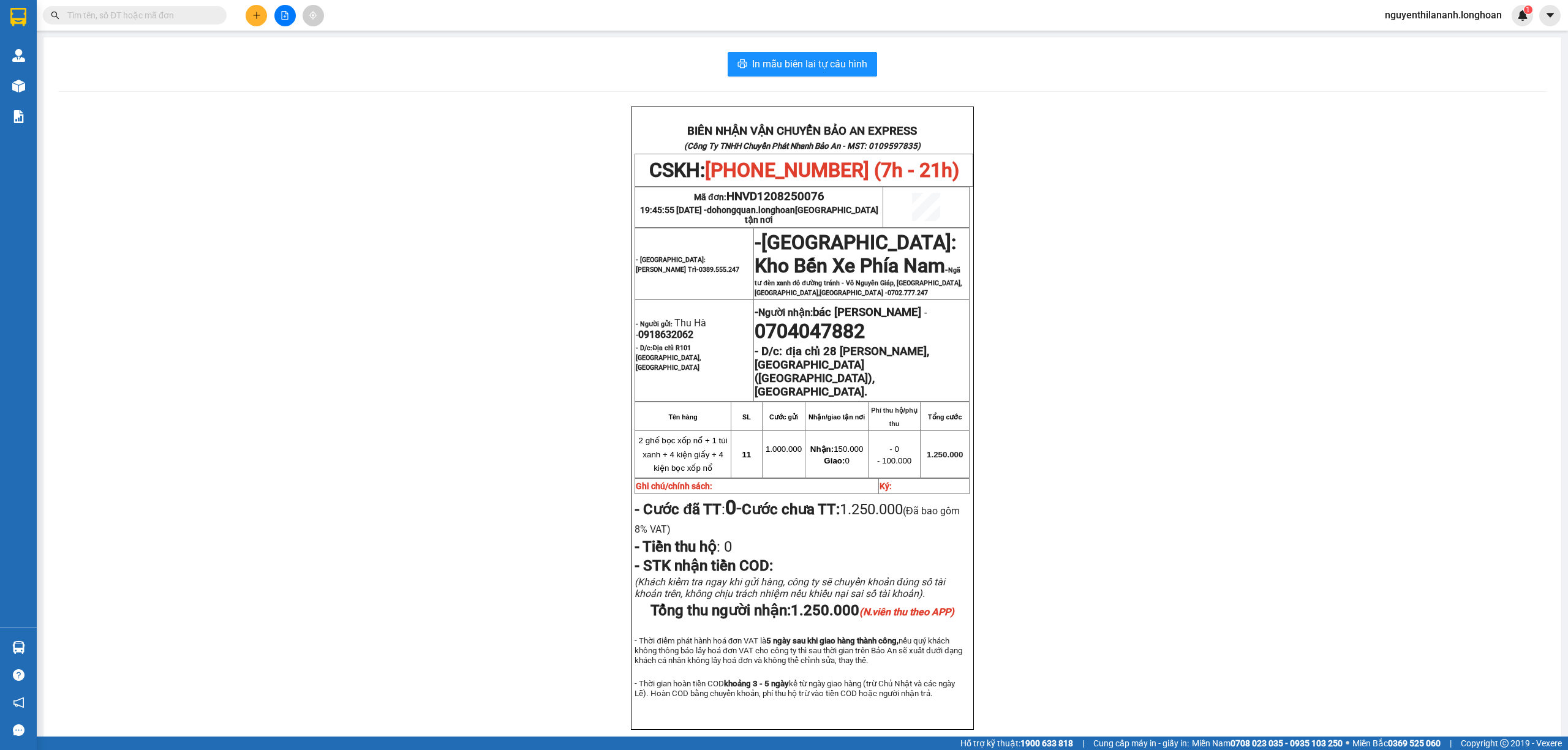
type input "BXMT1108250006"
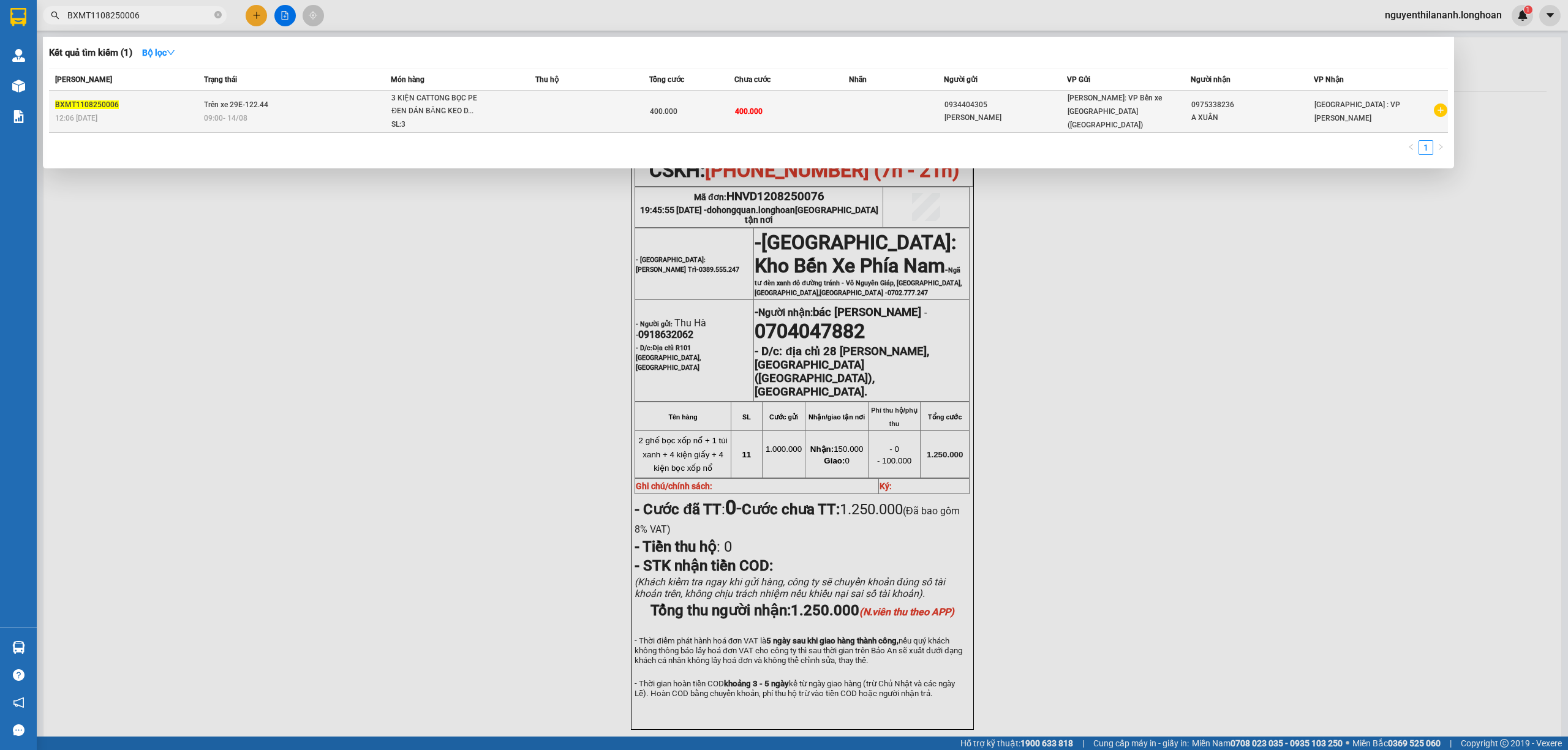
click at [167, 110] on div "BXMT1108250006" at bounding box center [127, 105] width 145 height 13
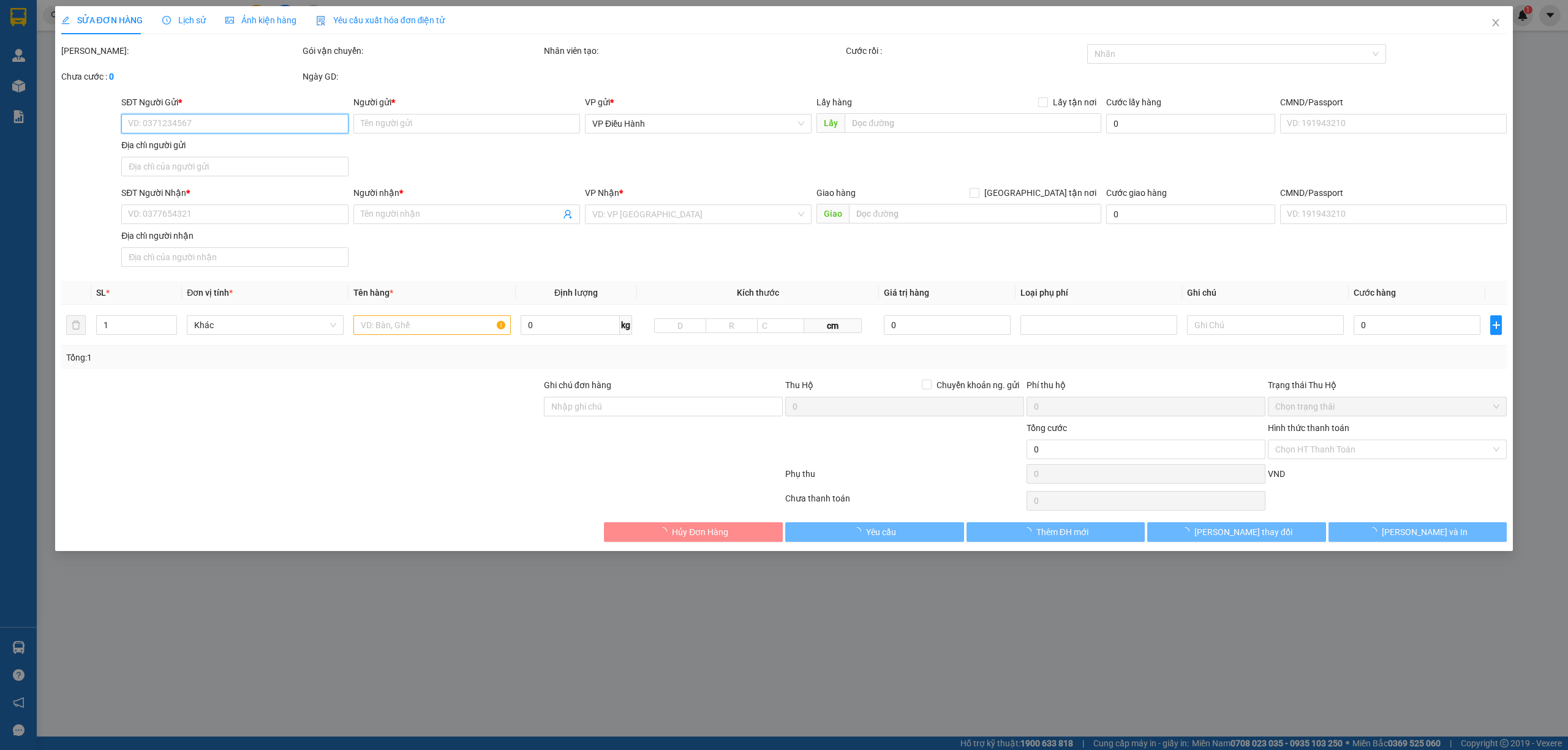
type input "0934404305"
type input "[PERSON_NAME]"
type input "0975338236"
type input "A XUÂN"
type input "HÀNG DỄ VỠ HƯ VỠ KHÔNG ĐỀN"
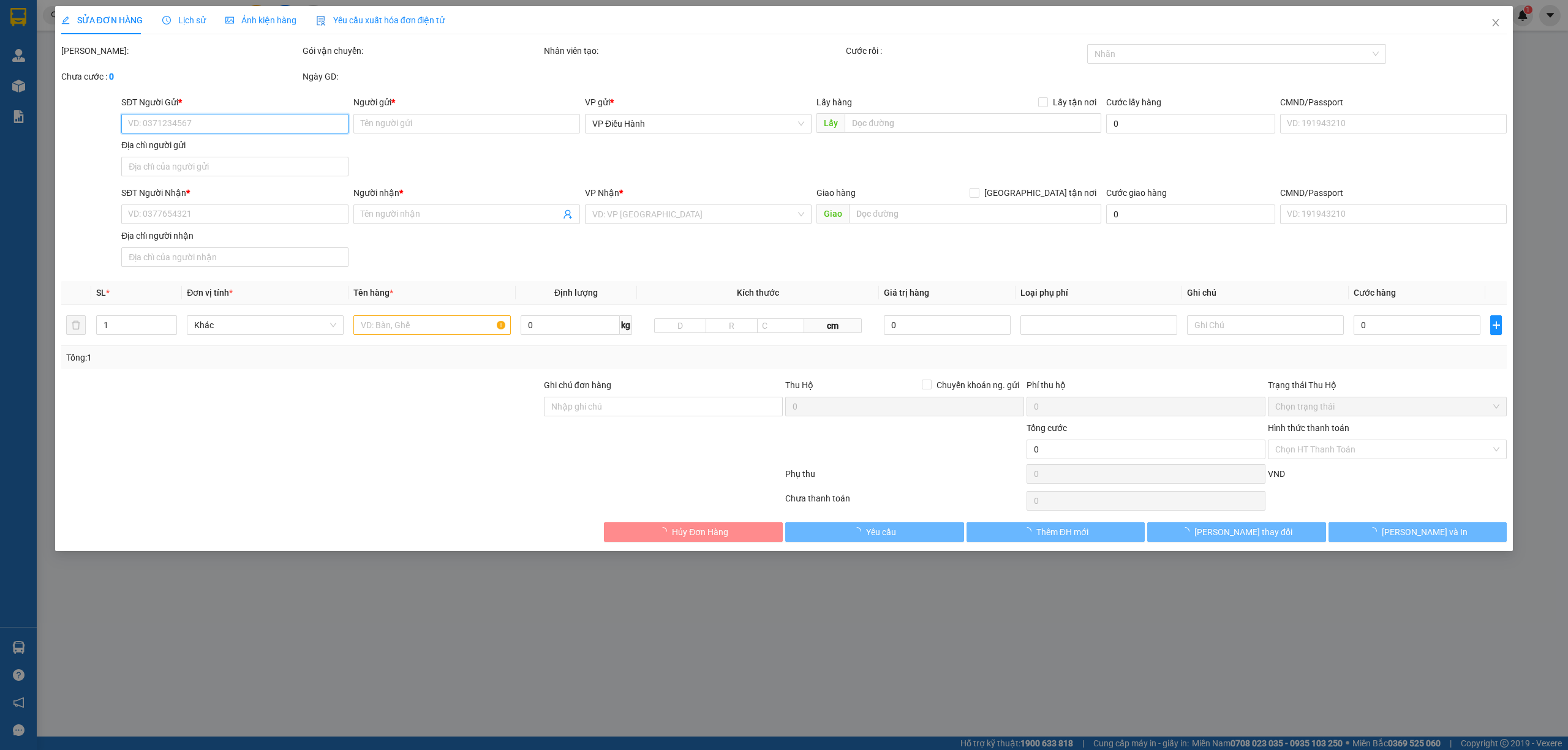
type input "400.000"
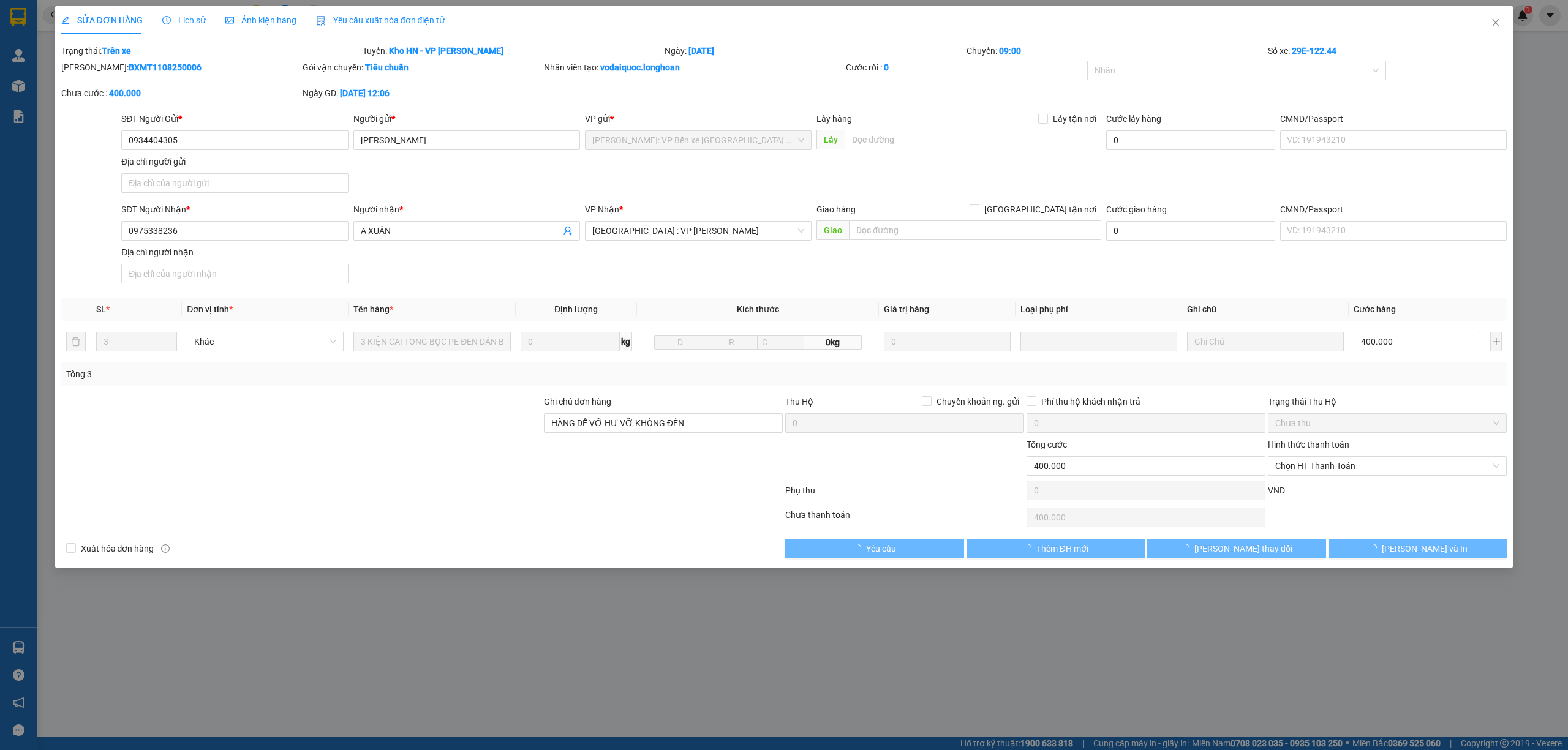
click at [177, 25] on div "Lịch sử" at bounding box center [184, 20] width 44 height 13
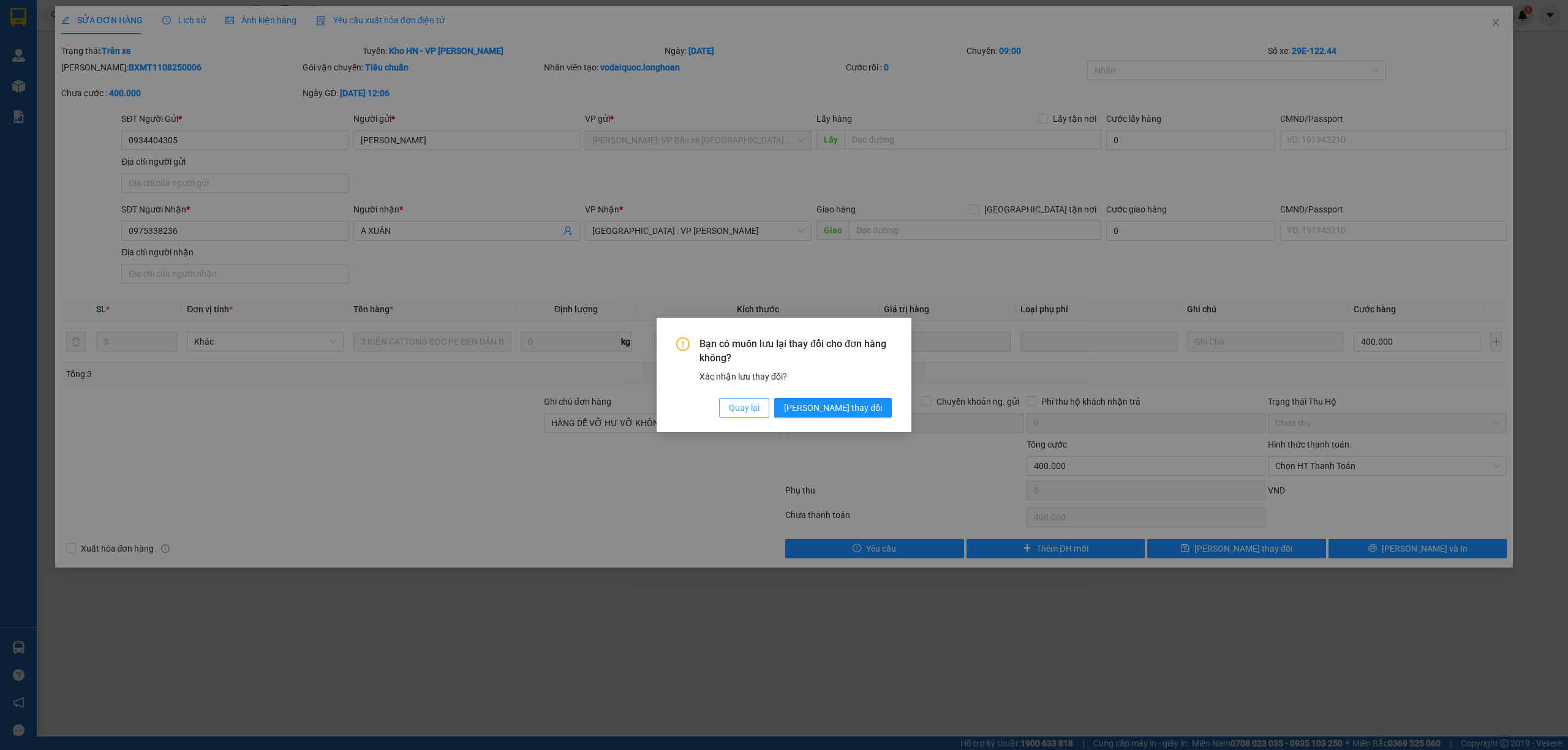
click at [760, 415] on span "Quay lại" at bounding box center [744, 407] width 30 height 13
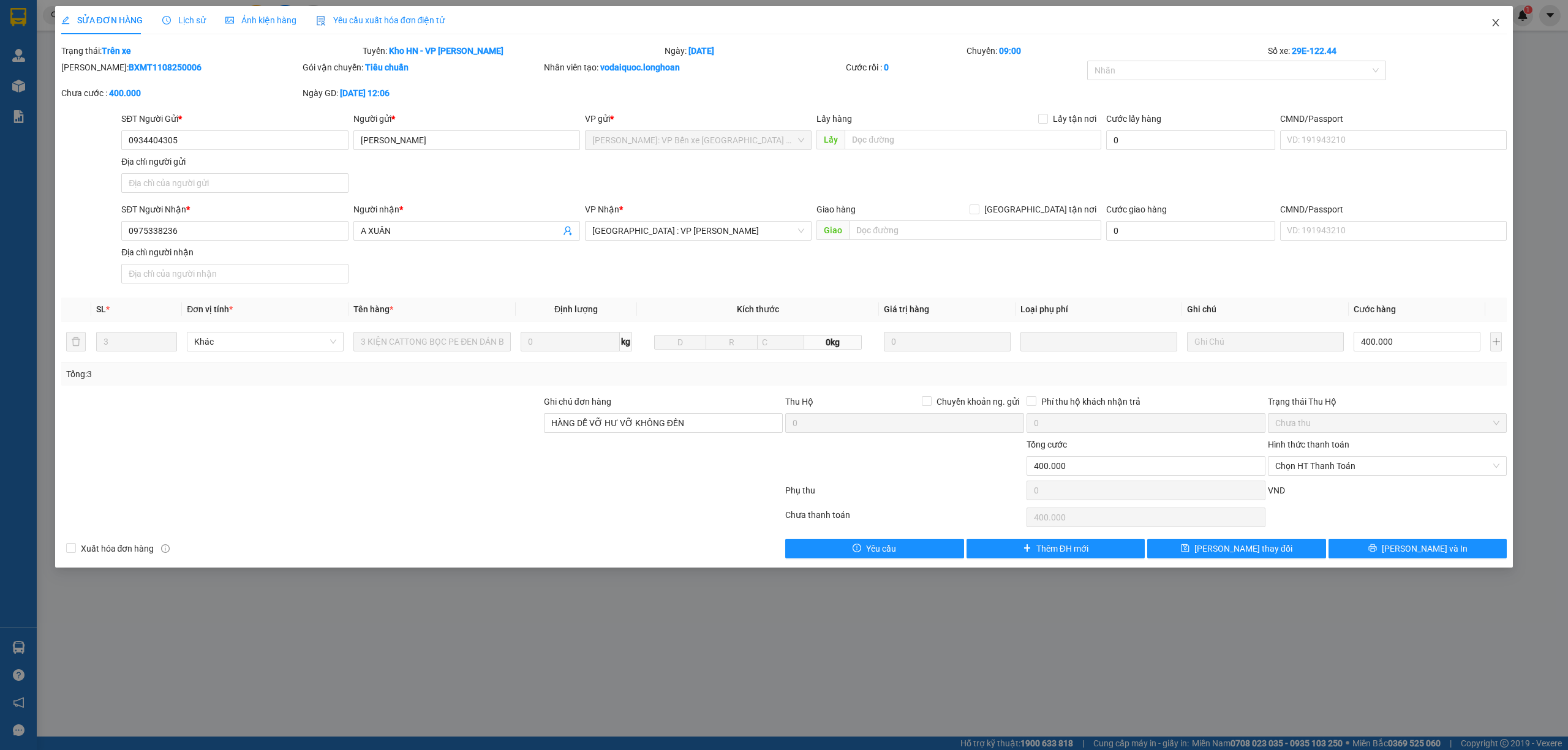
drag, startPoint x: 1497, startPoint y: 28, endPoint x: 1476, endPoint y: 35, distance: 22.1
click at [1496, 28] on span "Close" at bounding box center [1496, 23] width 35 height 35
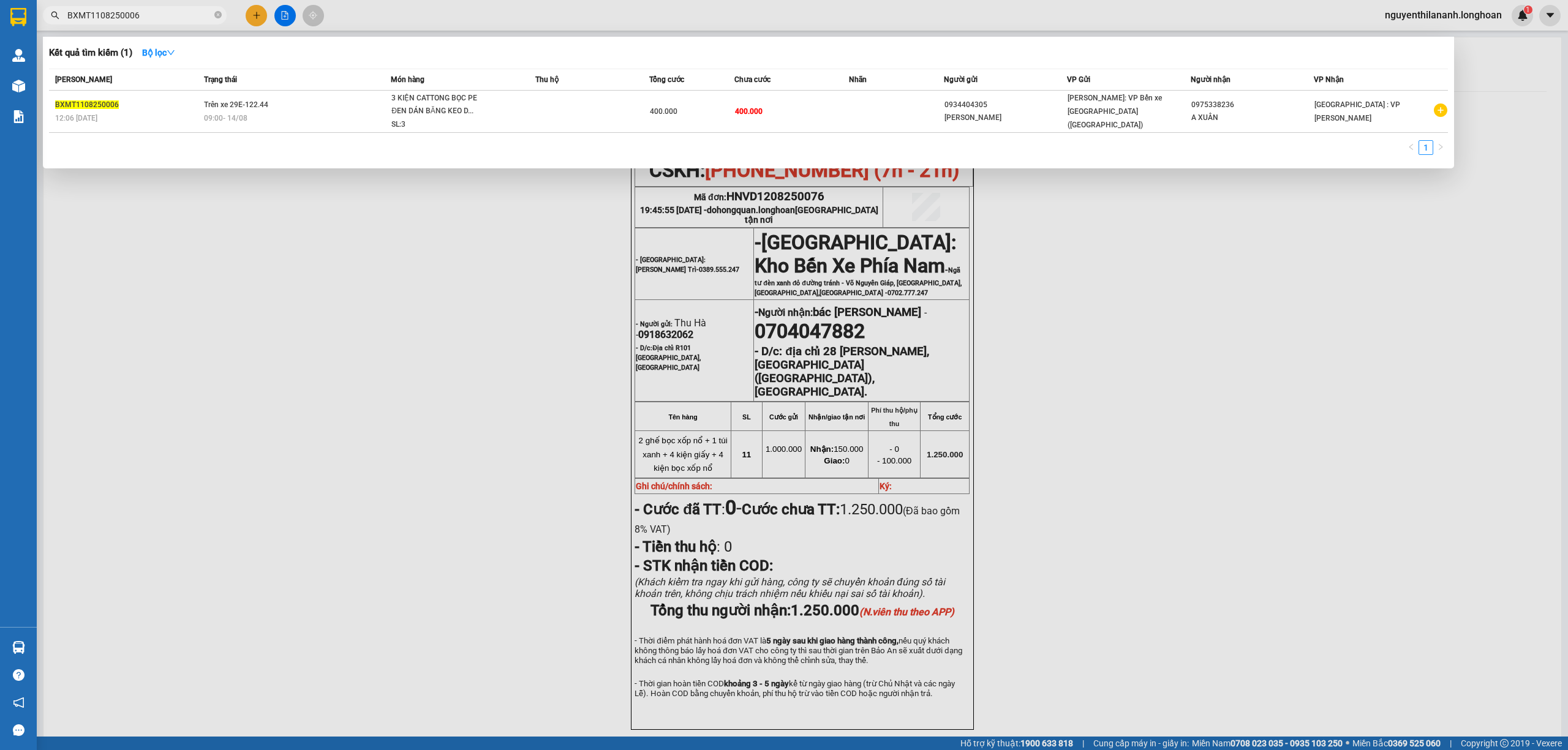
click at [174, 20] on input "BXMT1108250006" at bounding box center [139, 15] width 145 height 13
drag, startPoint x: 177, startPoint y: 16, endPoint x: 66, endPoint y: 11, distance: 111.1
click at [59, 13] on span "BXMT1108250006" at bounding box center [135, 16] width 184 height 18
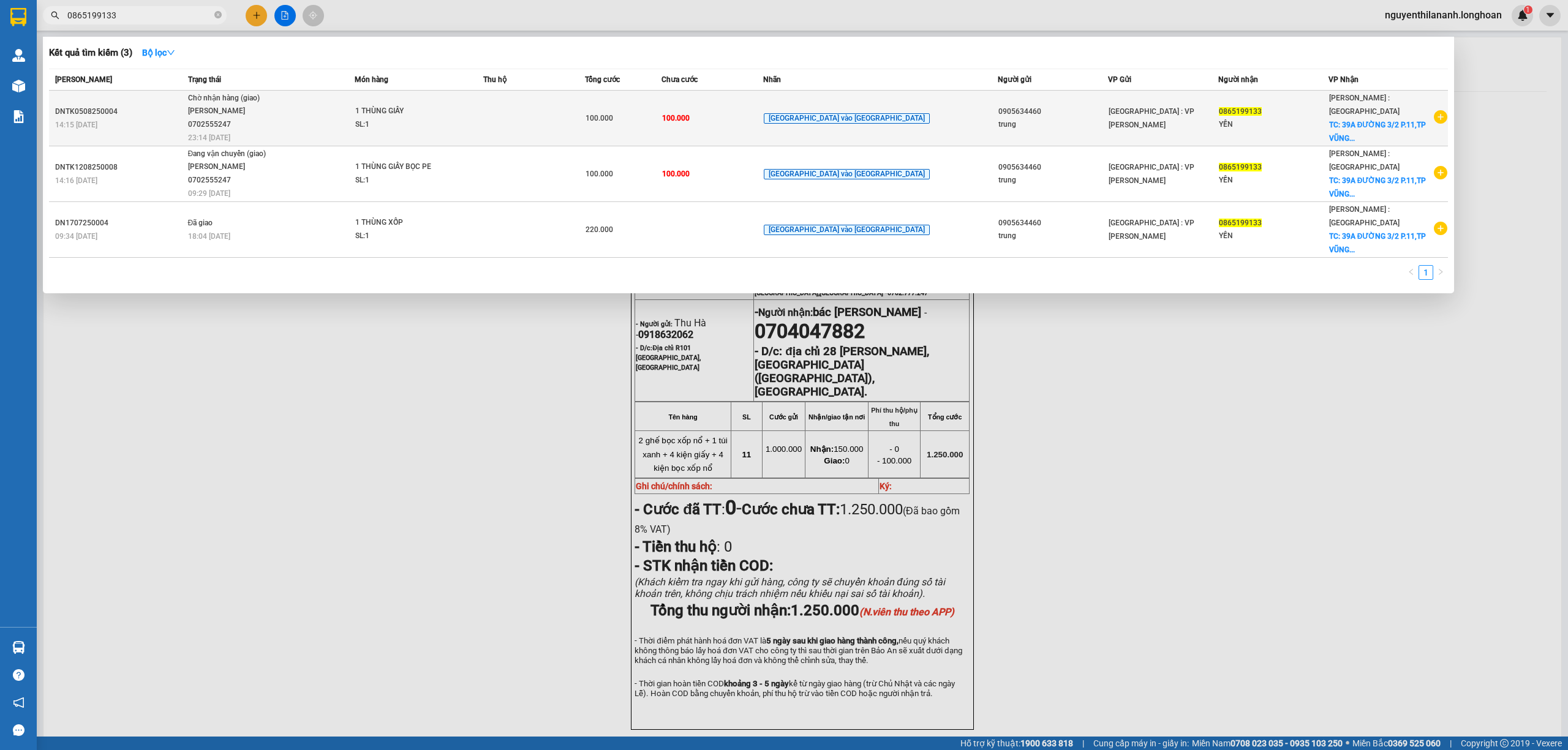
type input "0865199133"
click at [150, 116] on div "DNTK0508250004" at bounding box center [119, 112] width 129 height 13
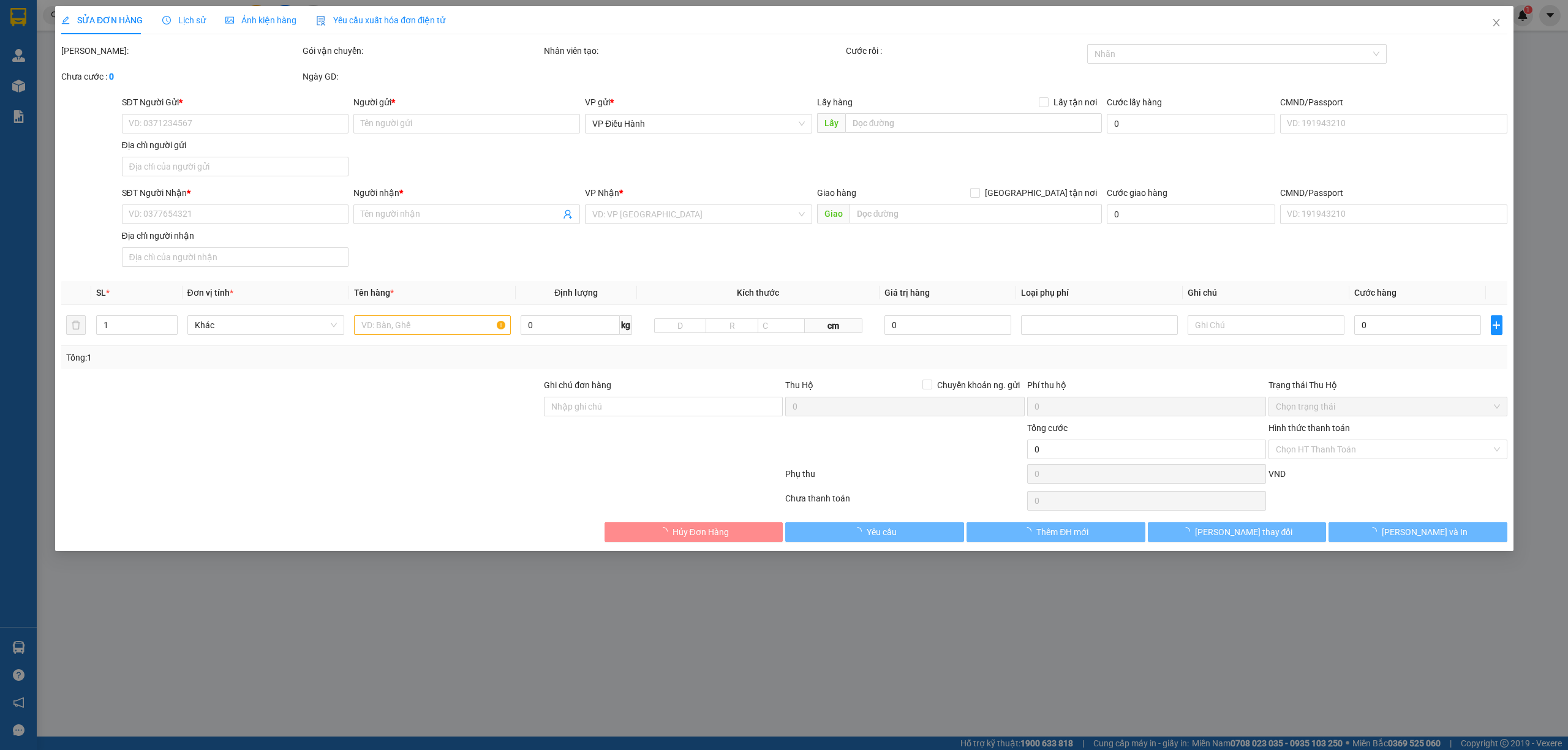
type input "0905634460"
type input "trung"
type input "0865199133"
type input "YẾN"
checkbox input "true"
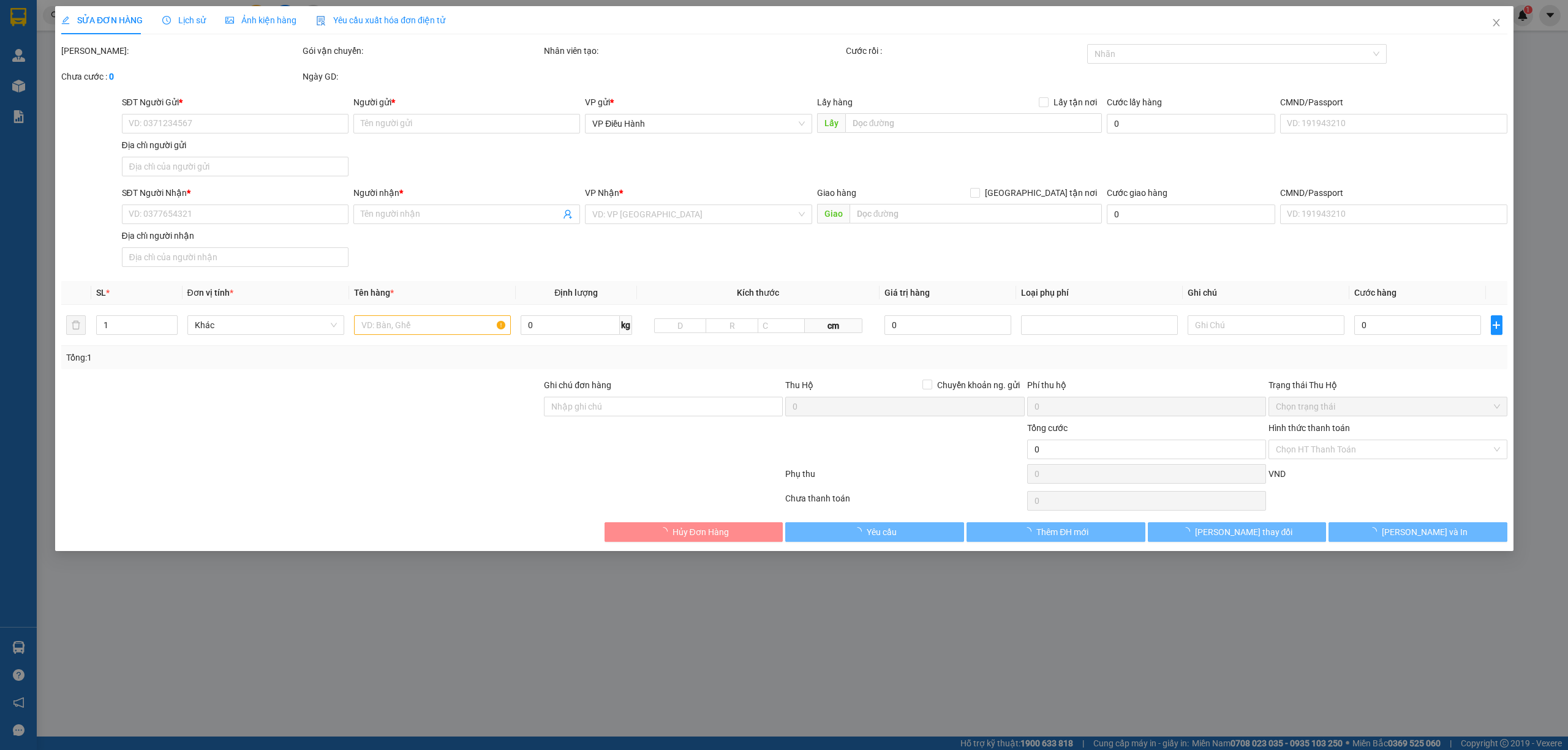
type input "39A ĐƯỜNG 3/2 P.11,TP VŨNG TÀU"
type input "HƯ VỠ KHÔNG ĐỀN"
type input "100.000"
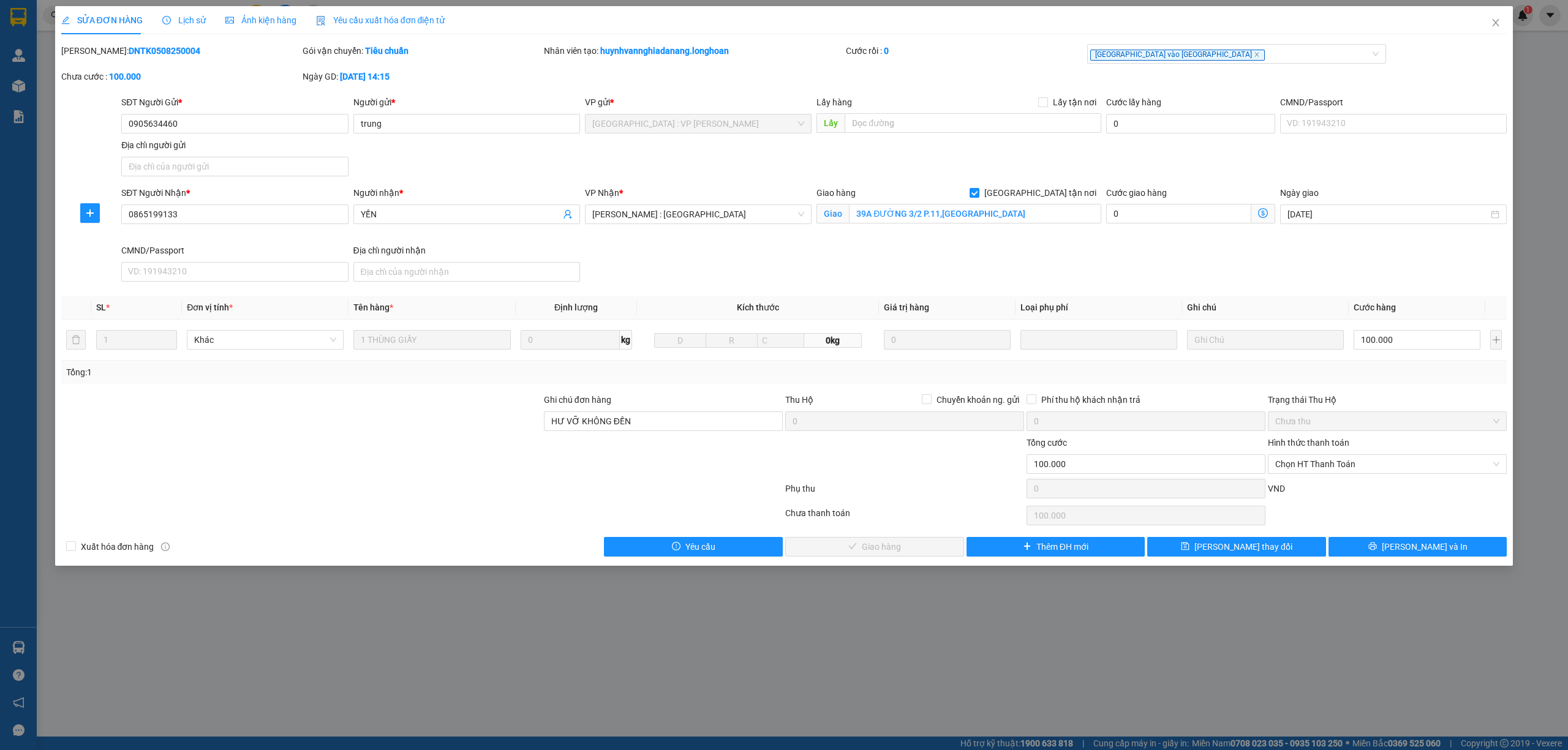
click at [189, 18] on span "Lịch sử" at bounding box center [184, 20] width 44 height 10
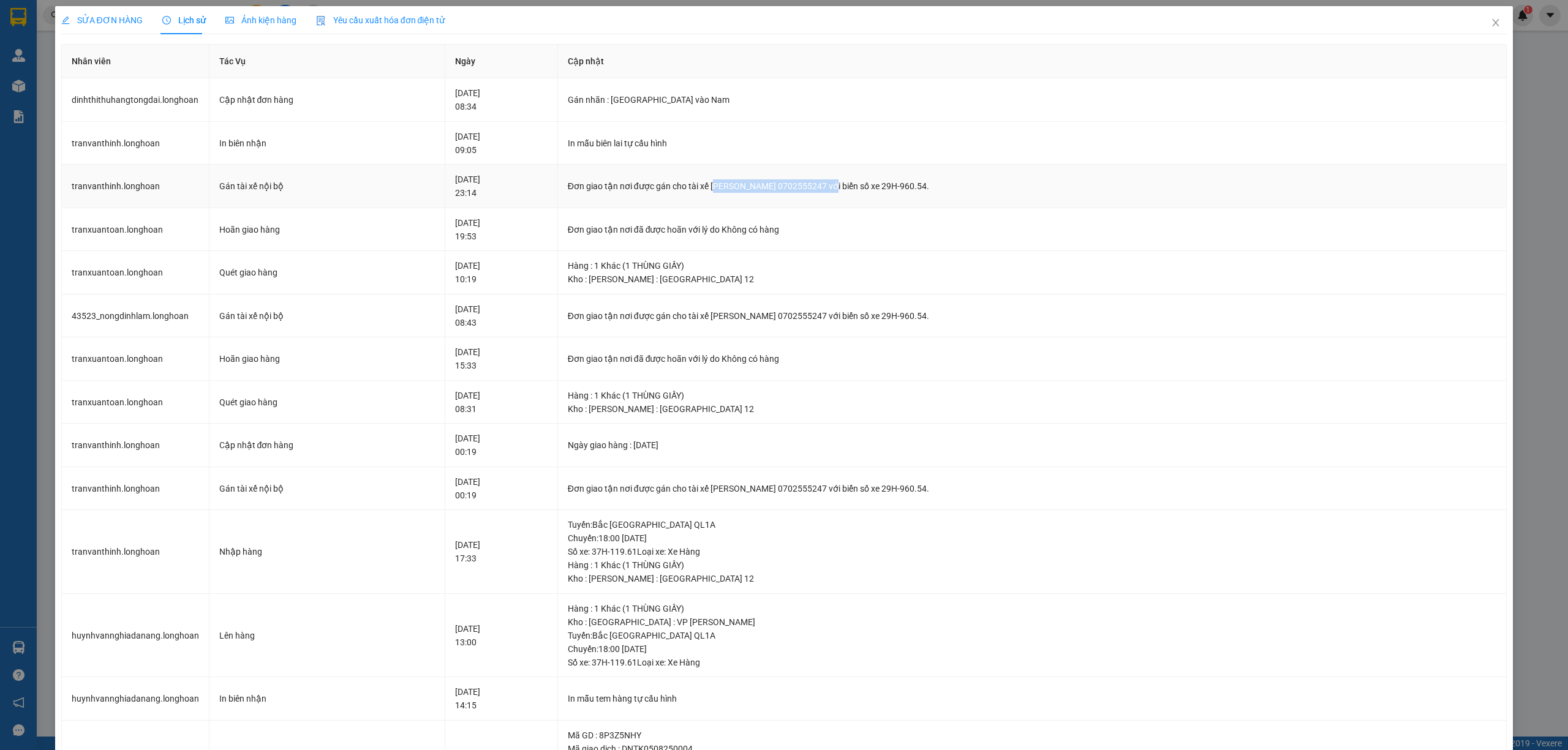
drag, startPoint x: 741, startPoint y: 194, endPoint x: 859, endPoint y: 198, distance: 118.1
click at [859, 198] on td "Đơn giao tận nơi được gán cho tài xế TRẦN XUÂN TOÀN 0702555247 với biển số xe 2…" at bounding box center [1033, 186] width 950 height 44
drag, startPoint x: 642, startPoint y: 201, endPoint x: 674, endPoint y: 196, distance: 32.4
click at [644, 201] on td "Đơn giao tận nơi được gán cho tài xế TRẦN XUÂN TOÀN 0702555247 với biển số xe 2…" at bounding box center [1033, 186] width 950 height 44
click at [674, 196] on td "Đơn giao tận nơi được gán cho tài xế TRẦN XUÂN TOÀN 0702555247 với biển số xe 2…" at bounding box center [1033, 186] width 950 height 44
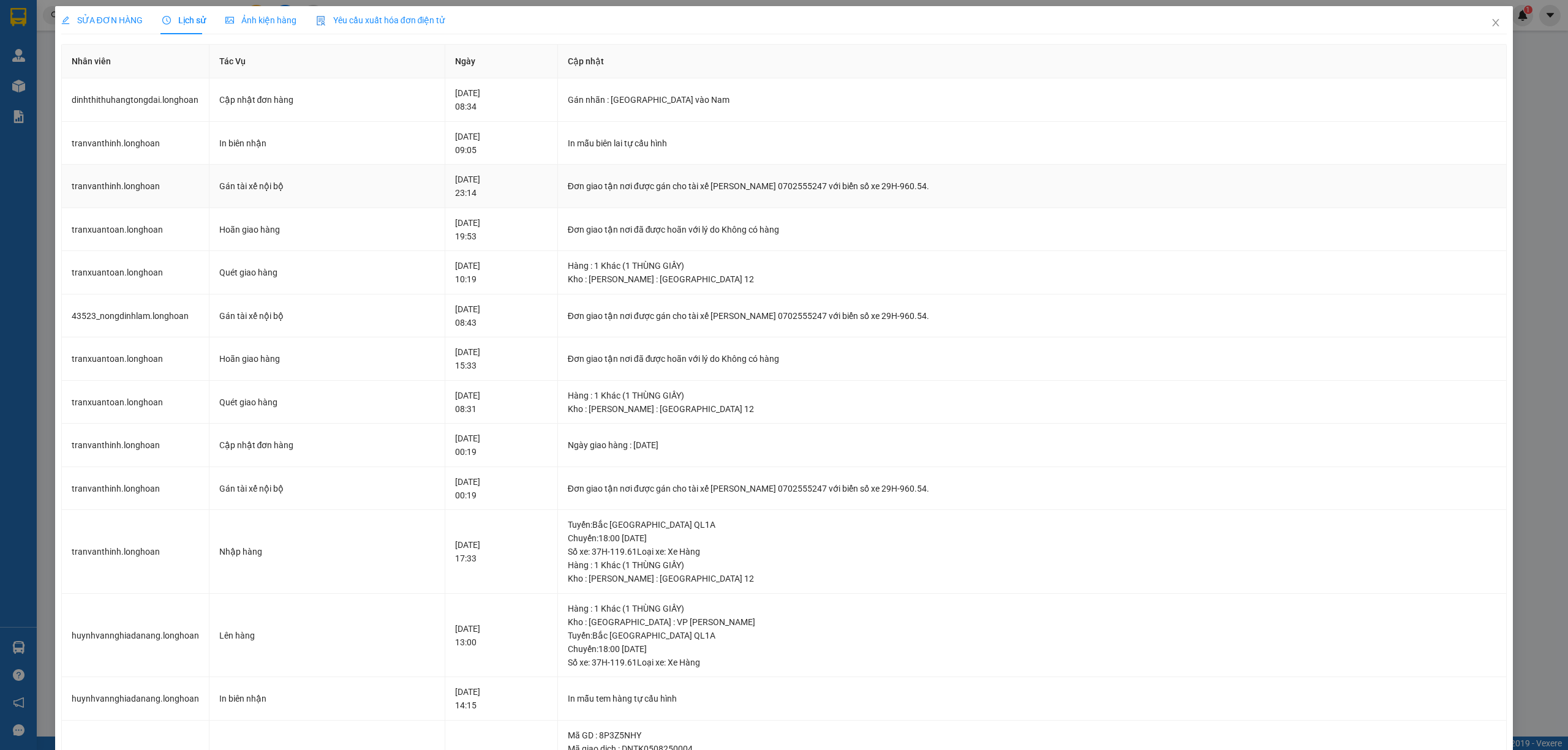
click at [686, 196] on td "Đơn giao tận nơi được gán cho tài xế TRẦN XUÂN TOÀN 0702555247 với biển số xe 2…" at bounding box center [1033, 186] width 950 height 44
drag, startPoint x: 686, startPoint y: 196, endPoint x: 1001, endPoint y: 197, distance: 315.0
click at [1001, 197] on td "Đơn giao tận nơi được gán cho tài xế TRẦN XUÂN TOÀN 0702555247 với biển số xe 2…" at bounding box center [1033, 186] width 950 height 44
click at [1480, 28] on span "Close" at bounding box center [1496, 23] width 35 height 35
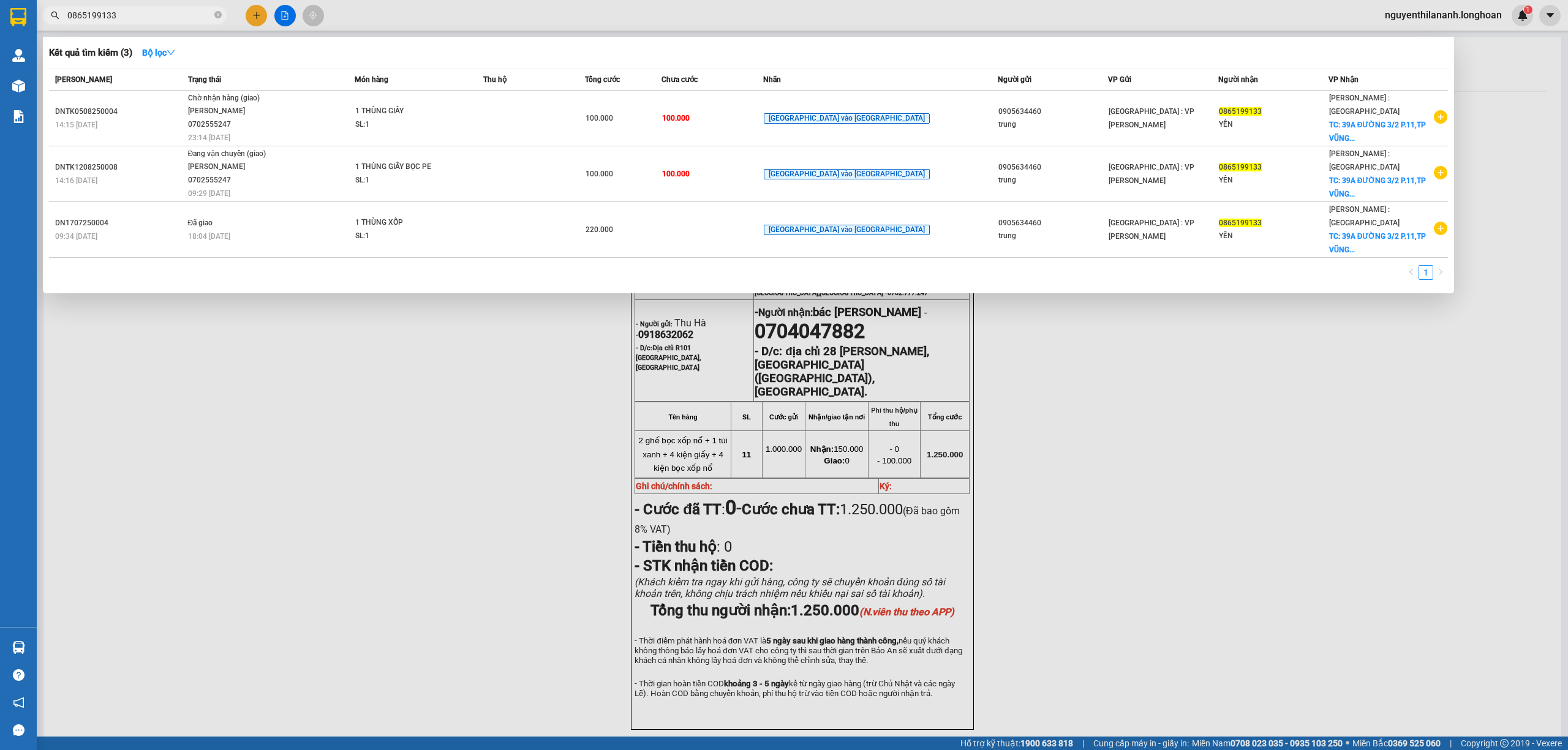
click at [172, 12] on input "0865199133" at bounding box center [139, 15] width 145 height 13
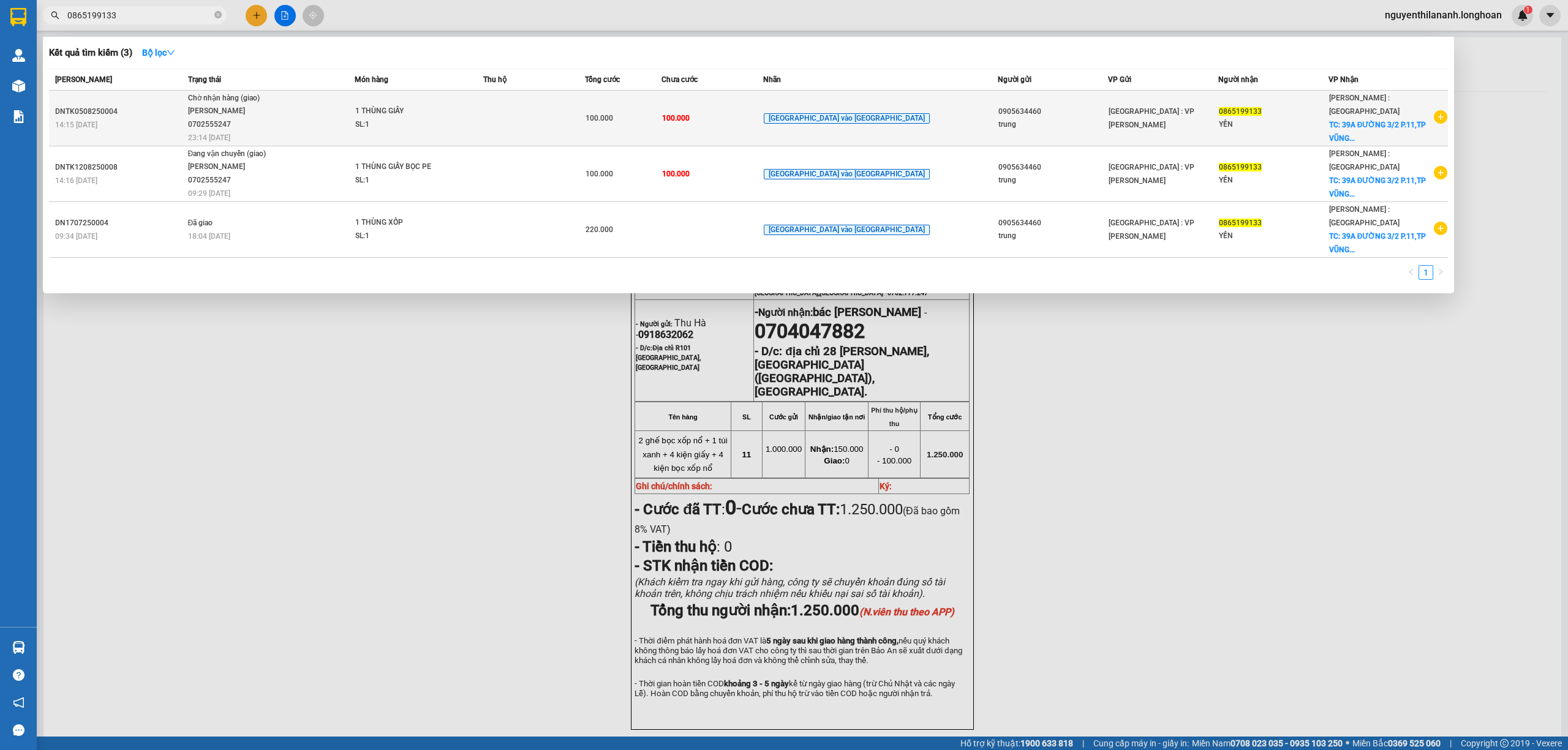
click at [160, 128] on div "14:15 - 05/08" at bounding box center [119, 124] width 129 height 13
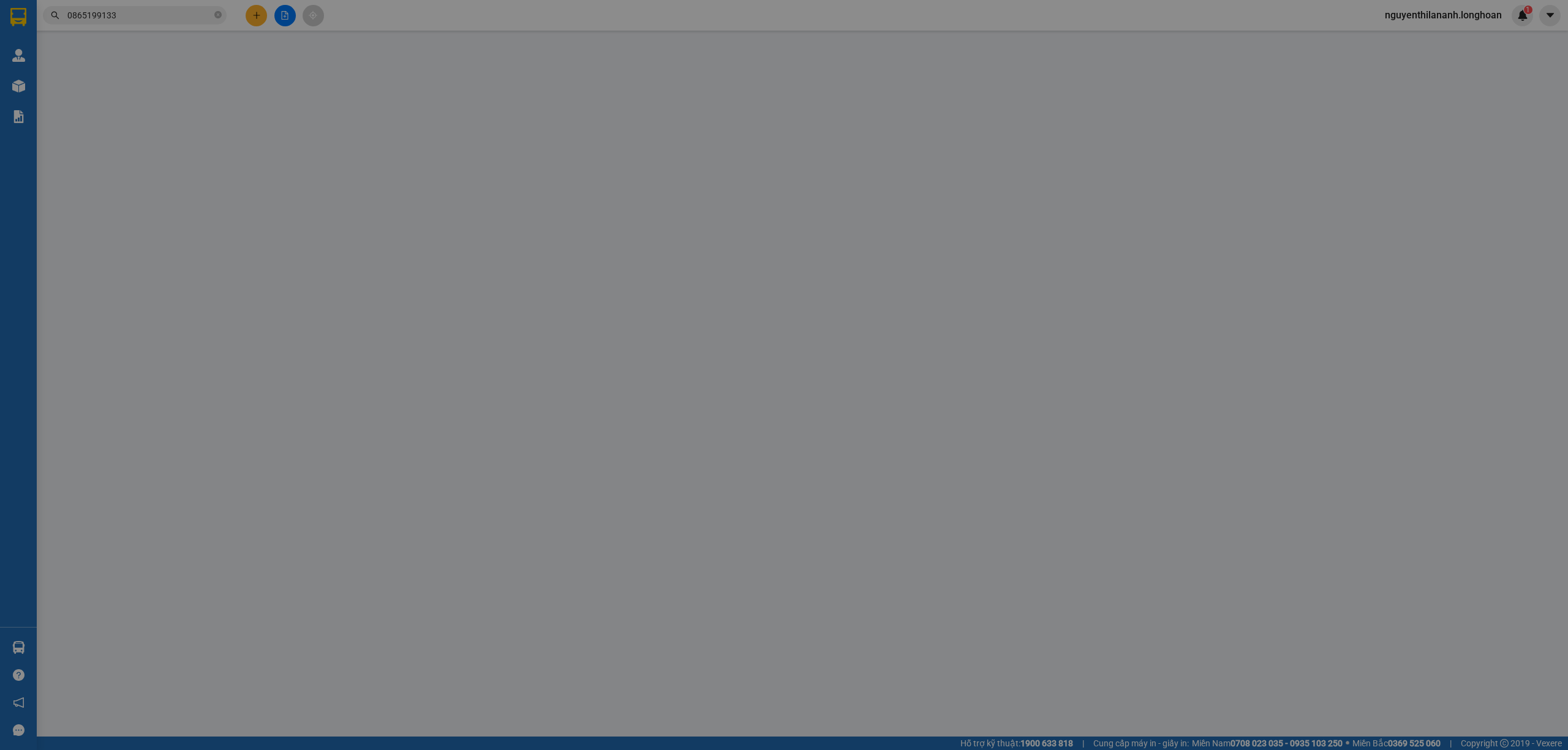
type input "0905634460"
type input "trung"
type input "0865199133"
type input "YẾN"
checkbox input "true"
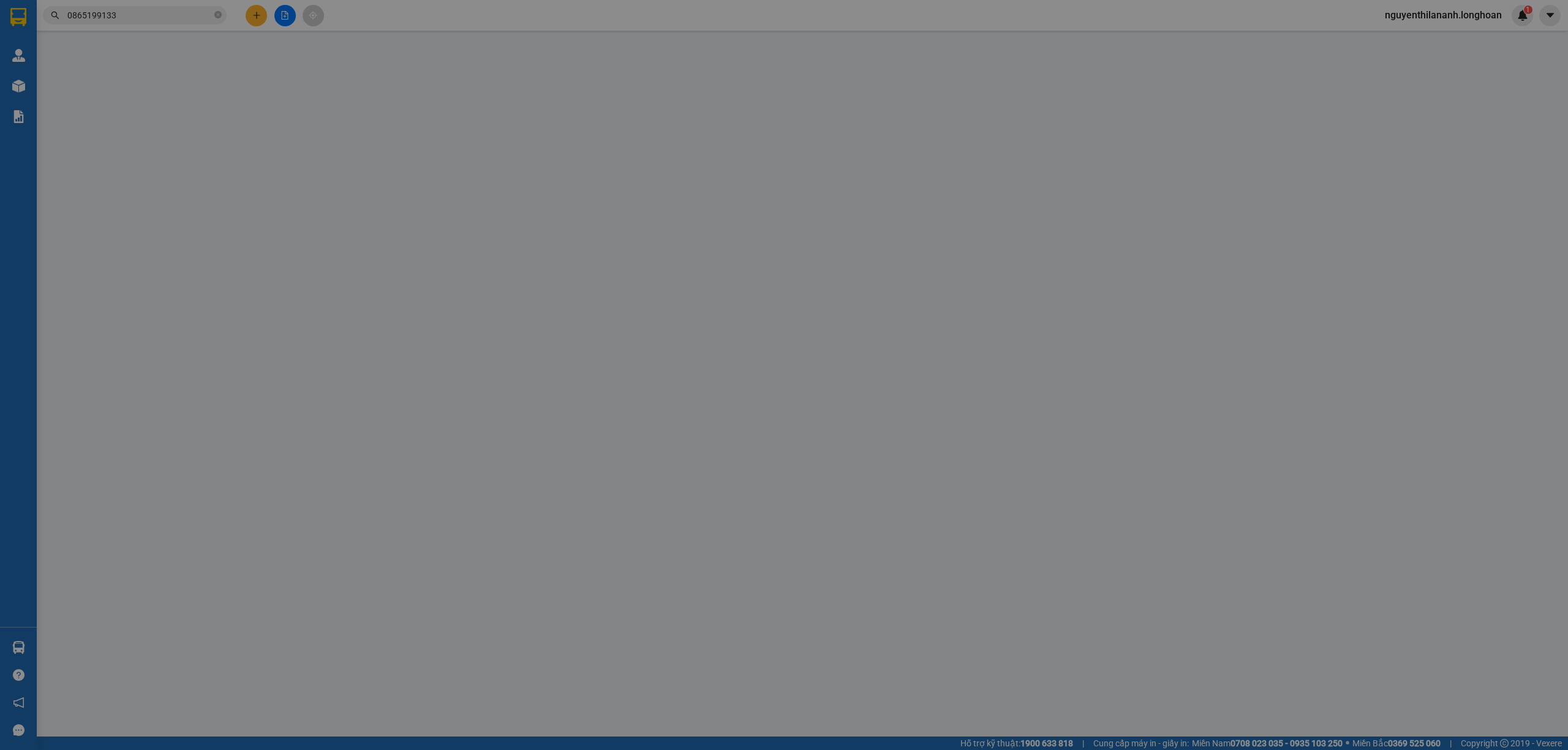
type input "39A ĐƯỜNG 3/2 P.11,TP VŨNG TÀU"
type input "HƯ VỠ KHÔNG ĐỀN"
type input "100.000"
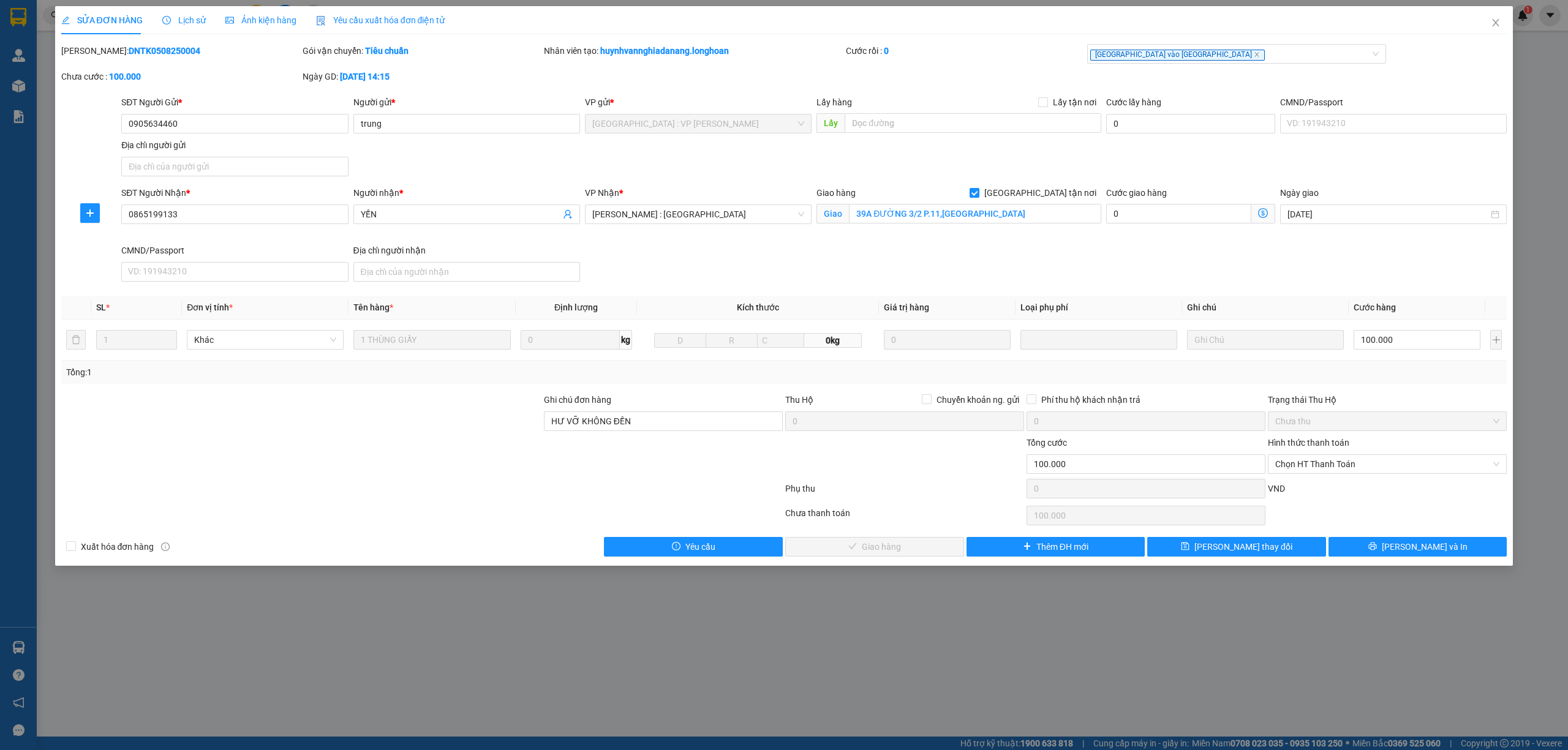
click at [172, 18] on span "Lịch sử" at bounding box center [184, 20] width 44 height 10
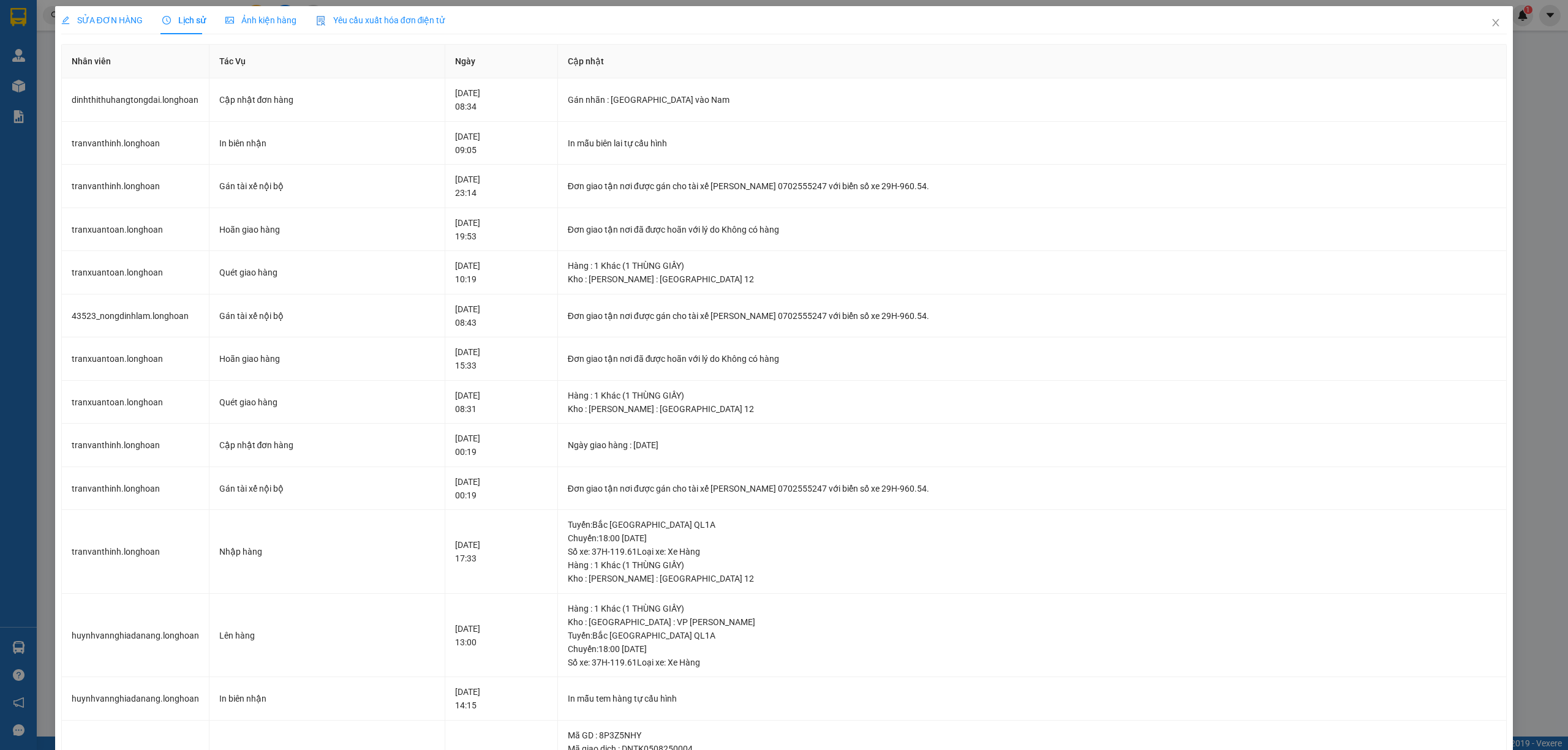
click at [117, 20] on span "SỬA ĐƠN HÀNG" at bounding box center [102, 20] width 81 height 10
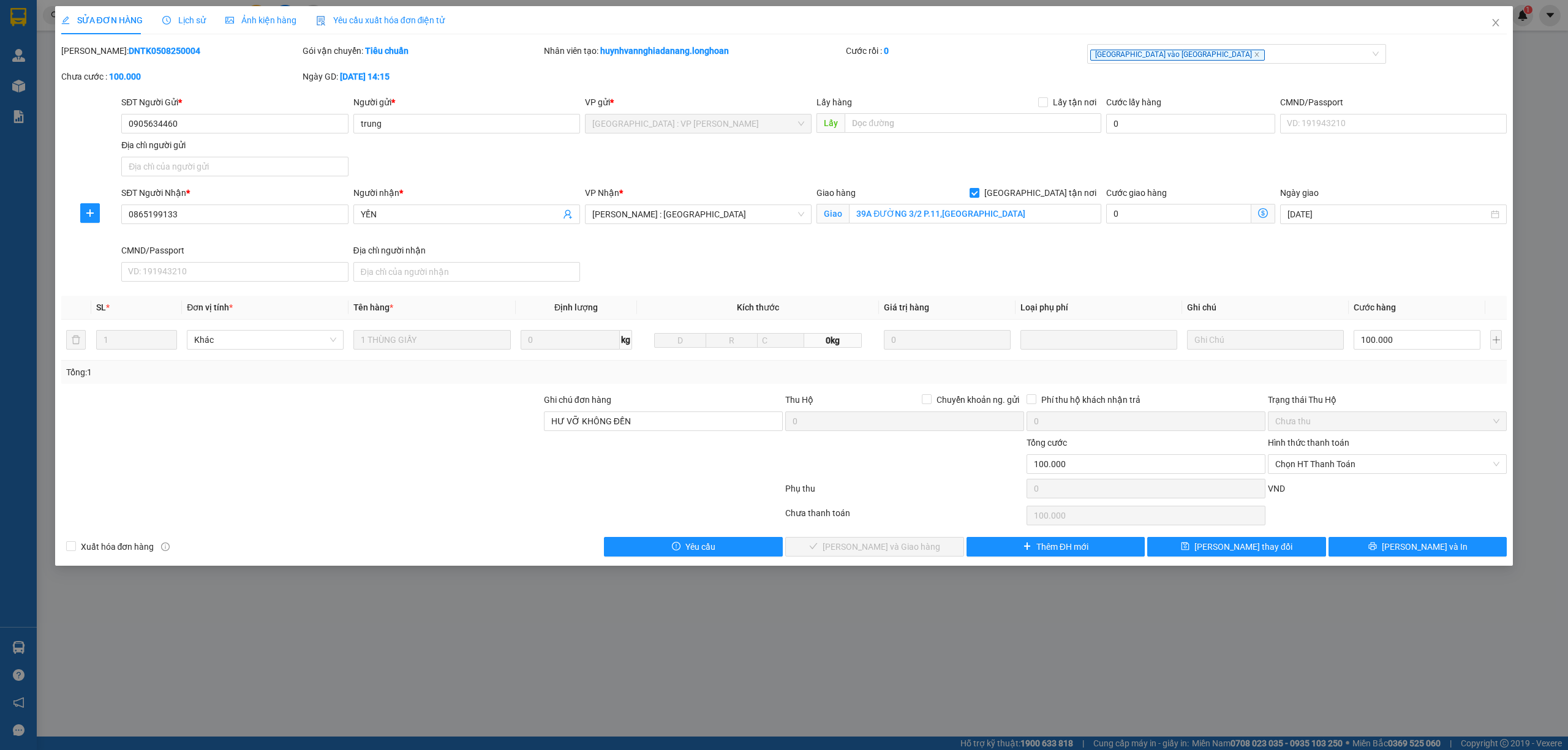
click at [180, 16] on span "Lịch sử" at bounding box center [184, 20] width 44 height 10
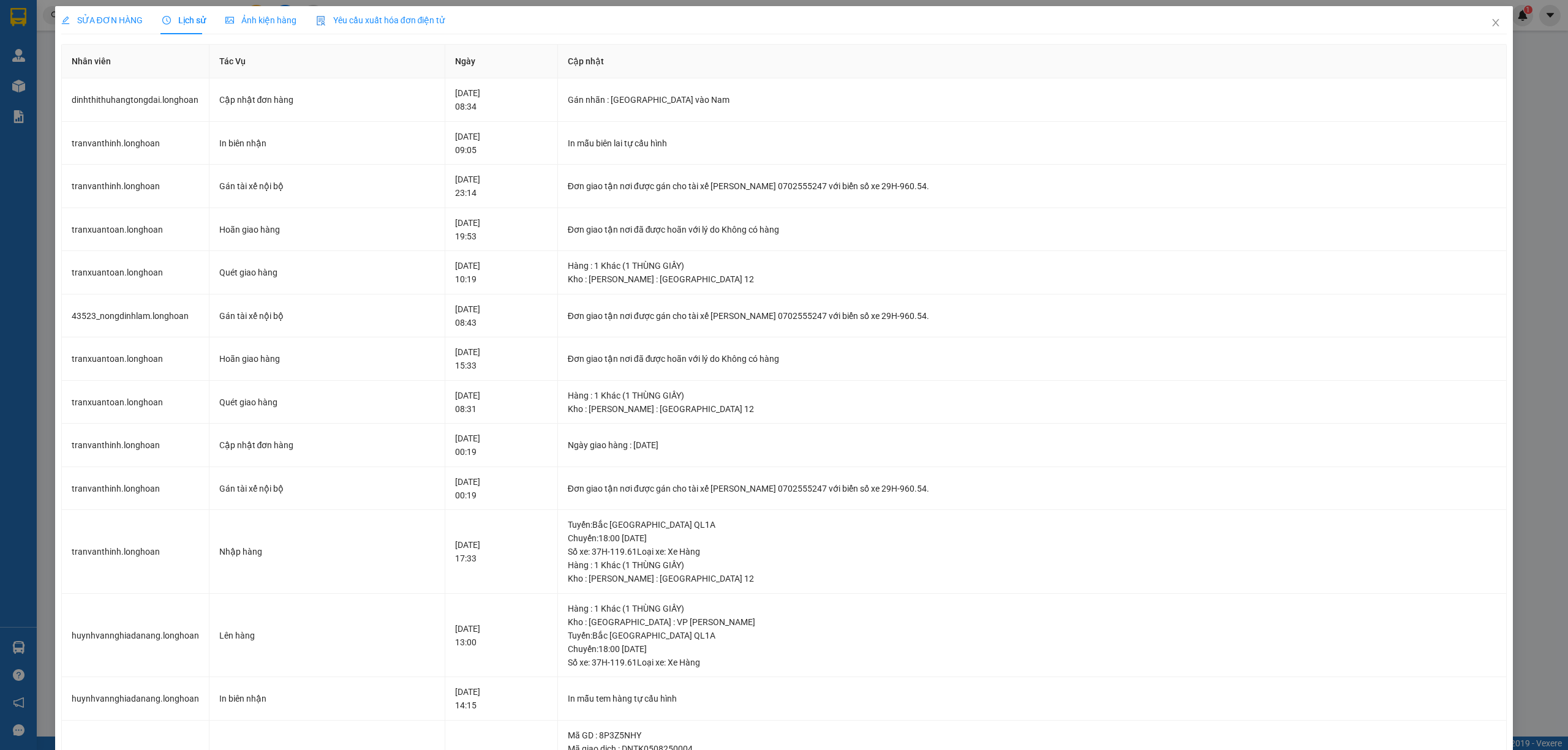
click at [103, 13] on div "SỬA ĐƠN HÀNG" at bounding box center [102, 20] width 81 height 13
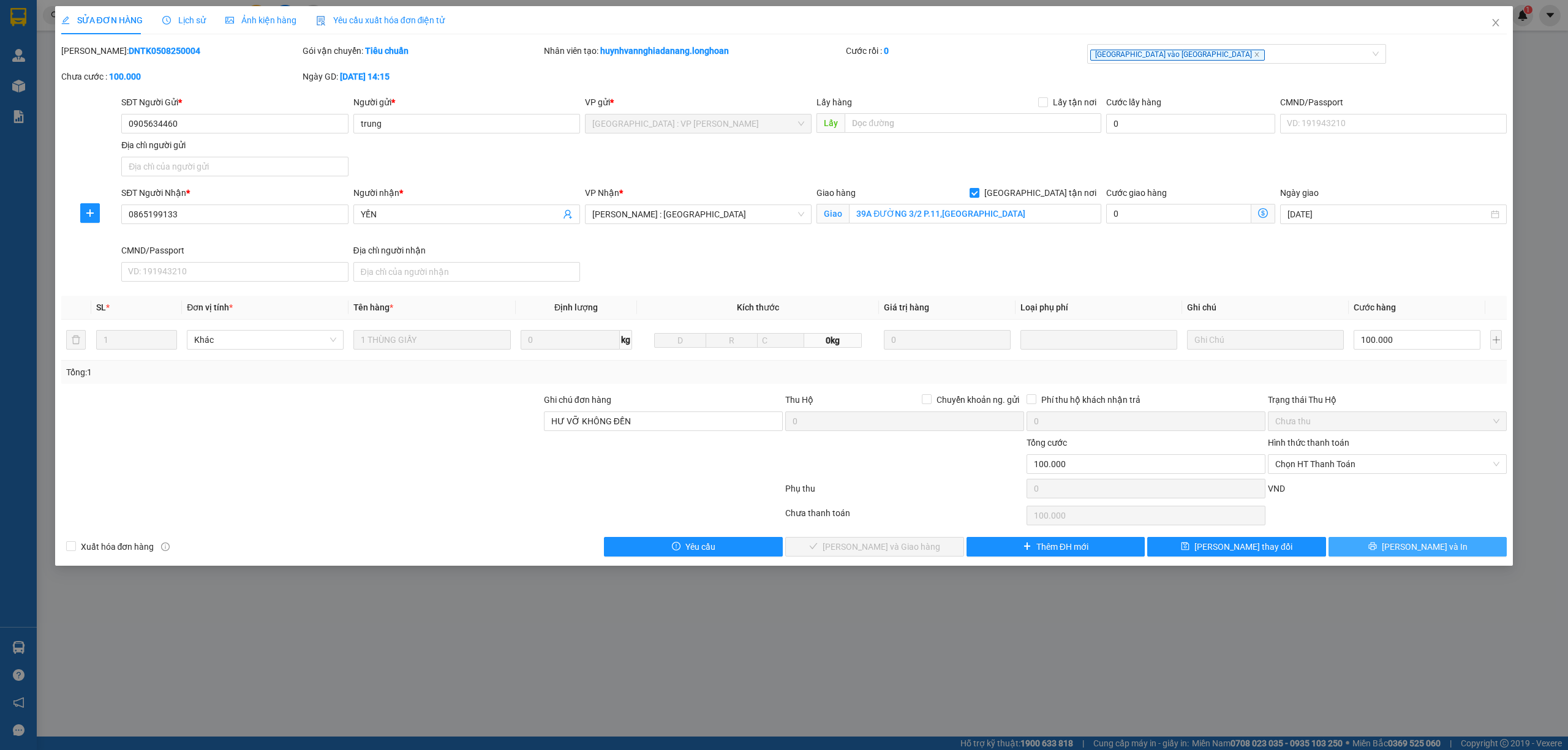
click at [1392, 554] on button "[PERSON_NAME] và In" at bounding box center [1417, 547] width 179 height 20
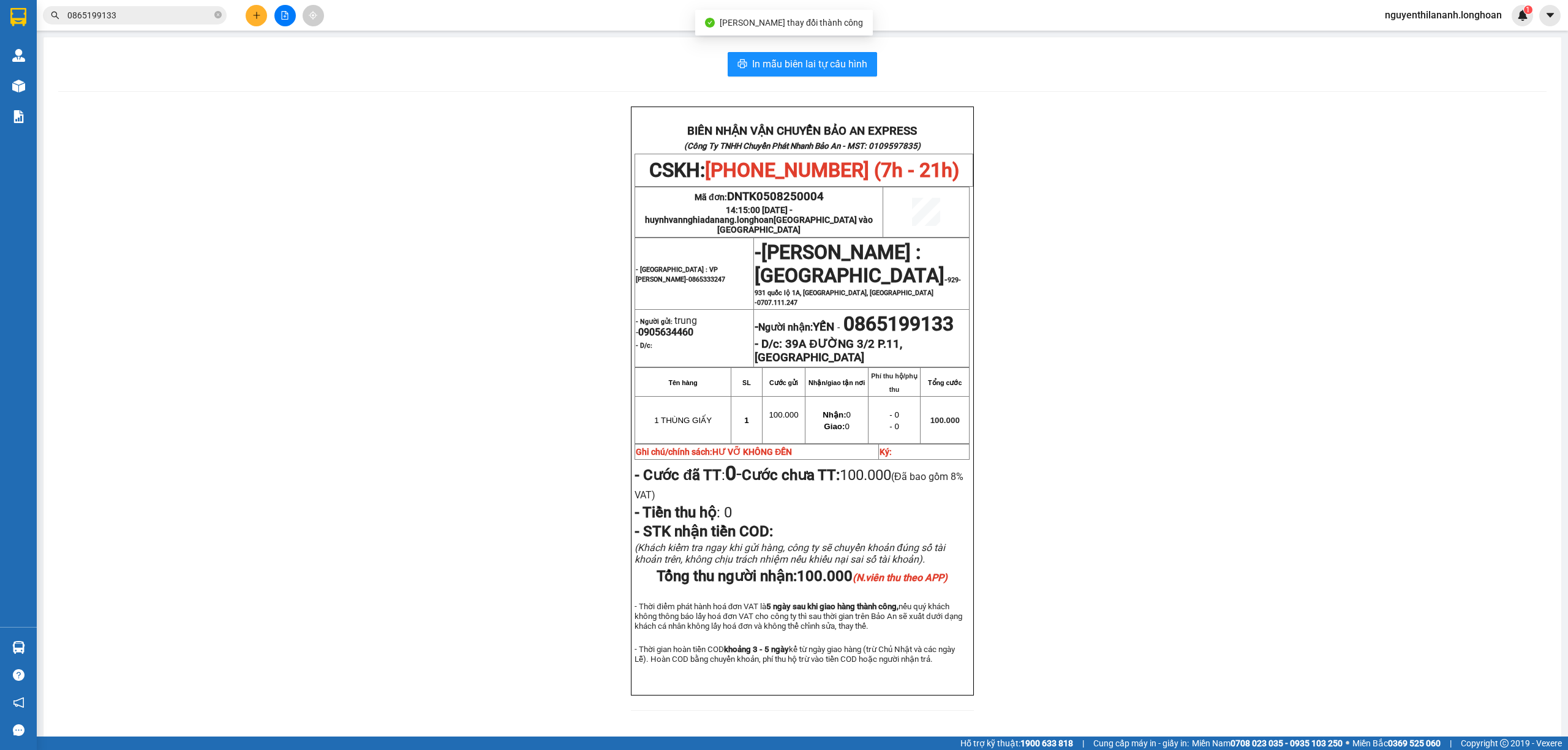
click at [1193, 588] on div "BIÊN NHẬN VẬN CHUYỂN BẢO AN EXPRESS (Công Ty TNHH Chuyển Phát Nhanh Bảo An - MS…" at bounding box center [802, 416] width 1489 height 619
drag, startPoint x: 835, startPoint y: 191, endPoint x: 724, endPoint y: 200, distance: 111.4
click at [724, 200] on p "Mã đơn: DNTK0508250004" at bounding box center [759, 196] width 246 height 13
copy span "DNTK0508250004"
click at [155, 20] on input "0865199133" at bounding box center [139, 15] width 145 height 13
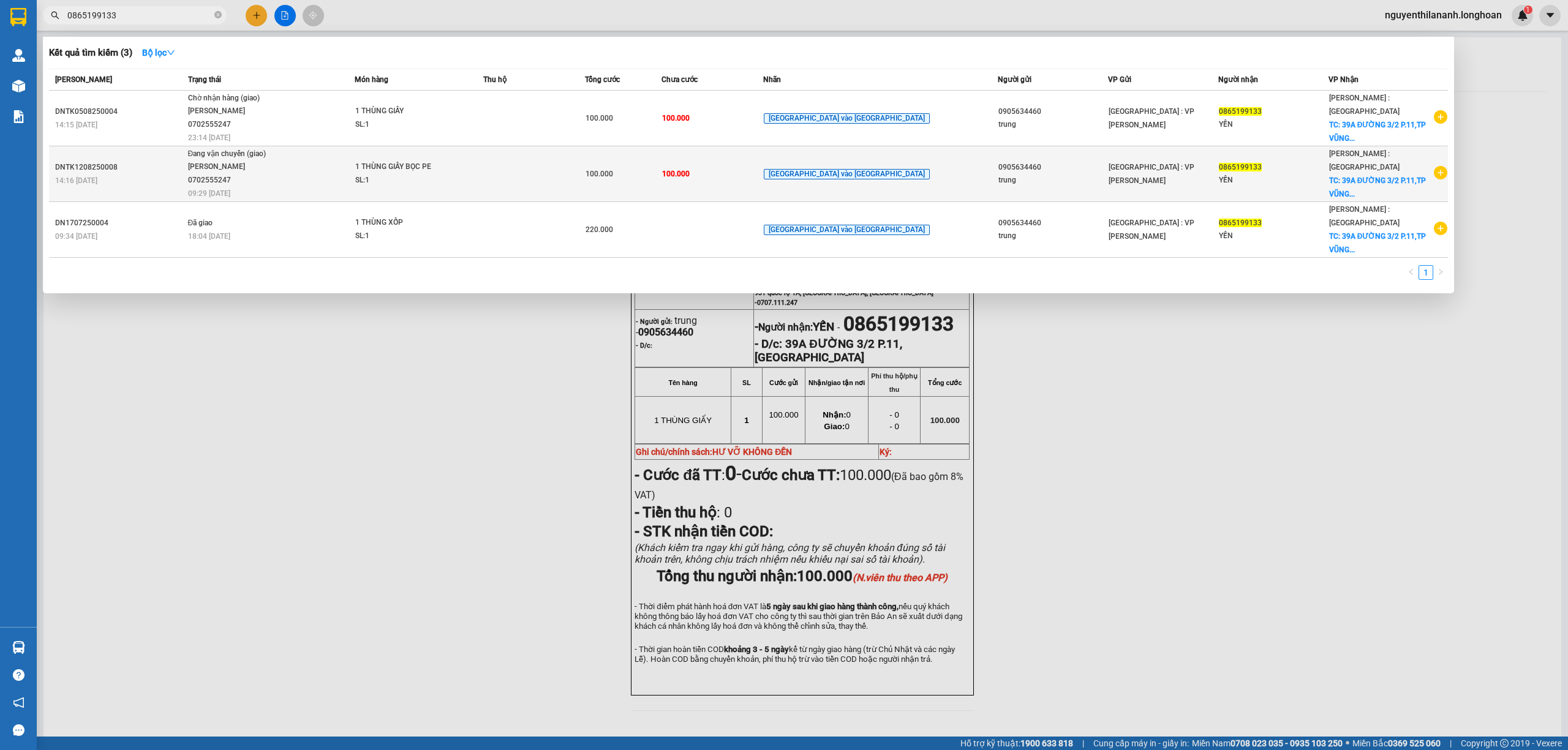
click at [141, 182] on div "14:16 - 12/08" at bounding box center [119, 180] width 129 height 13
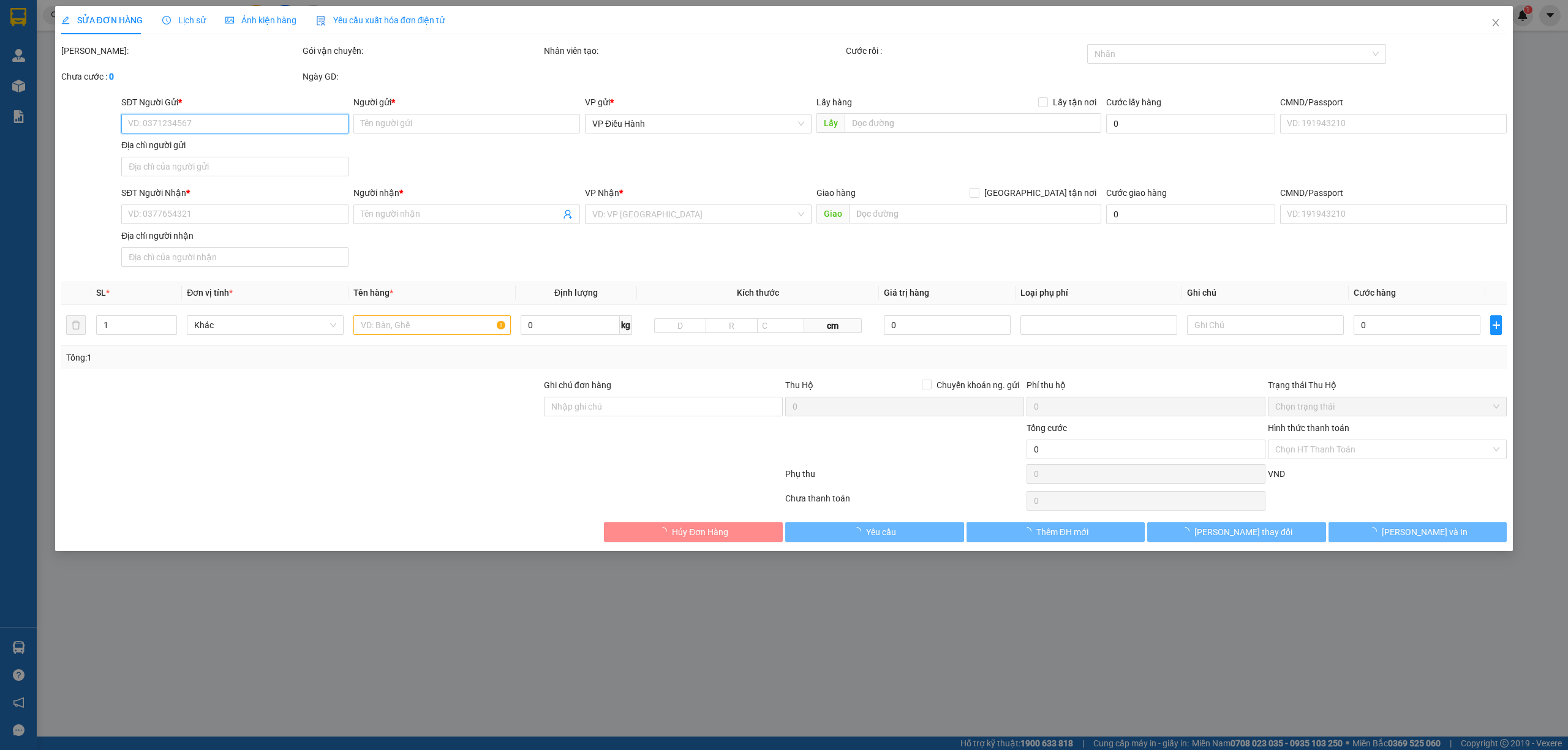
type input "0905634460"
type input "trung"
type input "0865199133"
type input "YẾN"
checkbox input "true"
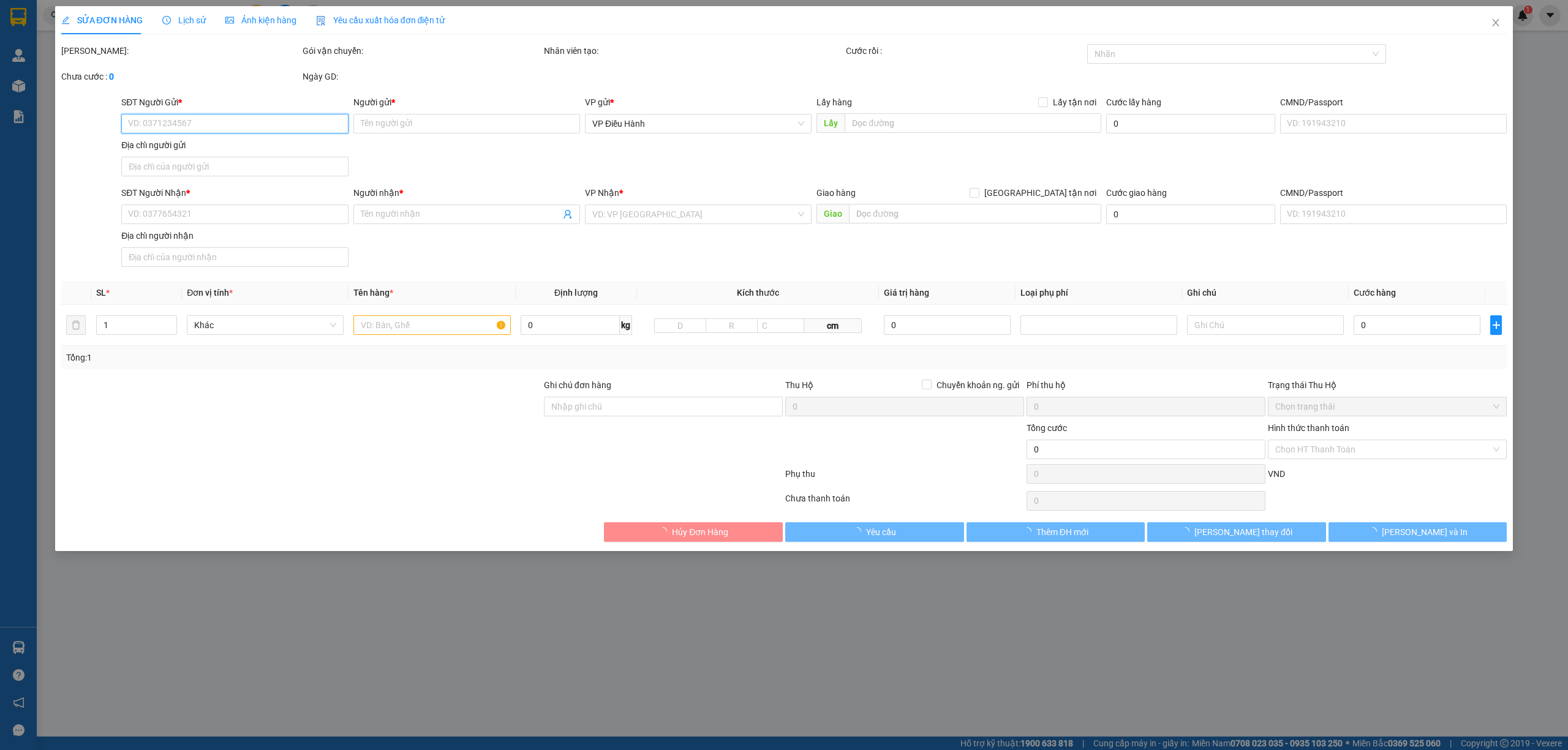
type input "39A ĐƯỜNG 3/2 P.11,TP VŨNG TÀU"
type input "KHÔNG BAO HƯ VỠ,MÓP MÉO"
type input "100.000"
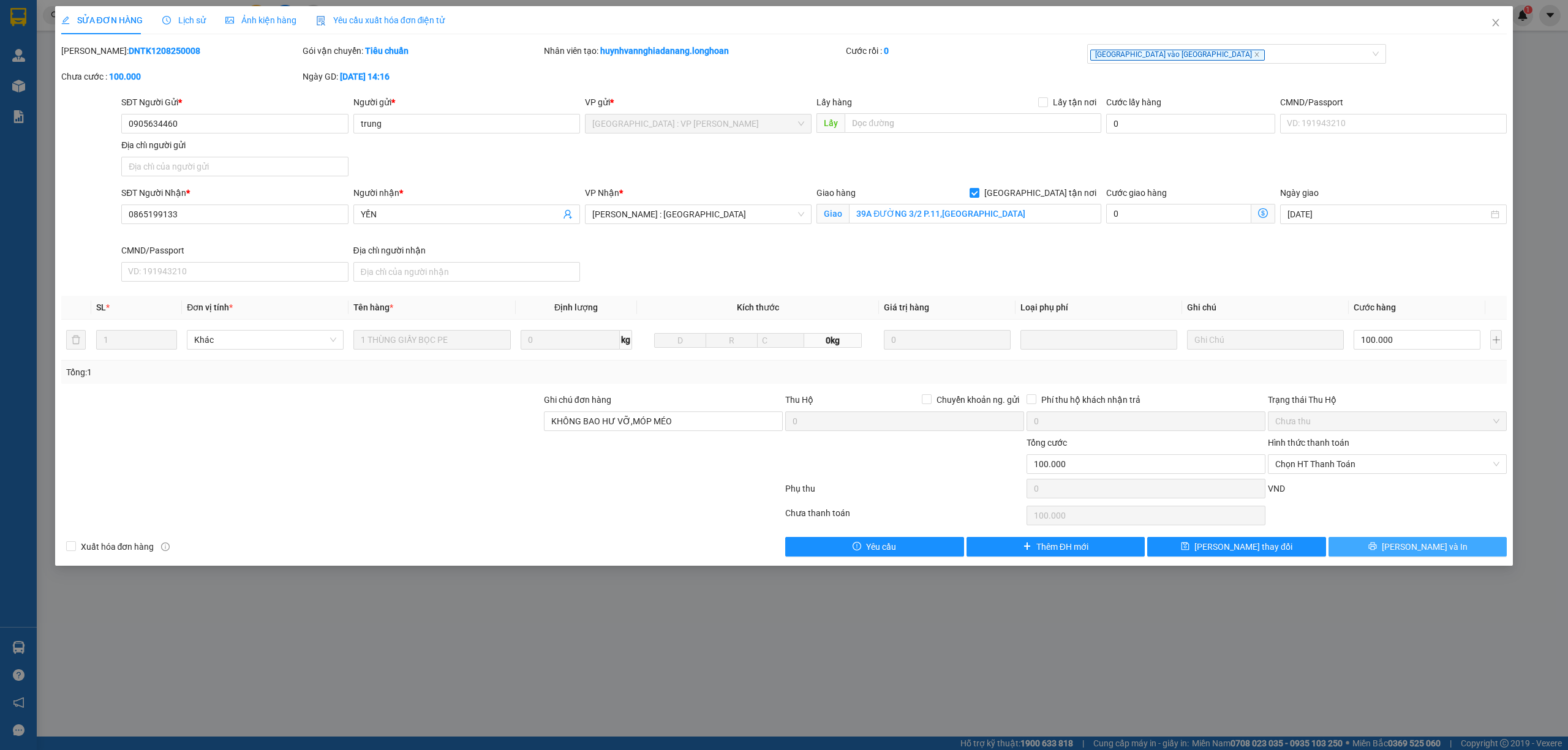
click at [1390, 549] on button "[PERSON_NAME] và In" at bounding box center [1417, 547] width 179 height 20
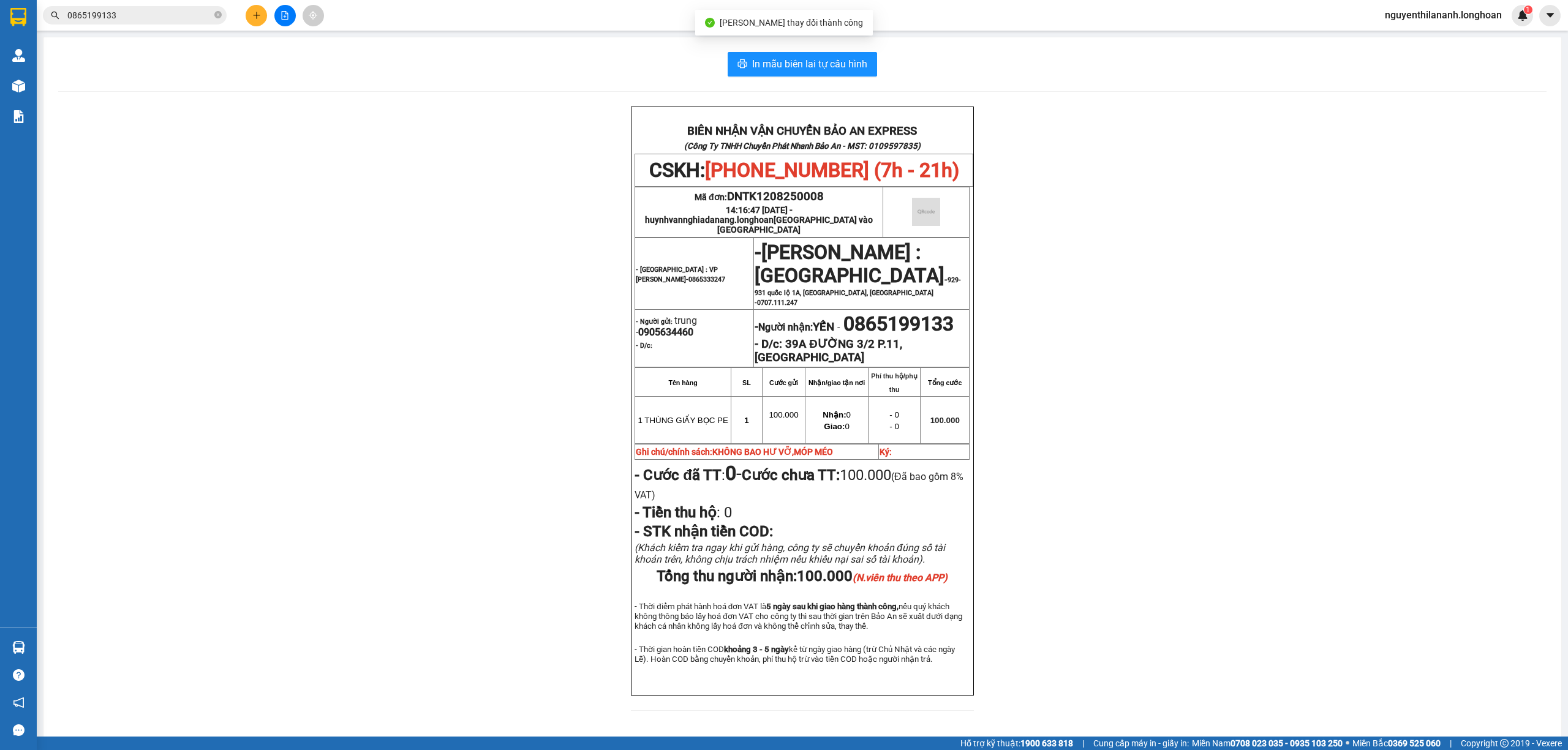
click at [1107, 463] on div "BIÊN NHẬN VẬN CHUYỂN BẢO AN EXPRESS (Công Ty TNHH Chuyển Phát Nhanh Bảo An - MS…" at bounding box center [802, 416] width 1489 height 619
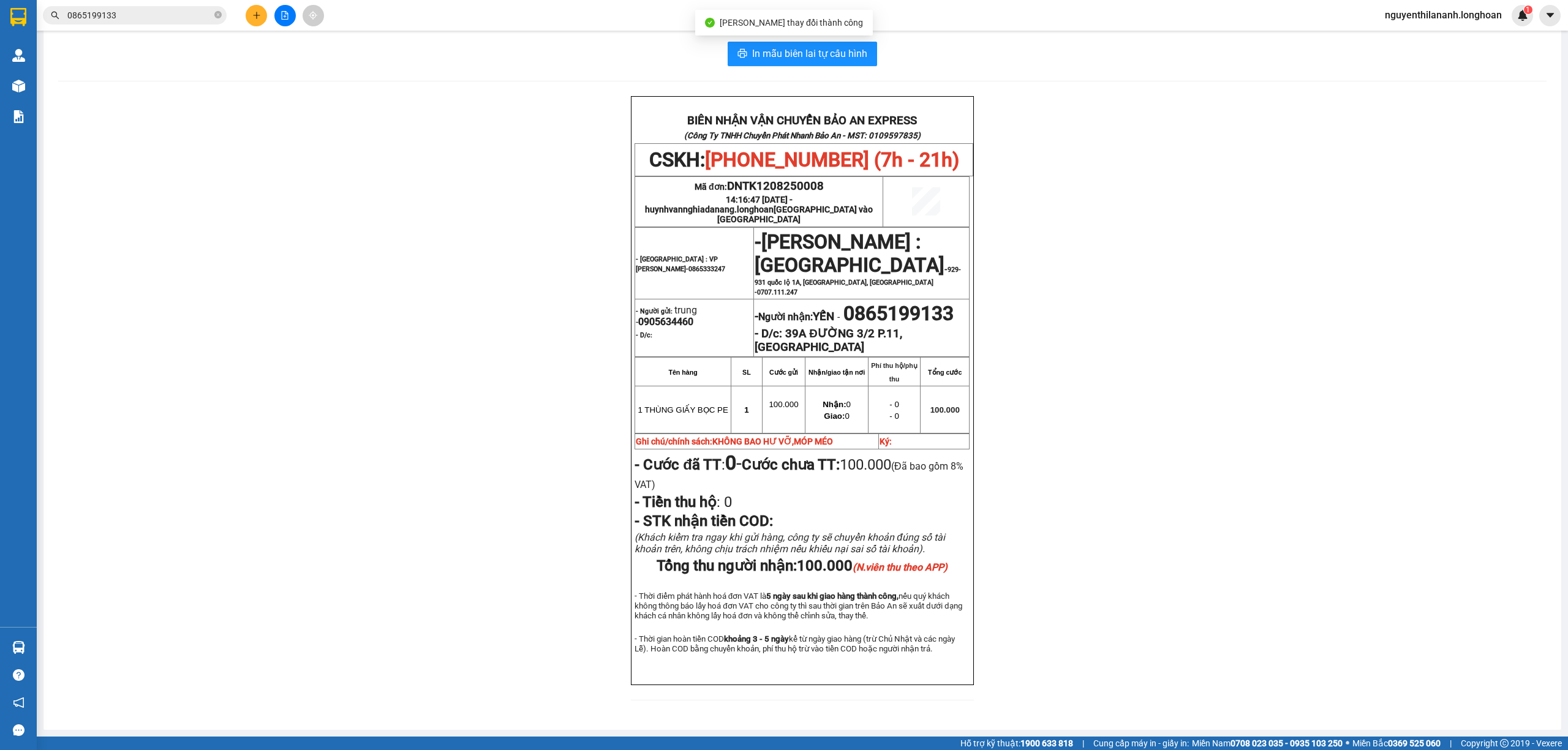
click at [1107, 463] on div "BIÊN NHẬN VẬN CHUYỂN BẢO AN EXPRESS (Công Ty TNHH Chuyển Phát Nhanh Bảo An - MS…" at bounding box center [802, 405] width 1489 height 619
drag, startPoint x: 831, startPoint y: 138, endPoint x: 726, endPoint y: 140, distance: 105.0
click at [726, 179] on p "Mã đơn: DNTK1208250008" at bounding box center [759, 186] width 246 height 13
copy span "DNTK1208250008"
click at [162, 8] on input "0865199133" at bounding box center [139, 15] width 145 height 13
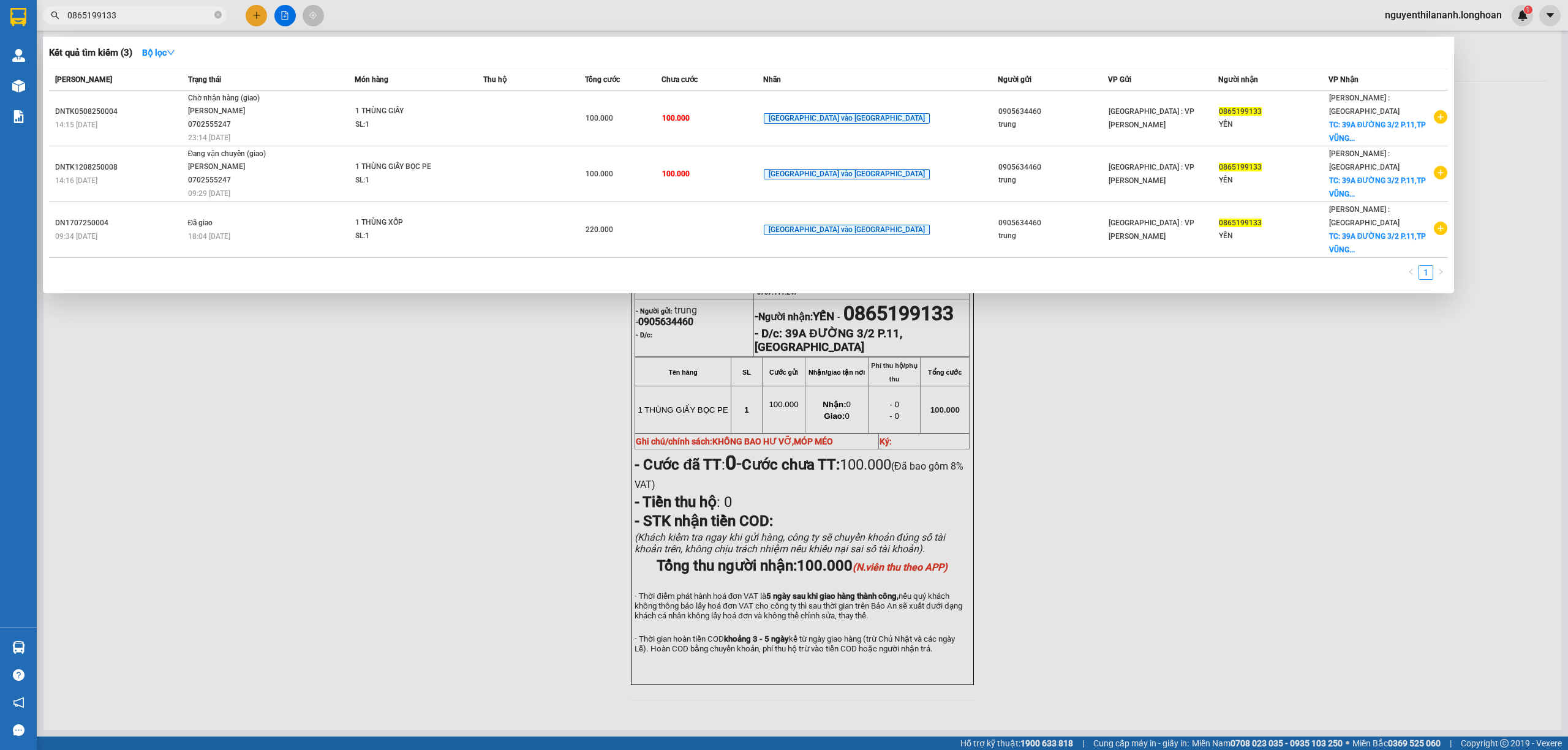
click at [490, 453] on div at bounding box center [784, 375] width 1568 height 750
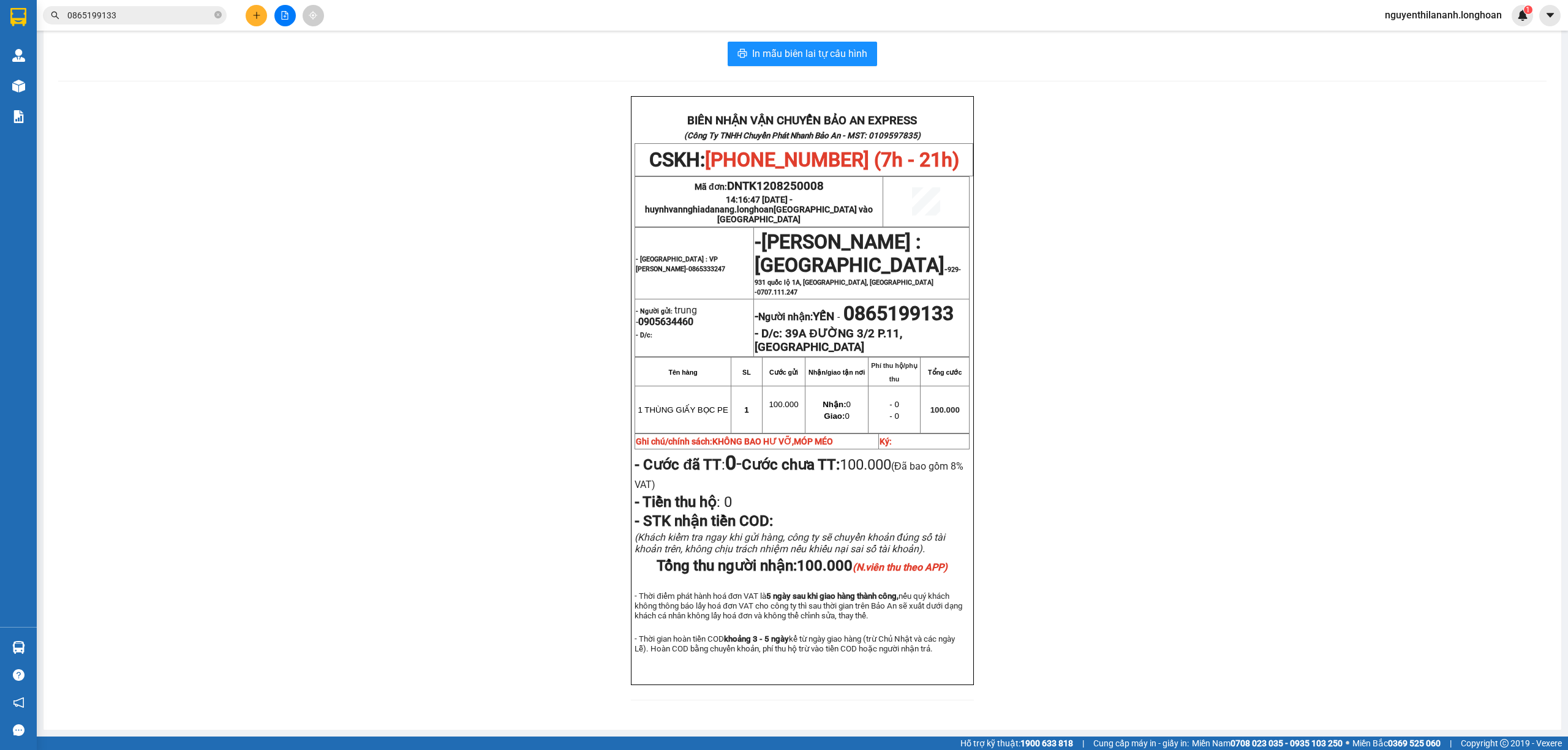
click at [147, 13] on input "0865199133" at bounding box center [139, 15] width 145 height 13
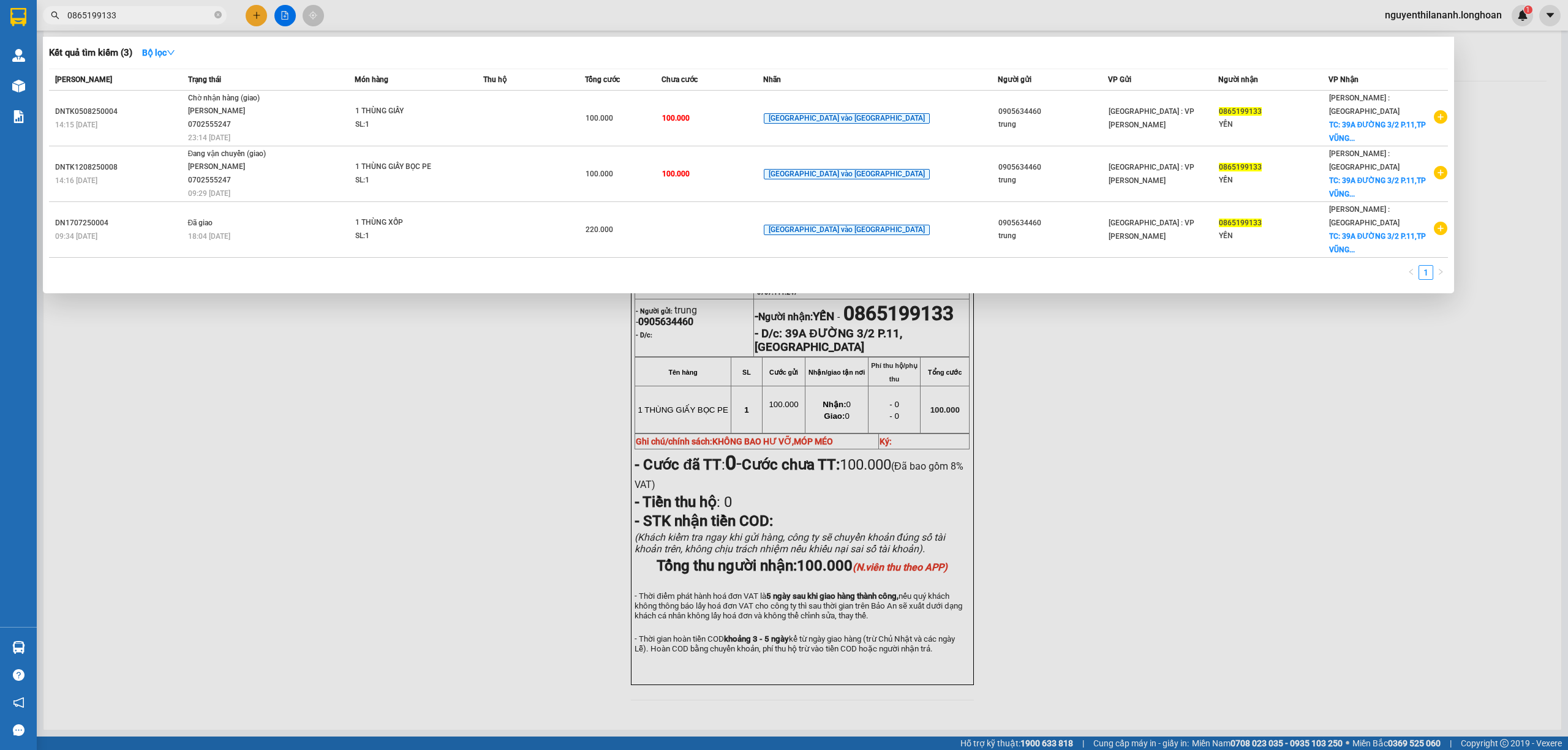
click at [147, 13] on input "0865199133" at bounding box center [139, 15] width 145 height 13
drag, startPoint x: 459, startPoint y: 468, endPoint x: 389, endPoint y: 3, distance: 470.2
click at [459, 466] on div at bounding box center [784, 375] width 1568 height 750
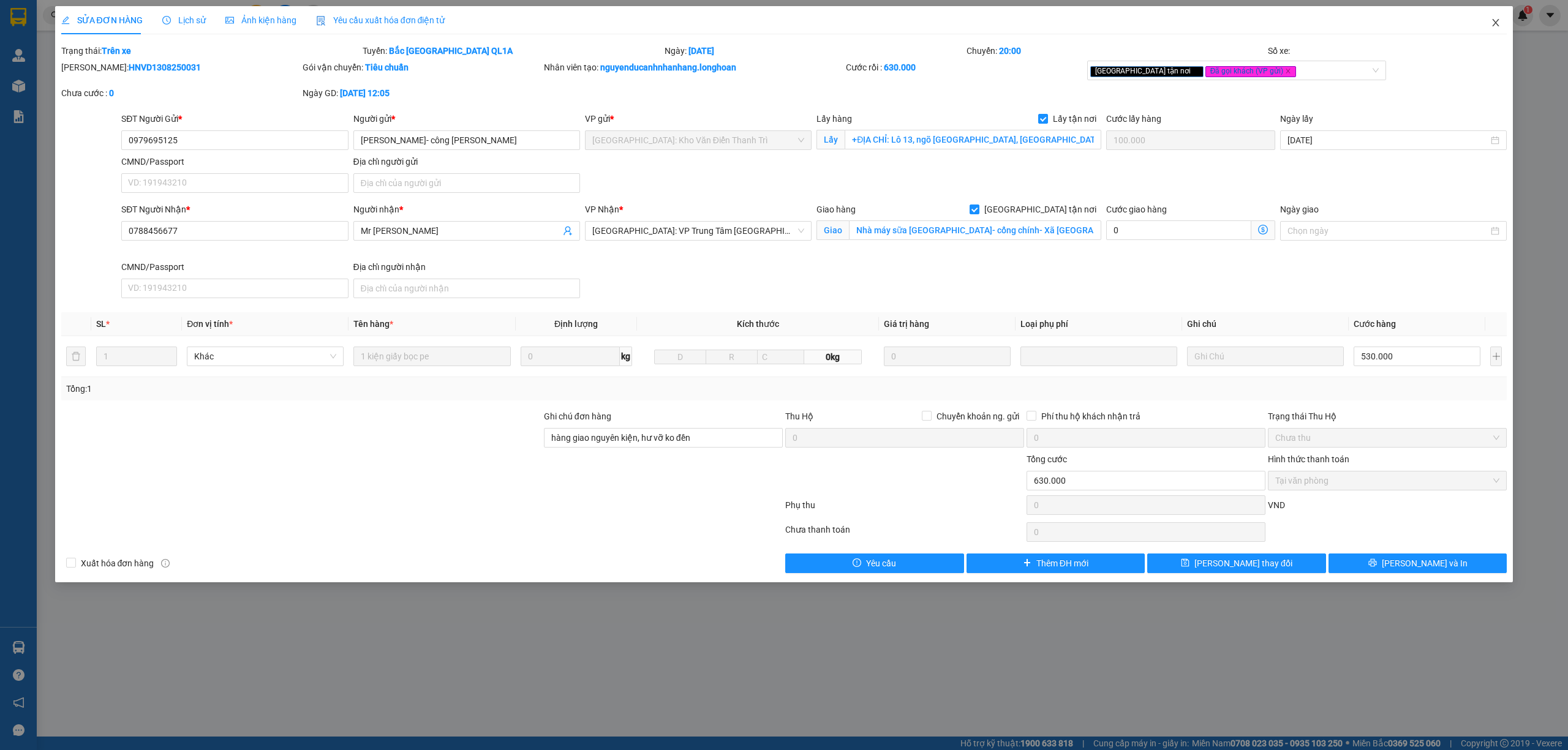
click at [1496, 28] on icon "close" at bounding box center [1496, 23] width 10 height 10
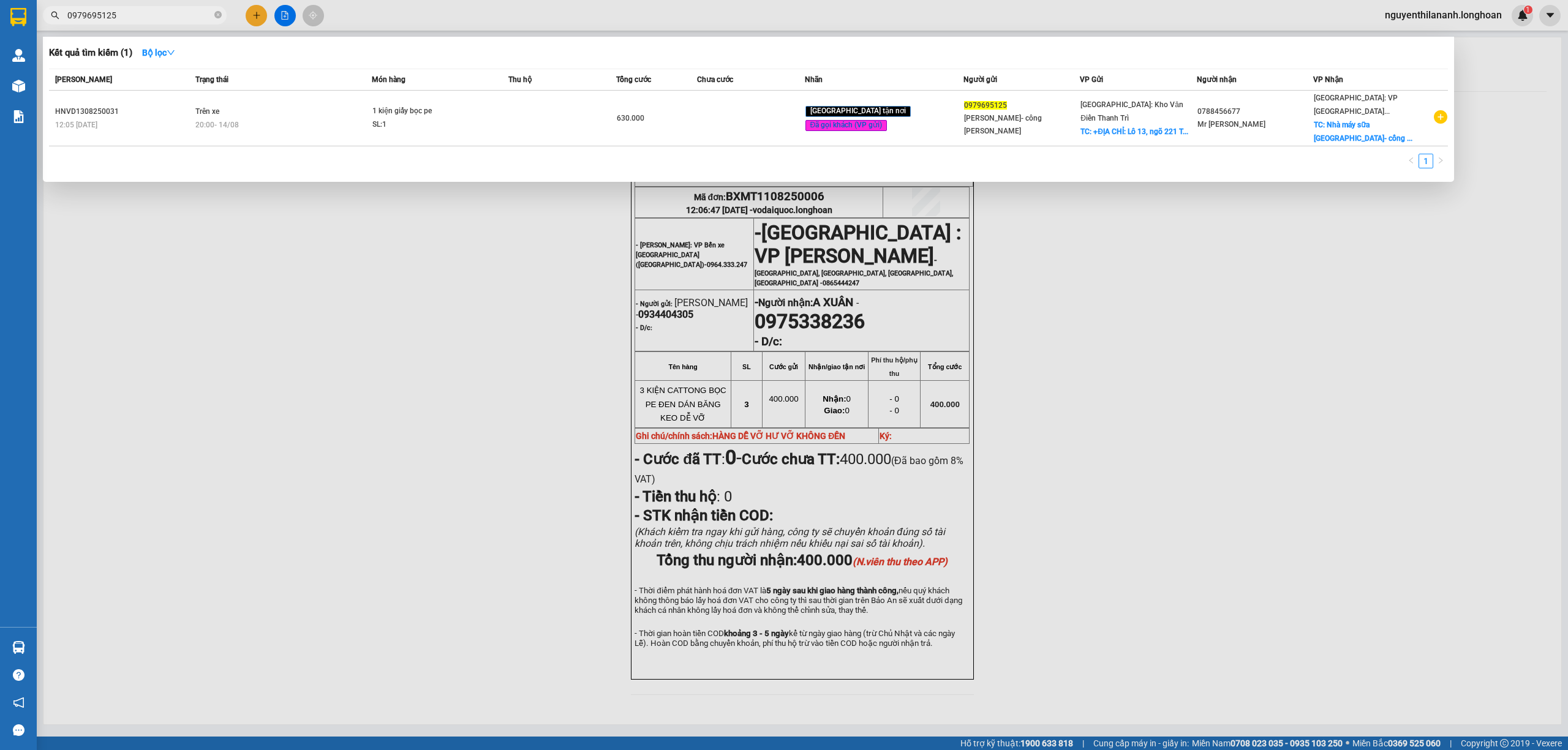
click at [170, 18] on input "0979695125" at bounding box center [139, 15] width 145 height 13
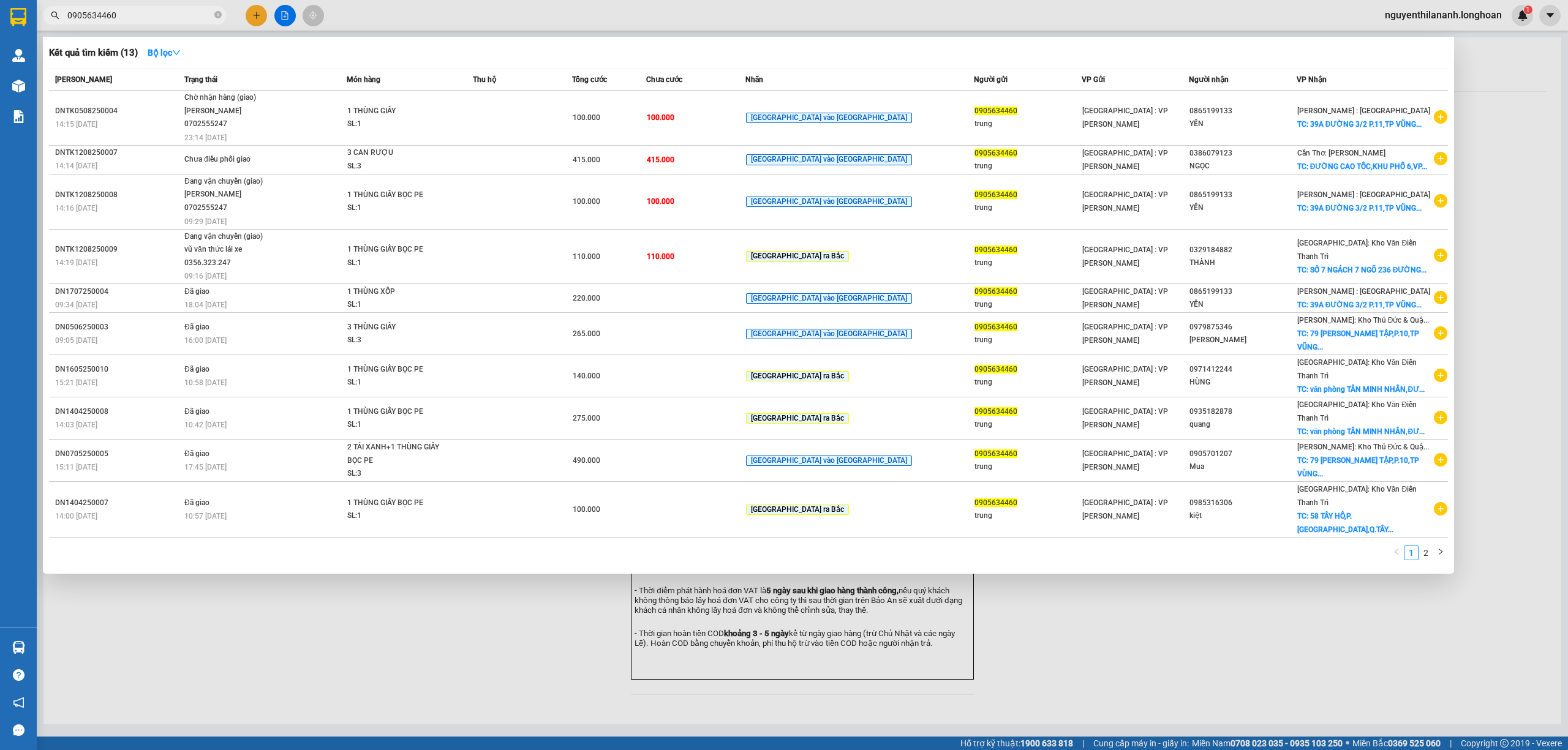
type input "0905634460"
click at [189, 16] on input "0905634460" at bounding box center [139, 15] width 145 height 13
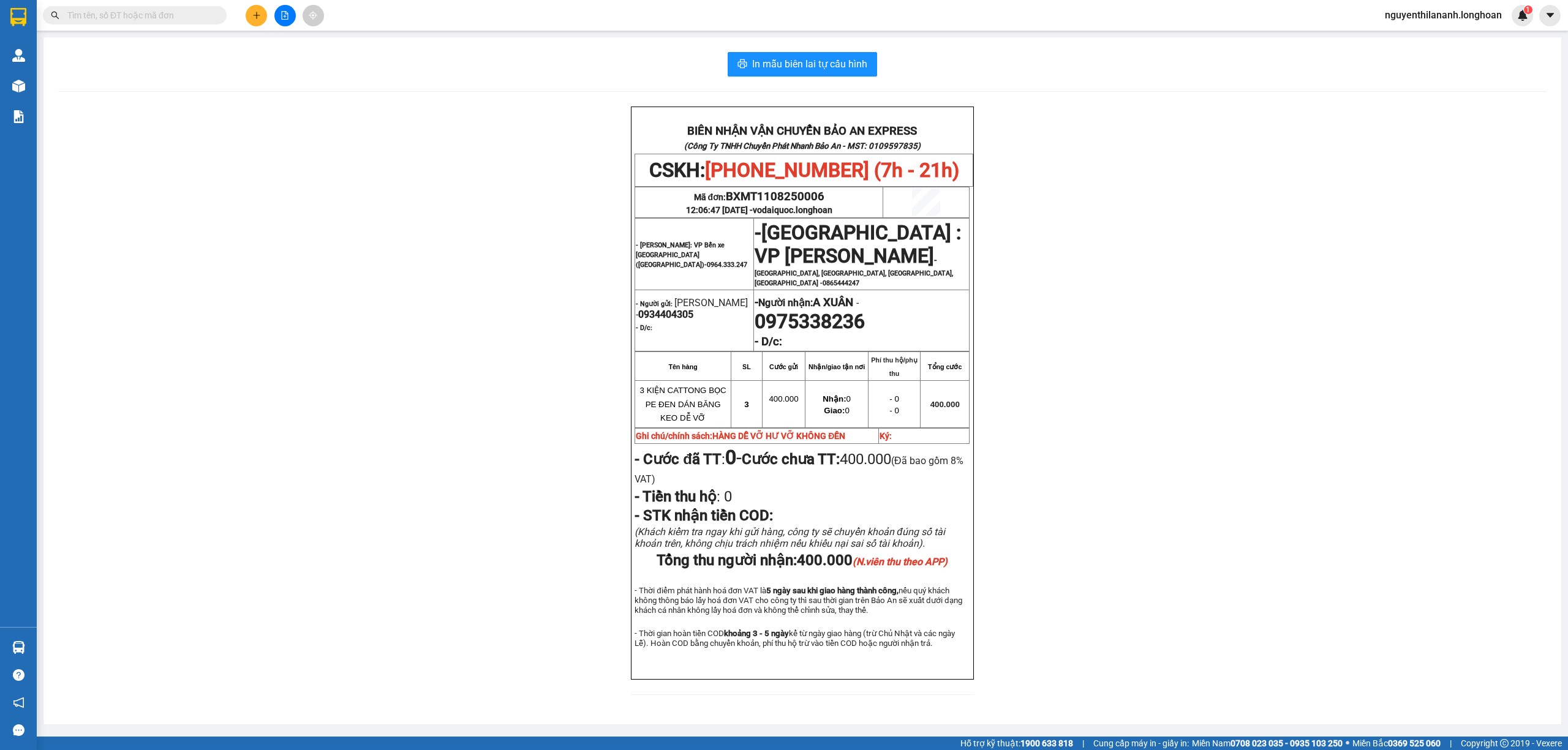
paste input "BXMT1108250006"
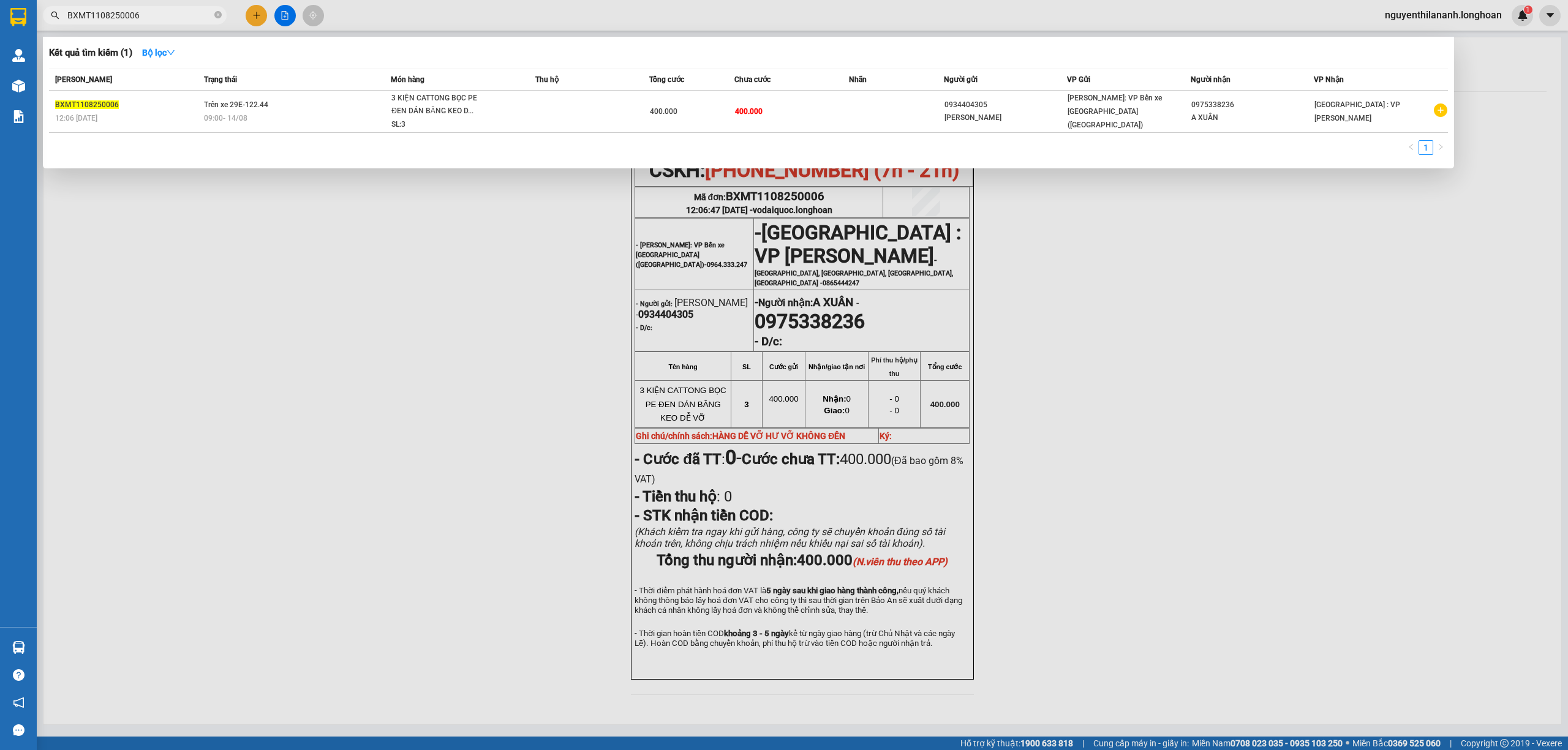
type input "BXMT1108250006"
